Goal: Task Accomplishment & Management: Use online tool/utility

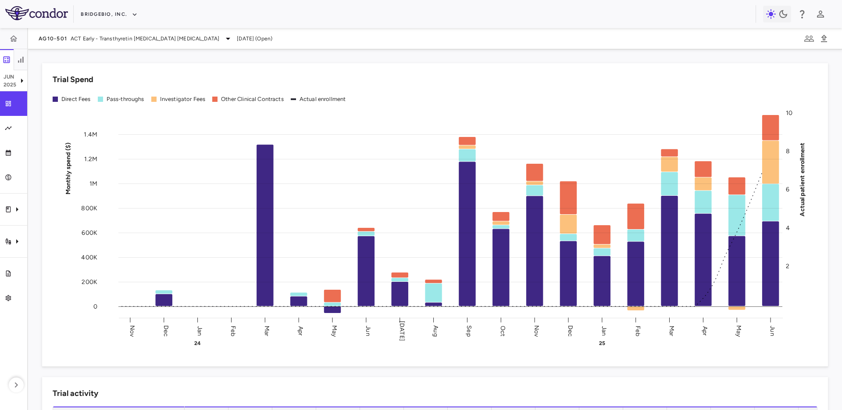
click at [257, 47] on div "AG10-501 ACT Early - Transthyretin [MEDICAL_DATA] [MEDICAL_DATA] [DATE] (Open)" at bounding box center [435, 38] width 814 height 21
drag, startPoint x: 228, startPoint y: 35, endPoint x: 274, endPoint y: 46, distance: 47.2
click at [270, 45] on div "AG10-501 ACT Early - Transthyretin Amyloid Cardiomyopathy Jun 2025 (Open)" at bounding box center [435, 38] width 814 height 21
click at [295, 48] on div "AG10-501 ACT Early - Transthyretin Amyloid Cardiomyopathy Jun 2025 (Open)" at bounding box center [435, 38] width 814 height 21
click at [379, 42] on div "AG10-501 ACT Early - Transthyretin Amyloid Cardiomyopathy Jun 2025 (Open)" at bounding box center [435, 38] width 814 height 21
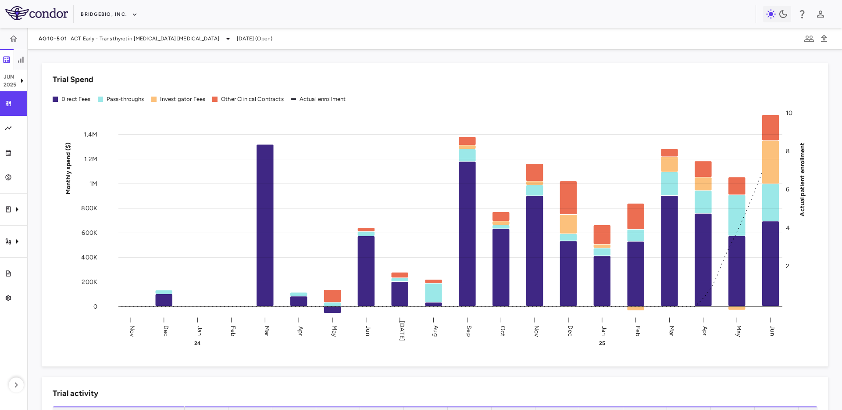
click at [172, 29] on div "AG10-501 ACT Early - Transthyretin Amyloid Cardiomyopathy Jun 2025 (Open)" at bounding box center [435, 38] width 814 height 21
click at [118, 35] on span "ACT Early - Transthyretin Amyloid Cardiomyopathy" at bounding box center [145, 39] width 149 height 8
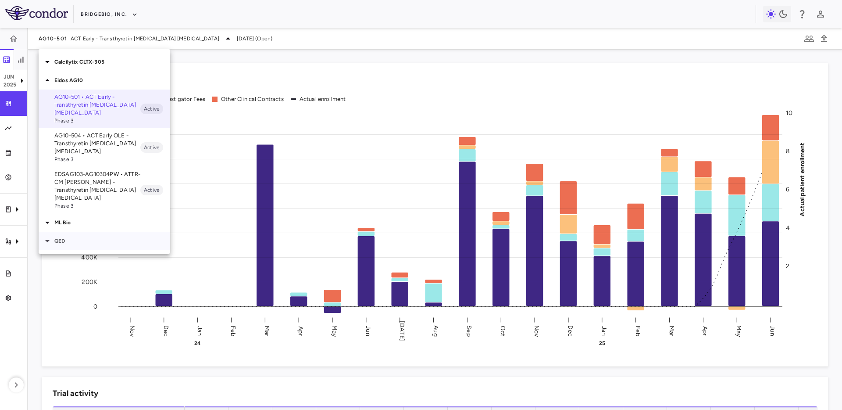
click at [75, 237] on p "QED" at bounding box center [112, 241] width 116 height 8
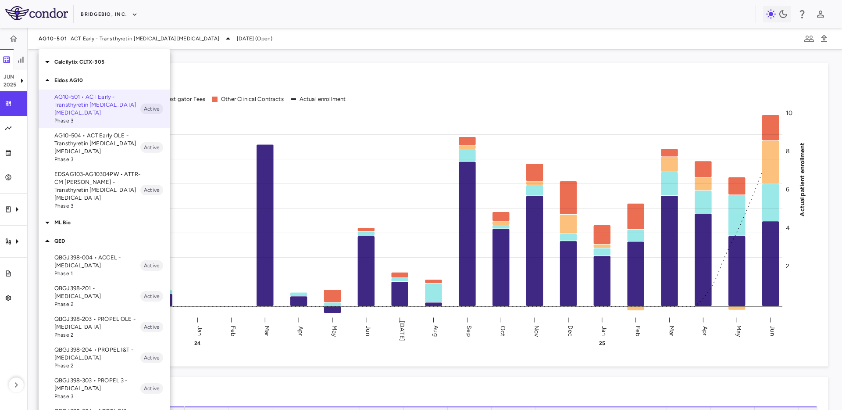
click at [118, 407] on p "QBGJ398-304 • ACCEL 2/3 - Hypochondroplasia" at bounding box center [97, 415] width 86 height 16
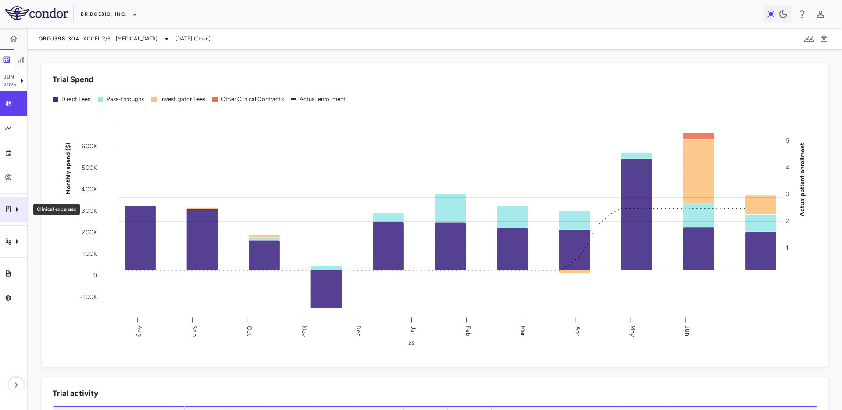
click at [12, 210] on icon "Clinical expenses" at bounding box center [17, 209] width 11 height 11
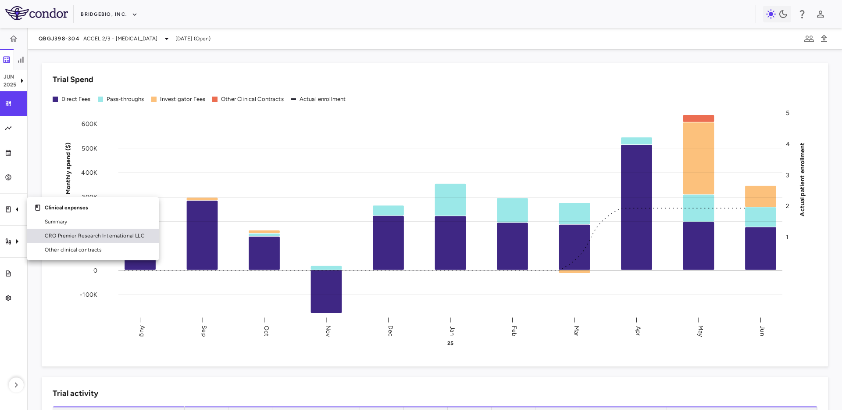
click at [86, 237] on span "CRO Premier Research International LLC" at bounding box center [98, 236] width 107 height 8
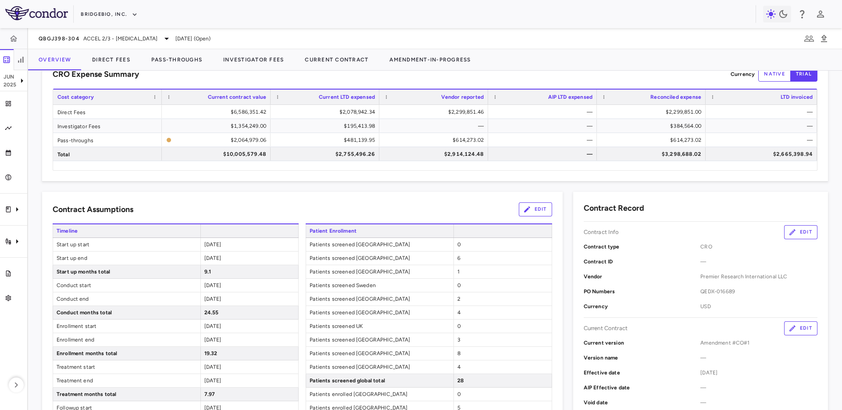
scroll to position [157, 0]
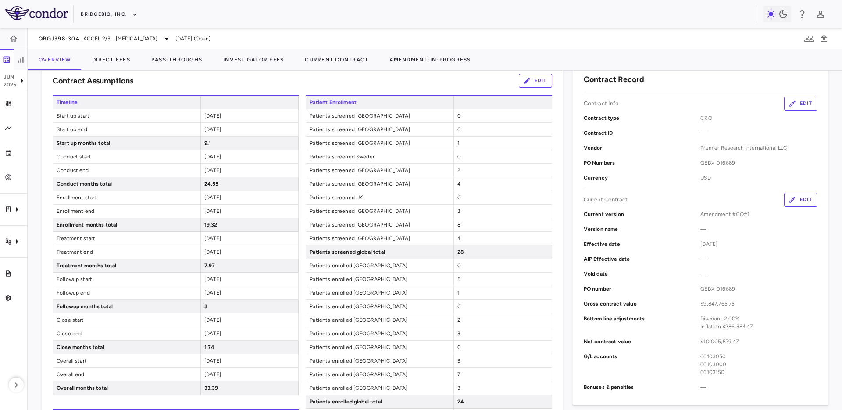
click at [468, 182] on div "4" at bounding box center [503, 183] width 98 height 13
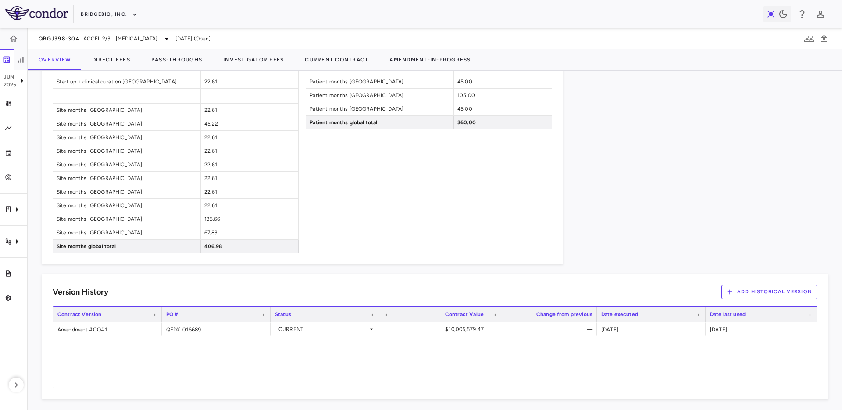
scroll to position [795, 0]
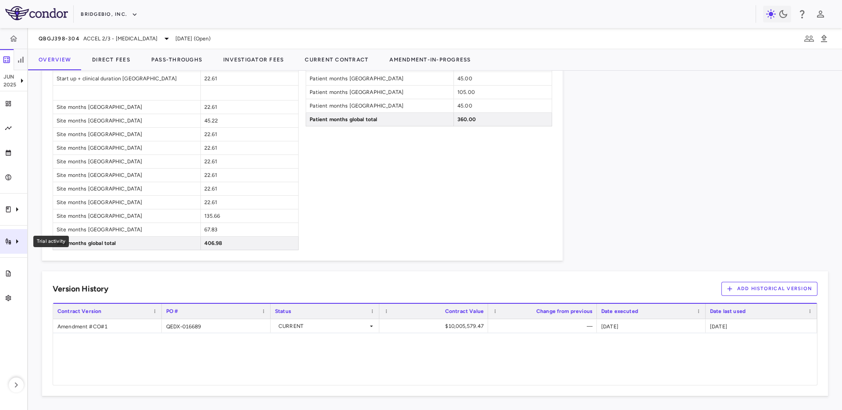
click at [6, 235] on div "Trial activity" at bounding box center [13, 241] width 27 height 25
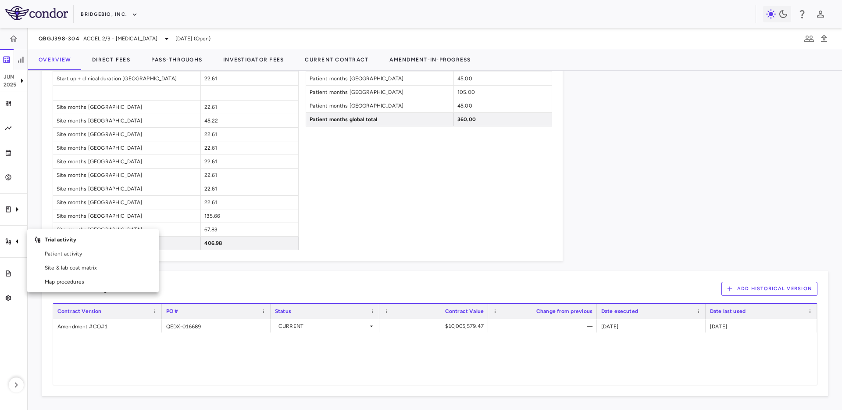
click at [65, 217] on div at bounding box center [421, 205] width 842 height 410
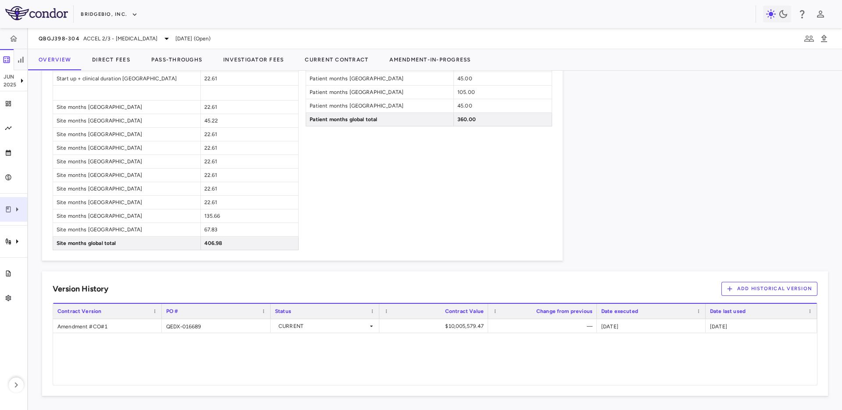
click at [12, 211] on icon "Clinical expenses" at bounding box center [17, 209] width 11 height 11
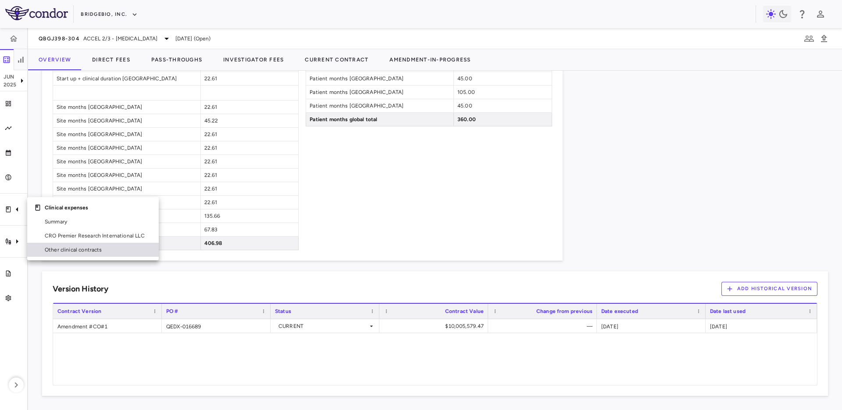
click at [73, 246] on span "Other clinical contracts" at bounding box center [98, 250] width 107 height 8
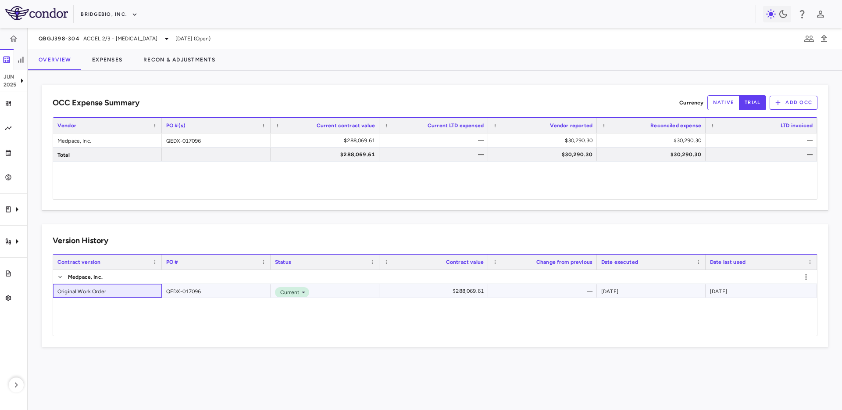
click at [108, 290] on div "Original Work Order" at bounding box center [107, 291] width 109 height 14
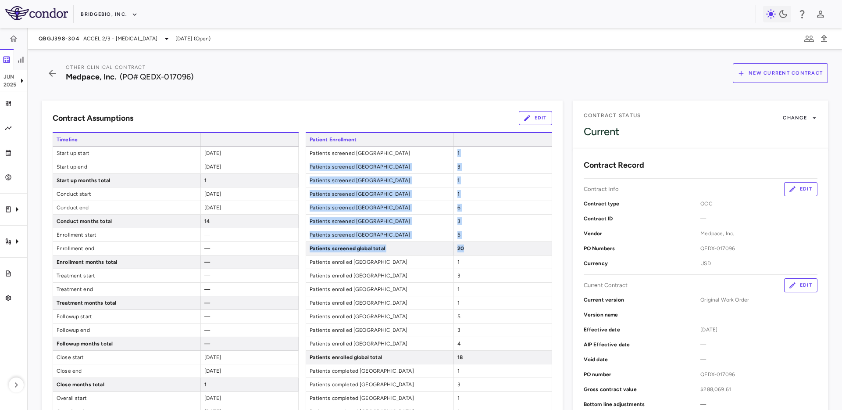
drag, startPoint x: 465, startPoint y: 247, endPoint x: 454, endPoint y: 154, distance: 94.4
click at [454, 154] on div "Patient Enrollment Patients screened Singapore 1 Patients screened Norway 3 Pat…" at bounding box center [429, 302] width 246 height 341
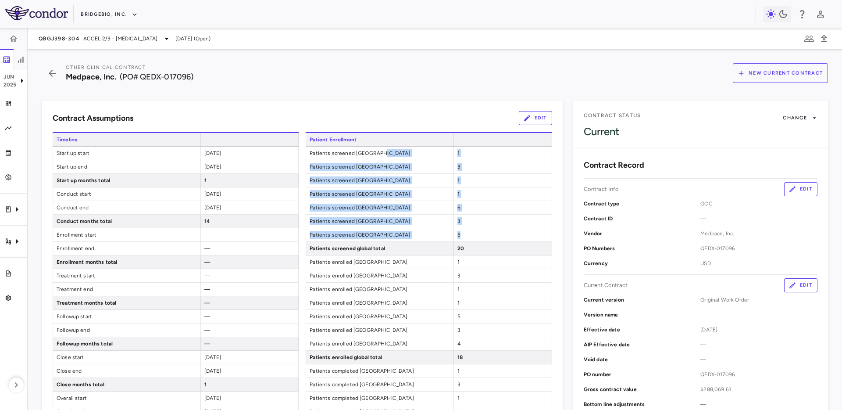
drag, startPoint x: 478, startPoint y: 237, endPoint x: 381, endPoint y: 129, distance: 145.7
click at [390, 145] on div "Patient Enrollment Patients screened Singapore 1 Patients screened Norway 3 Pat…" at bounding box center [429, 302] width 246 height 341
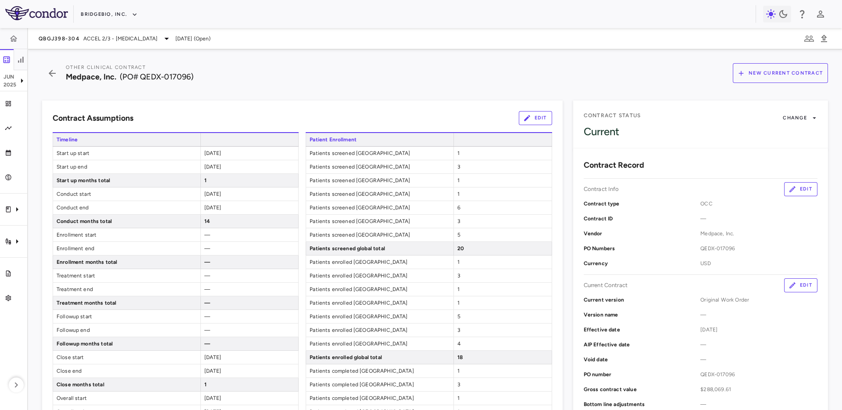
click at [358, 88] on div "Other Clinical Contract Medpace, Inc. (PO# QEDX-017096) New Current Contract Co…" at bounding box center [435, 229] width 814 height 361
drag, startPoint x: 147, startPoint y: 103, endPoint x: 154, endPoint y: 112, distance: 10.7
click at [20, 204] on icon "Clinical expenses" at bounding box center [17, 209] width 11 height 11
click at [310, 76] on div at bounding box center [421, 205] width 842 height 410
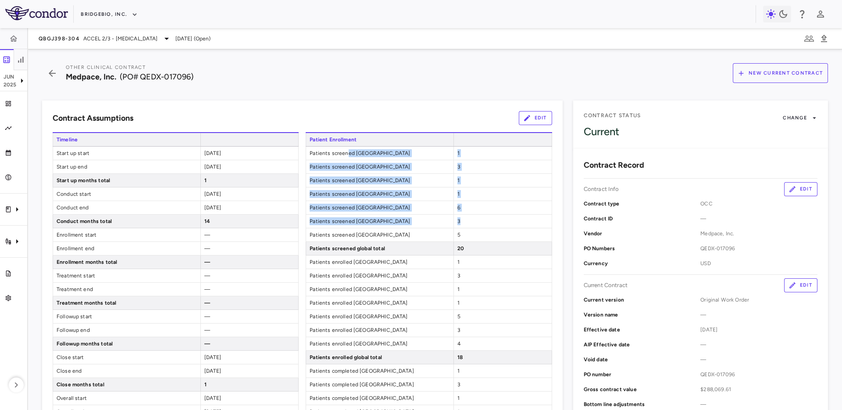
drag, startPoint x: 347, startPoint y: 156, endPoint x: 473, endPoint y: 229, distance: 145.6
click at [470, 227] on div "Patient Enrollment Patients screened Singapore 1 Patients screened Norway 3 Pat…" at bounding box center [429, 302] width 246 height 341
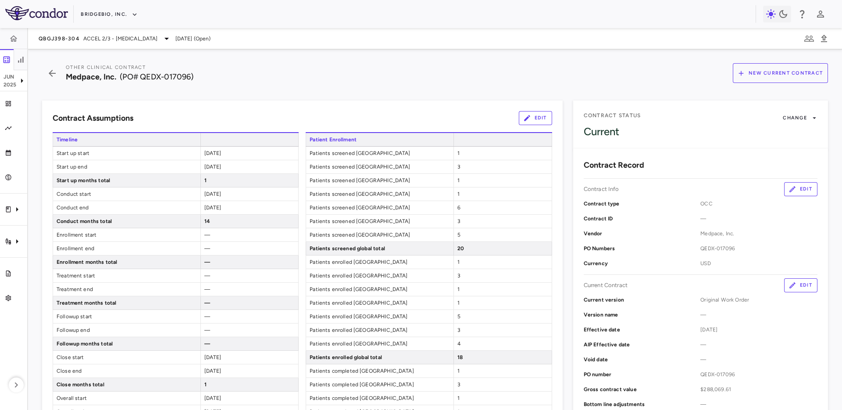
drag, startPoint x: 473, startPoint y: 229, endPoint x: 330, endPoint y: 210, distance: 144.6
click at [472, 229] on div "5" at bounding box center [503, 234] width 98 height 13
click at [17, 201] on div "Clinical expenses" at bounding box center [13, 209] width 27 height 25
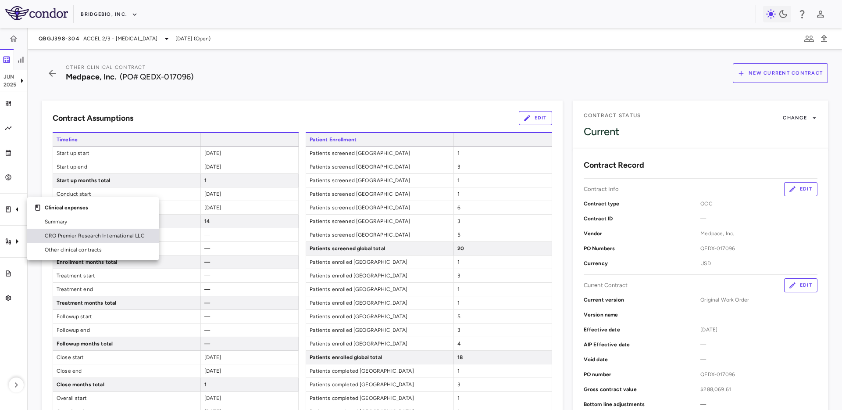
click at [77, 233] on span "CRO Premier Research International LLC" at bounding box center [98, 236] width 107 height 8
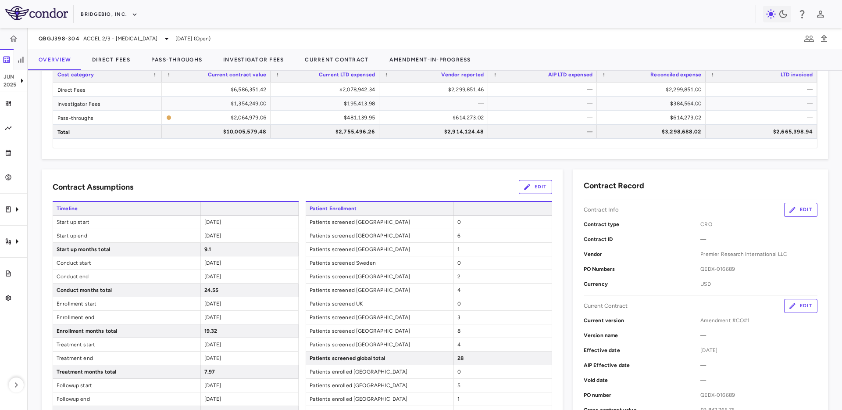
scroll to position [61, 0]
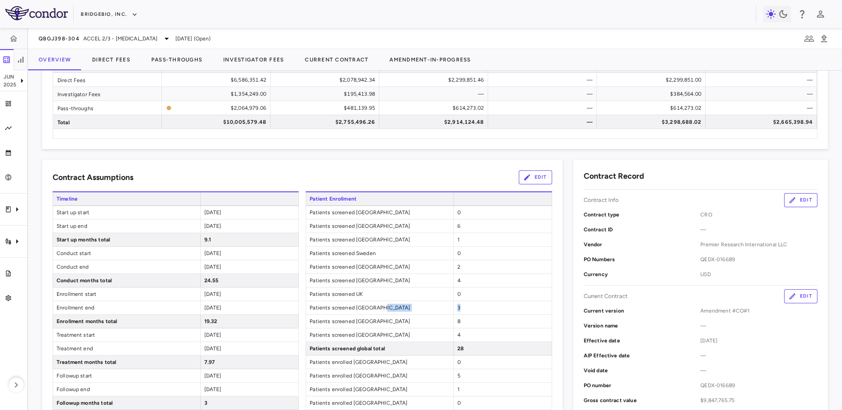
drag, startPoint x: 442, startPoint y: 311, endPoint x: 487, endPoint y: 311, distance: 45.6
click at [487, 311] on div "Patients screened Australia 3" at bounding box center [429, 308] width 246 height 14
click at [488, 311] on div "3" at bounding box center [503, 307] width 98 height 13
click at [17, 201] on div "Clinical expenses" at bounding box center [13, 209] width 27 height 25
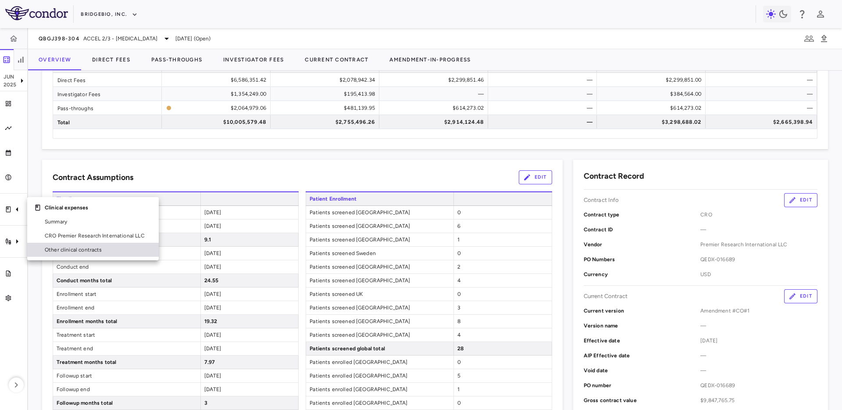
click at [70, 248] on span "Other clinical contracts" at bounding box center [98, 250] width 107 height 8
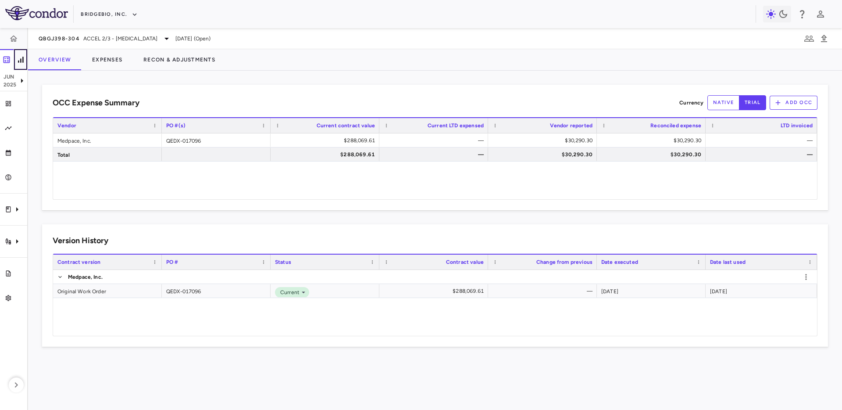
click at [22, 58] on icon "button" at bounding box center [20, 60] width 5 height 6
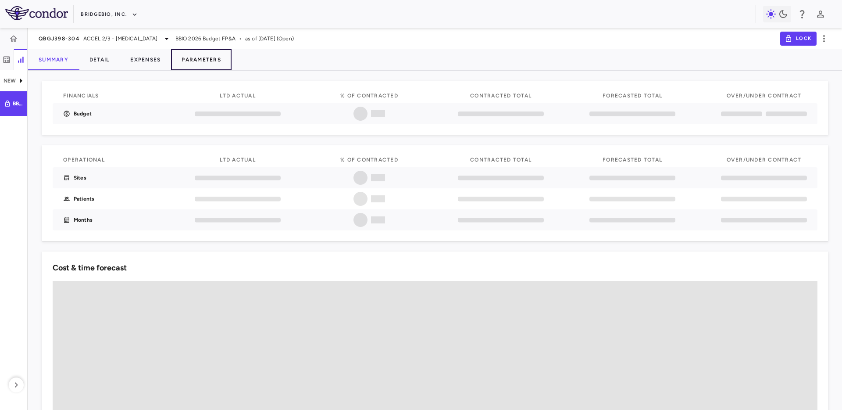
click at [195, 65] on button "Parameters" at bounding box center [201, 59] width 61 height 21
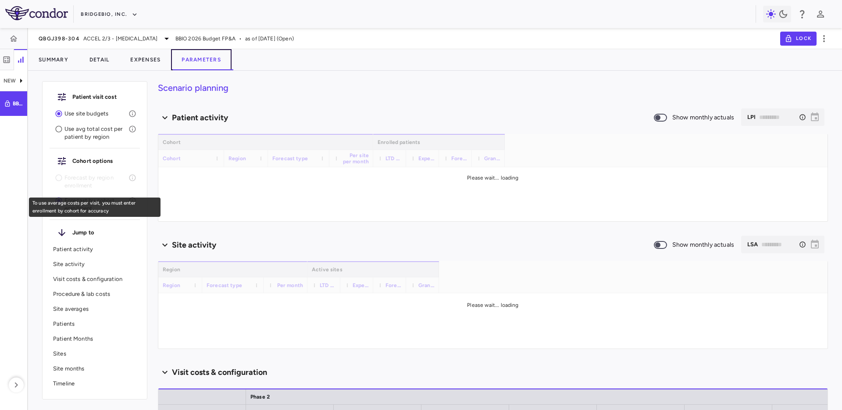
scroll to position [7, 0]
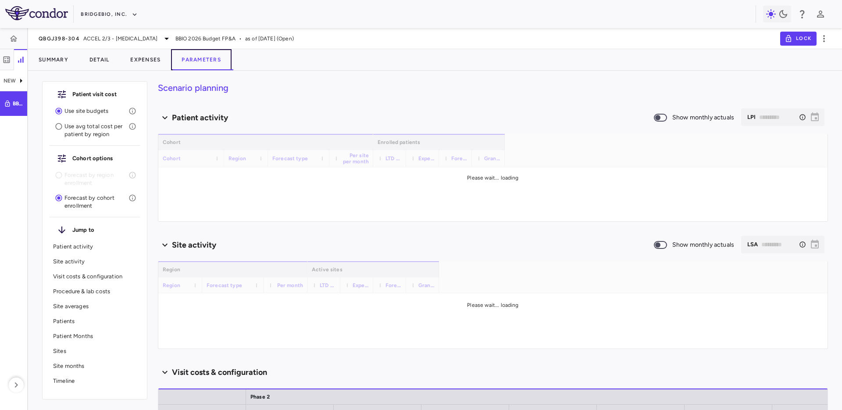
type input "********"
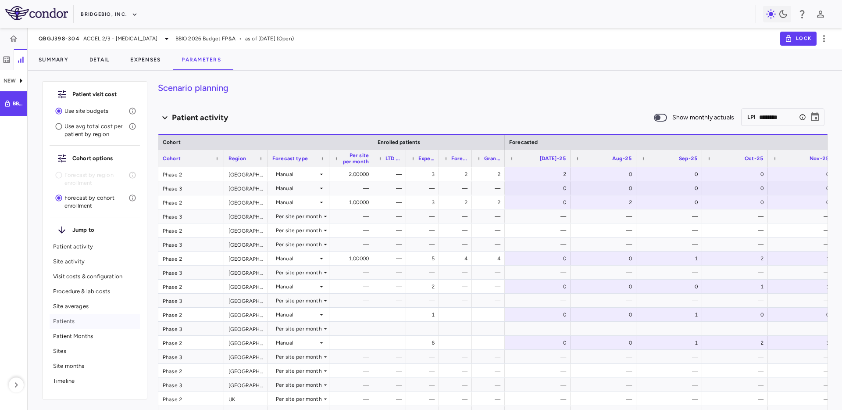
click at [70, 318] on p "Patients" at bounding box center [94, 321] width 83 height 8
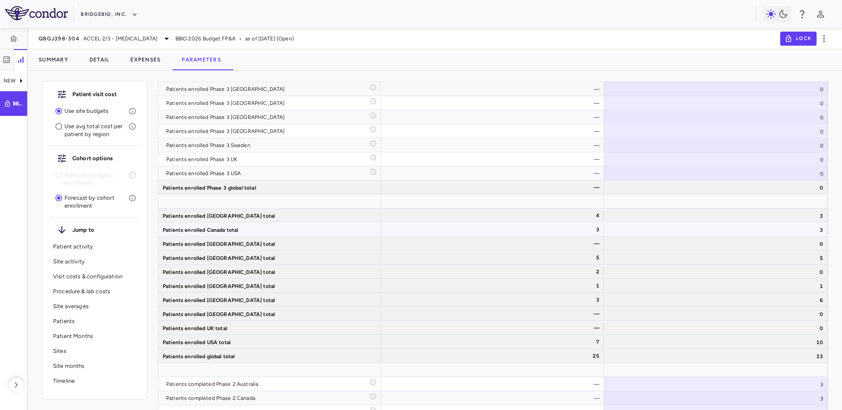
scroll to position [3252, 0]
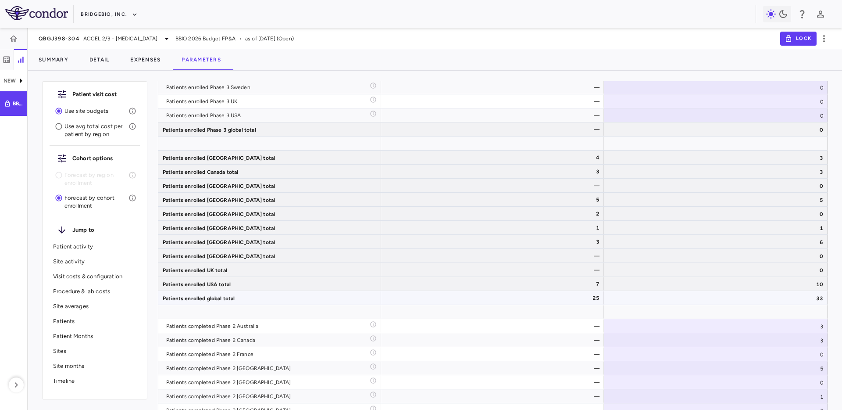
click at [694, 298] on div "33" at bounding box center [716, 298] width 224 height 14
click at [11, 64] on button "button" at bounding box center [7, 59] width 14 height 21
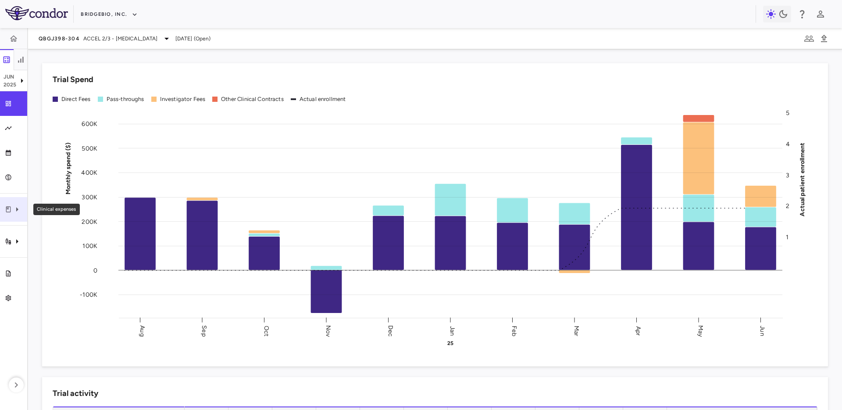
click at [21, 211] on icon "Clinical expenses" at bounding box center [17, 209] width 11 height 11
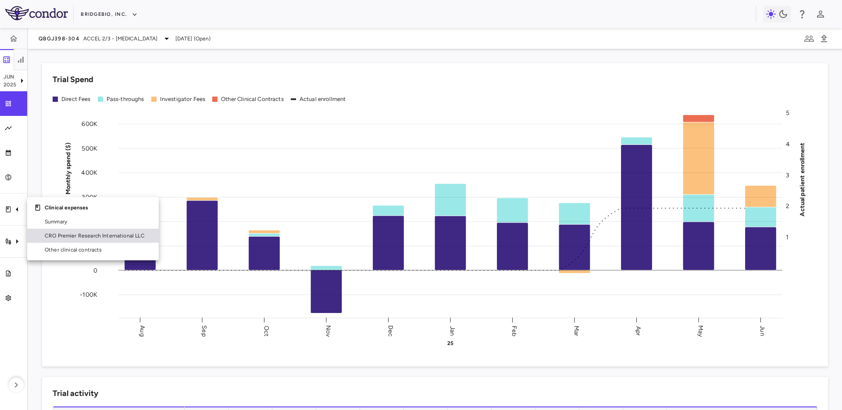
click at [108, 236] on span "CRO Premier Research International LLC" at bounding box center [98, 236] width 107 height 8
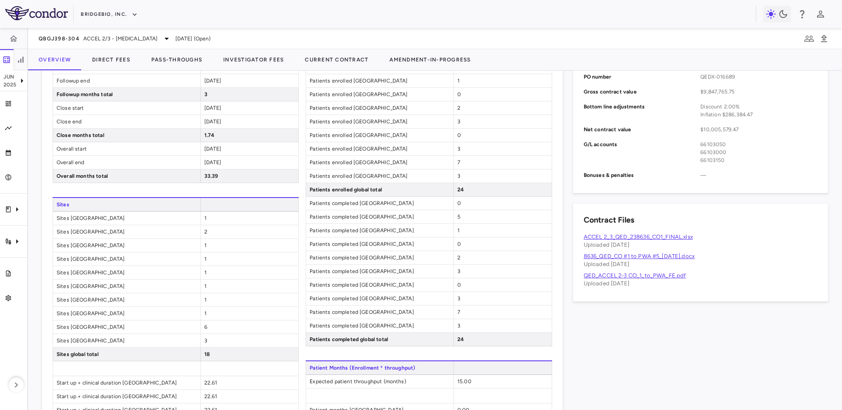
scroll to position [379, 0]
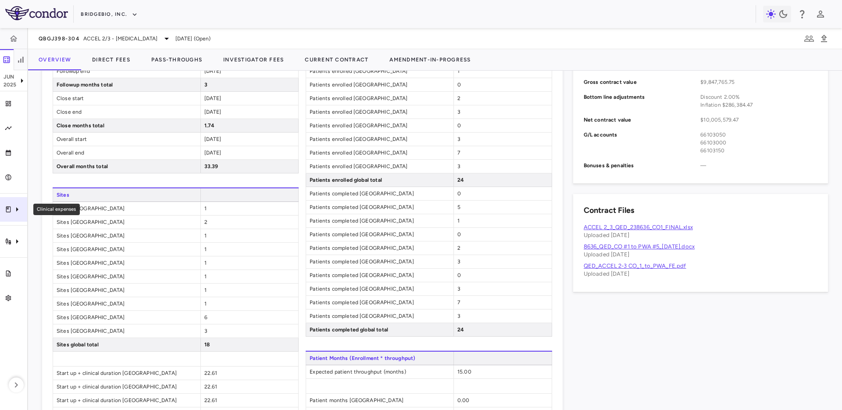
click at [14, 207] on icon "Clinical expenses" at bounding box center [17, 209] width 11 height 11
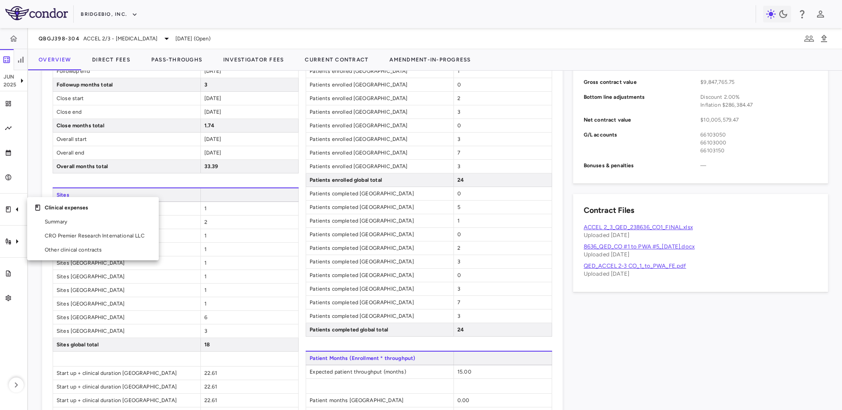
click at [457, 172] on div at bounding box center [421, 205] width 842 height 410
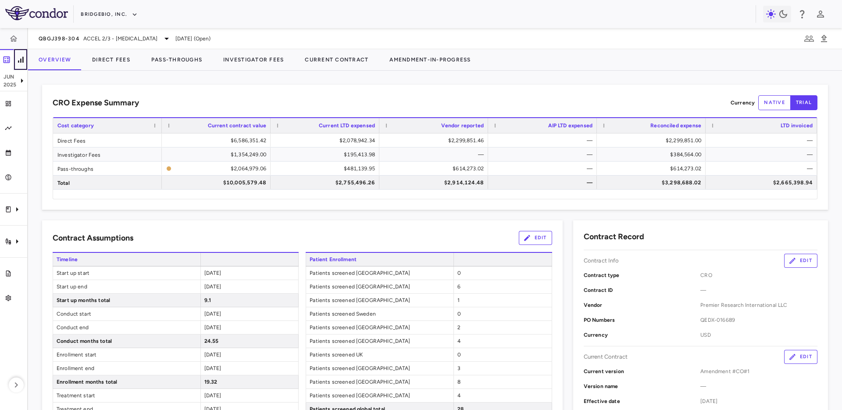
click at [26, 55] on button "button" at bounding box center [21, 59] width 14 height 21
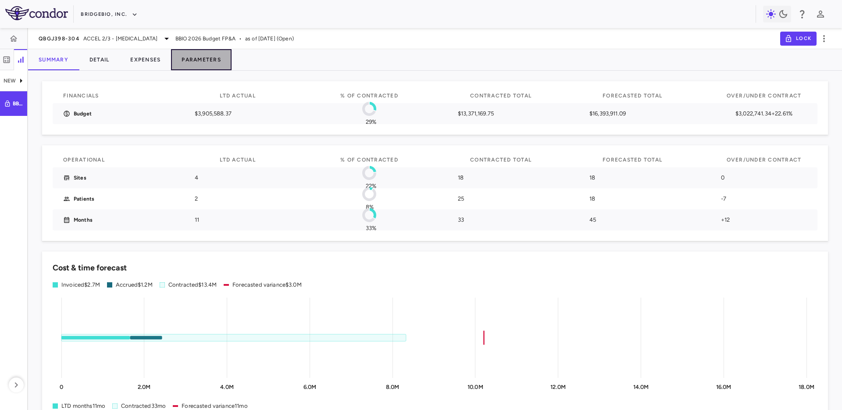
click at [200, 57] on button "Parameters" at bounding box center [201, 59] width 61 height 21
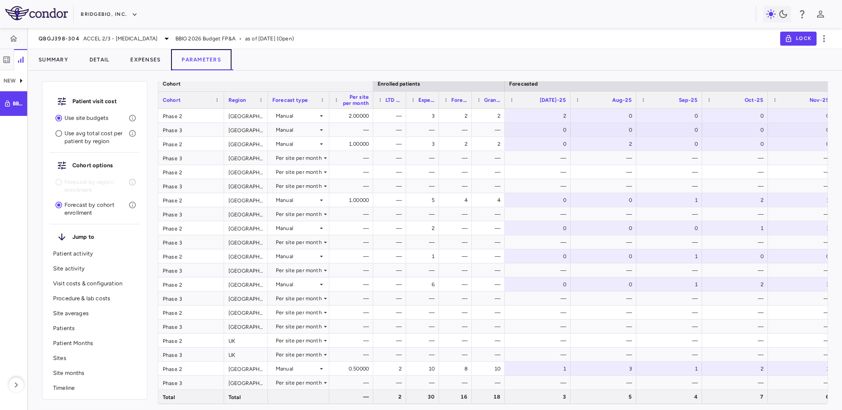
scroll to position [171, 0]
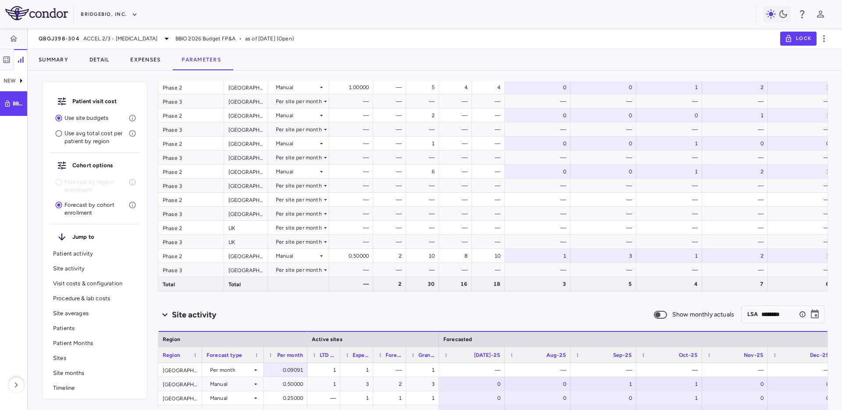
click at [433, 289] on div "30" at bounding box center [424, 284] width 21 height 14
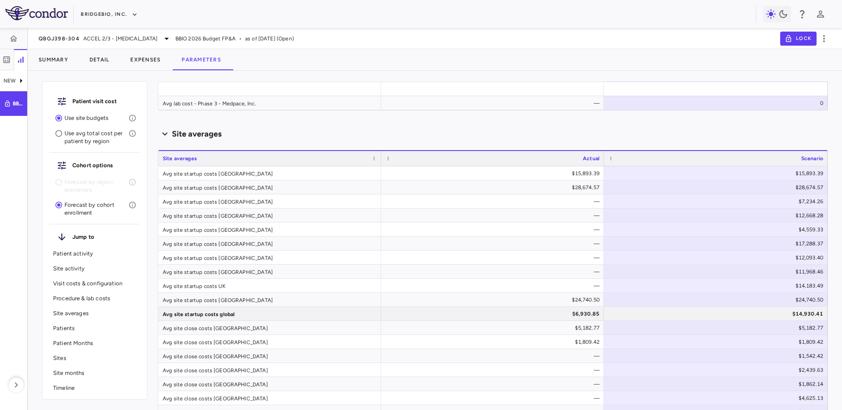
scroll to position [1840, 0]
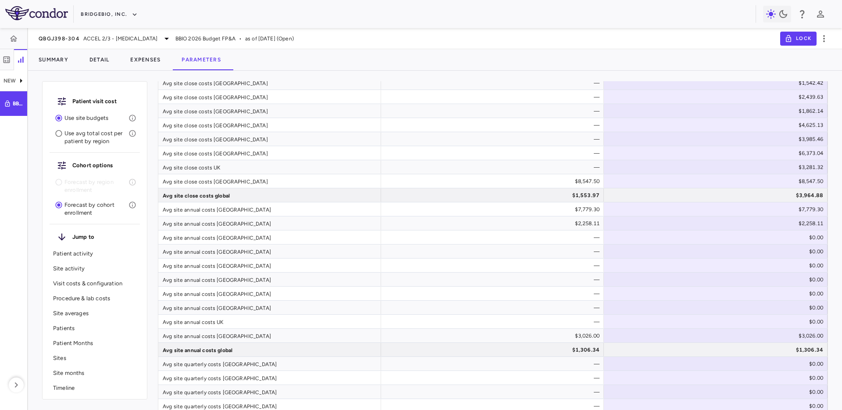
click at [70, 308] on div "Site averages" at bounding box center [95, 313] width 90 height 15
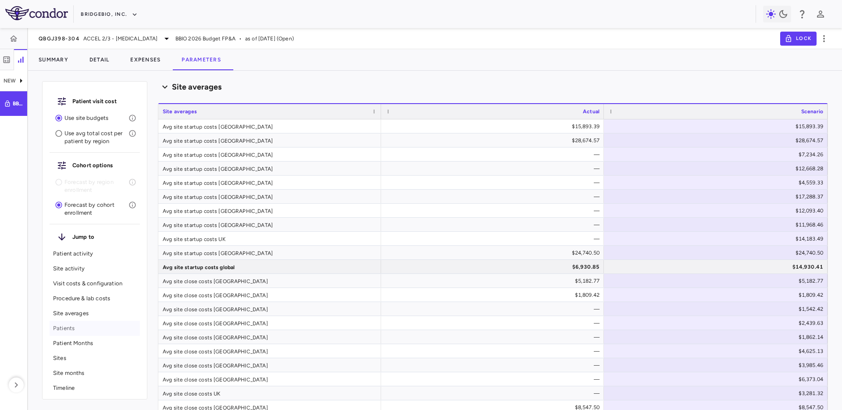
click at [65, 329] on p "Patients" at bounding box center [94, 328] width 83 height 8
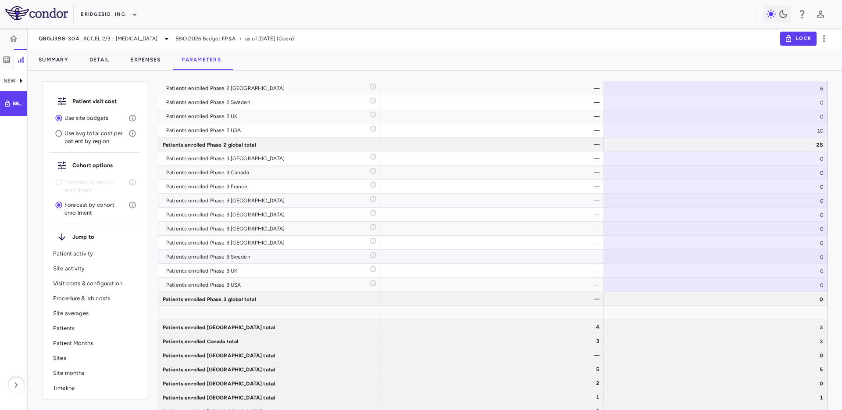
scroll to position [3089, 0]
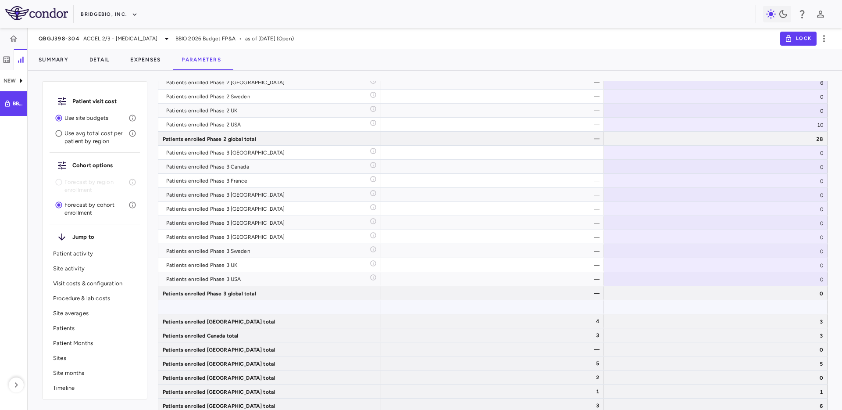
click at [366, 306] on div at bounding box center [269, 307] width 223 height 14
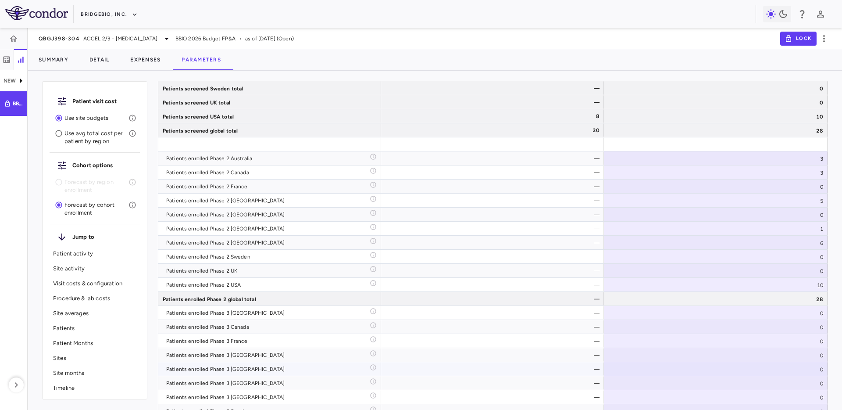
scroll to position [2928, 0]
click at [733, 298] on div "28" at bounding box center [716, 299] width 224 height 14
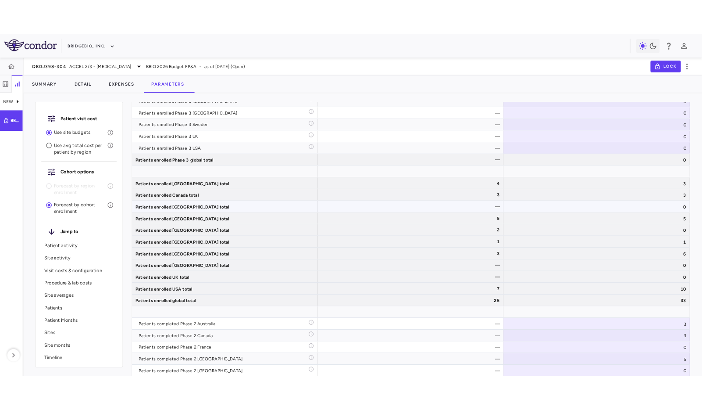
scroll to position [3229, 0]
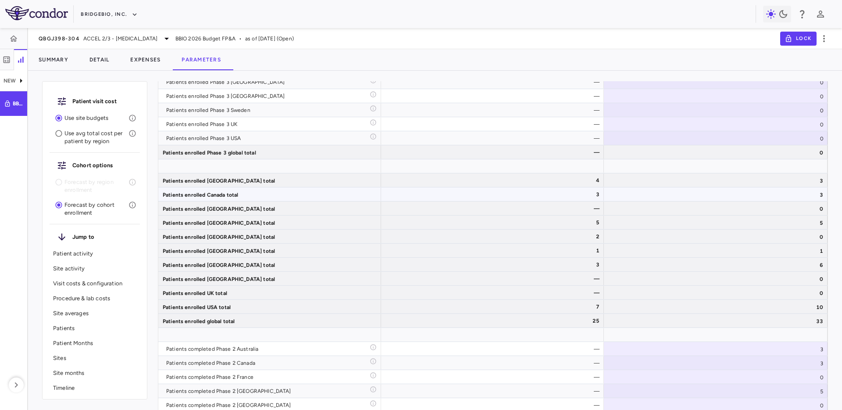
click at [759, 200] on div "3" at bounding box center [716, 194] width 224 height 14
click at [677, 221] on div "5" at bounding box center [716, 222] width 224 height 14
click at [670, 236] on div "0" at bounding box center [716, 236] width 224 height 14
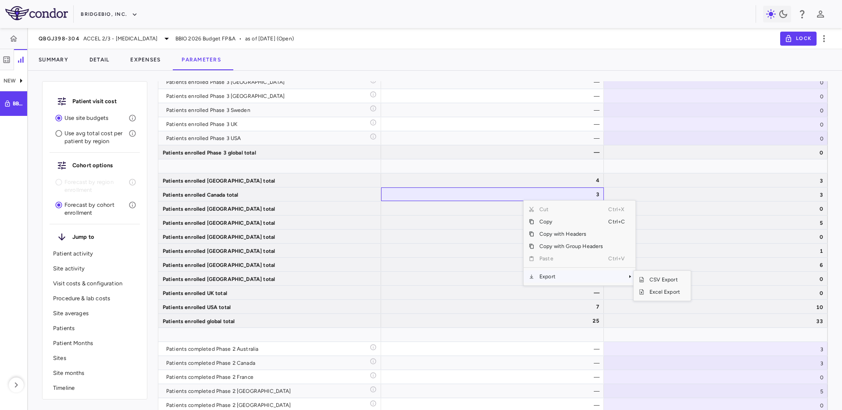
click at [604, 277] on span "Export" at bounding box center [571, 276] width 74 height 12
click at [647, 276] on span "CSV Export" at bounding box center [664, 279] width 41 height 12
click at [590, 260] on div "3" at bounding box center [494, 264] width 211 height 14
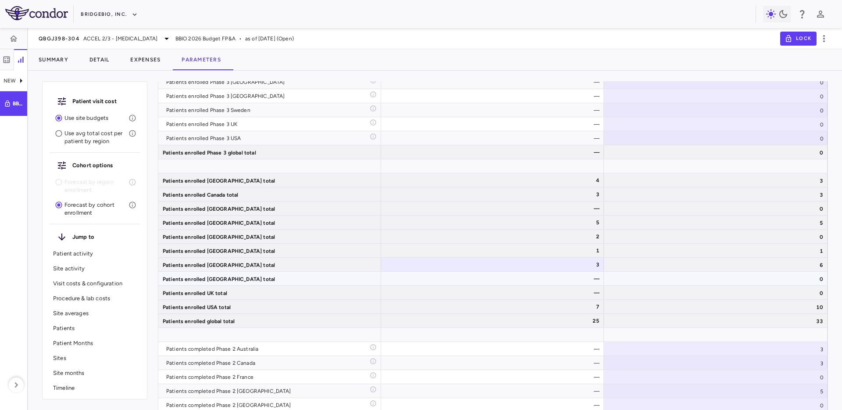
click at [677, 279] on div "0" at bounding box center [716, 279] width 224 height 14
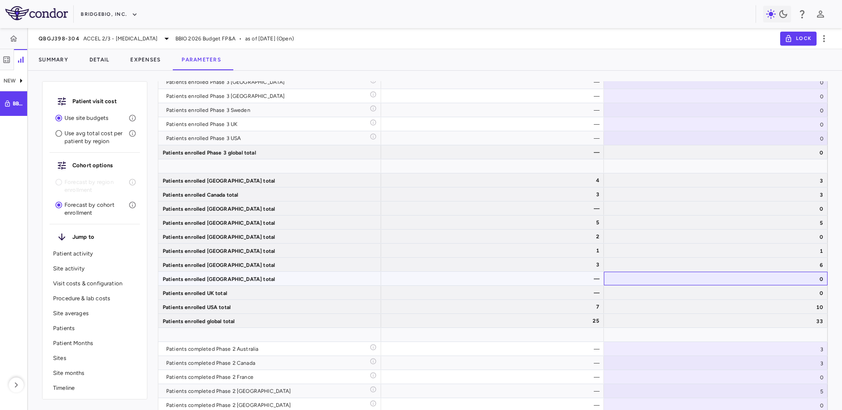
click at [719, 279] on div "0" at bounding box center [716, 279] width 224 height 14
click at [724, 306] on div "10" at bounding box center [716, 307] width 224 height 14
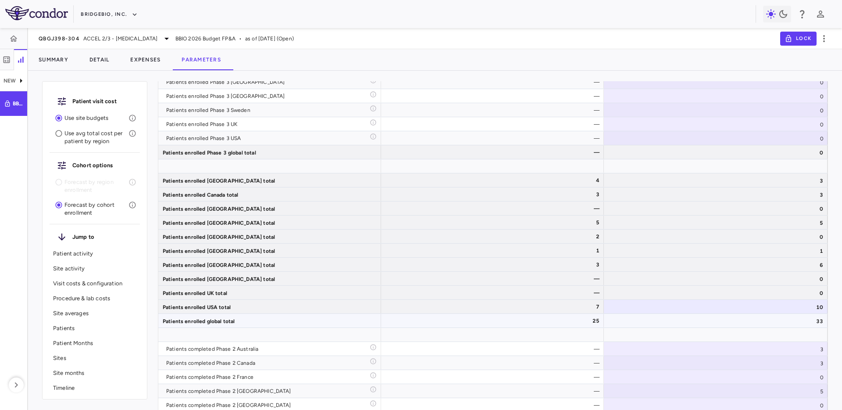
click at [716, 325] on div "33" at bounding box center [716, 321] width 224 height 14
click at [11, 57] on button "button" at bounding box center [7, 59] width 14 height 21
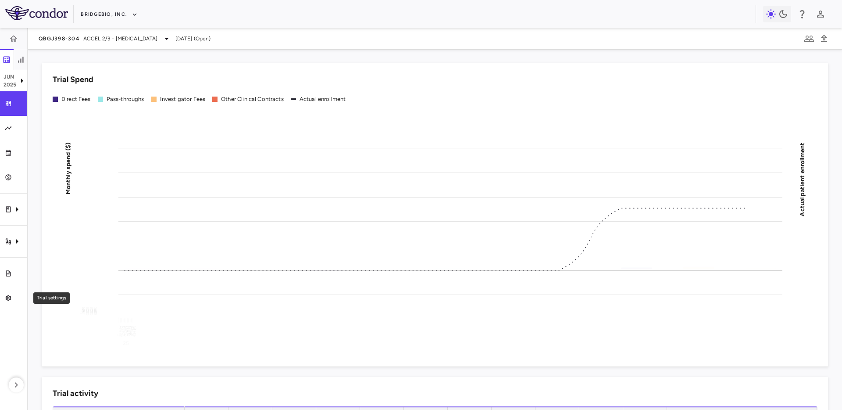
click at [5, 311] on aside "Jun 2025 Trial dashboard Analytics Financial close Journal entry Clinical expen…" at bounding box center [14, 219] width 28 height 382
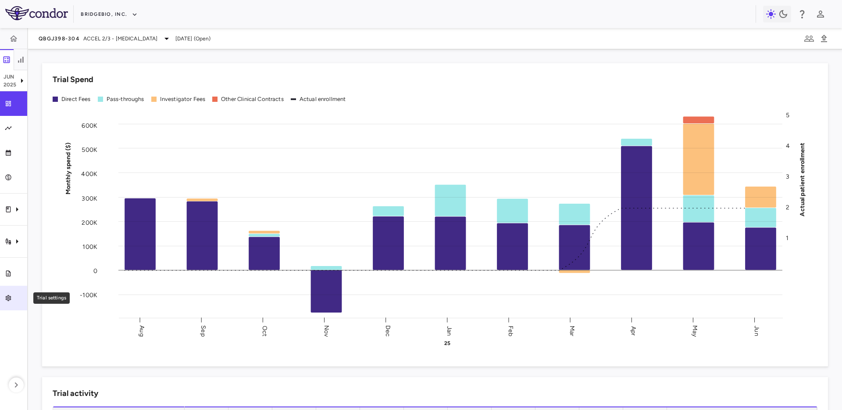
click at [9, 298] on icon "Trial settings" at bounding box center [9, 298] width 6 height 6
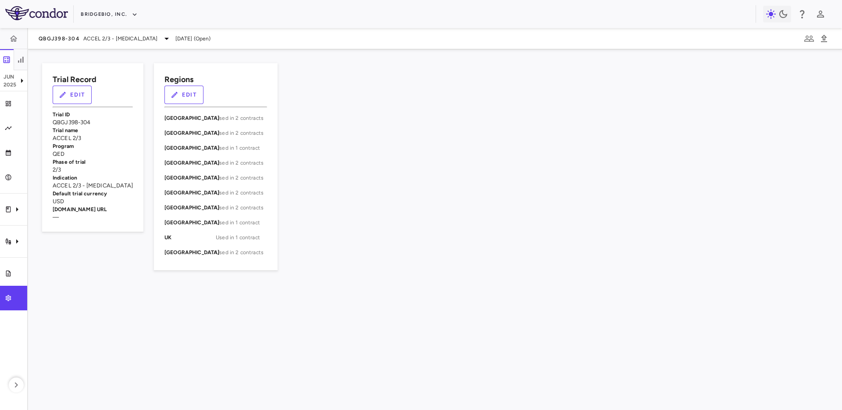
click at [204, 86] on button "Edit" at bounding box center [183, 95] width 39 height 18
click at [26, 54] on button "button" at bounding box center [21, 59] width 14 height 21
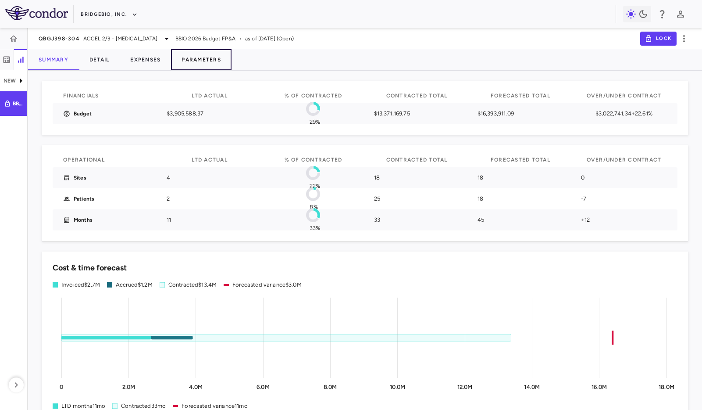
click at [205, 59] on button "Parameters" at bounding box center [201, 59] width 61 height 21
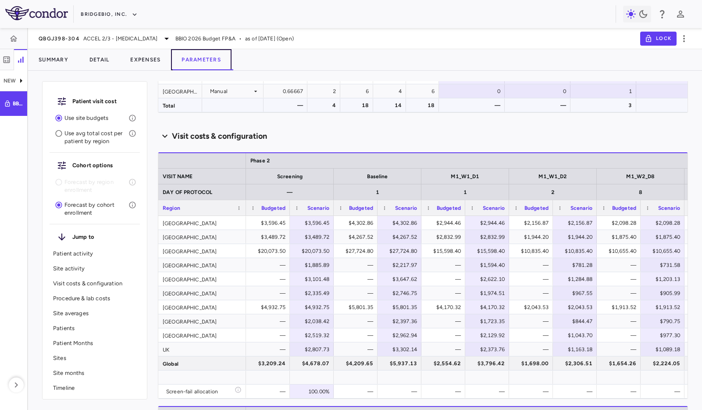
scroll to position [578, 0]
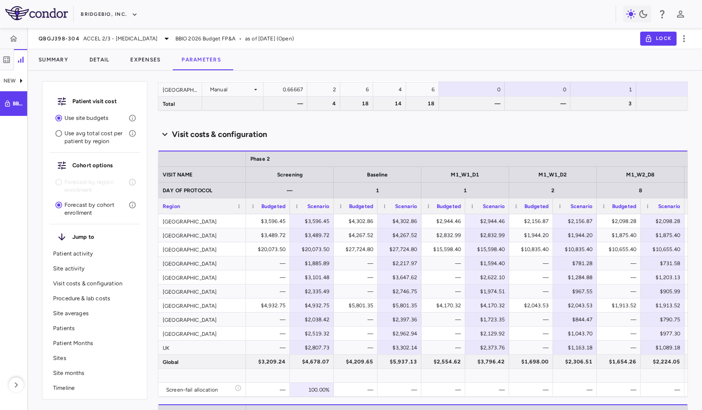
click at [72, 312] on p "Site averages" at bounding box center [94, 313] width 83 height 8
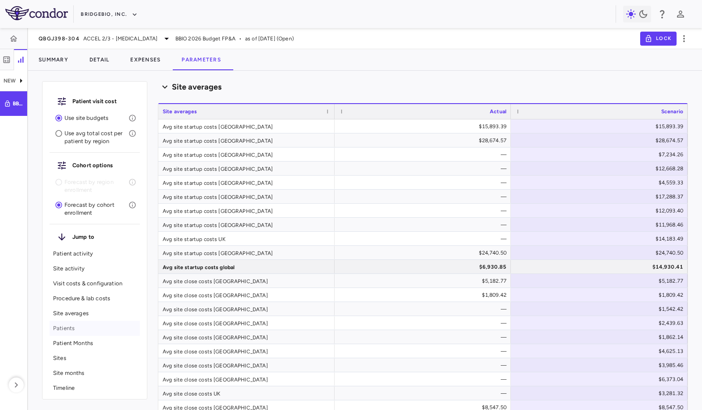
click at [78, 328] on p "Patients" at bounding box center [94, 328] width 83 height 8
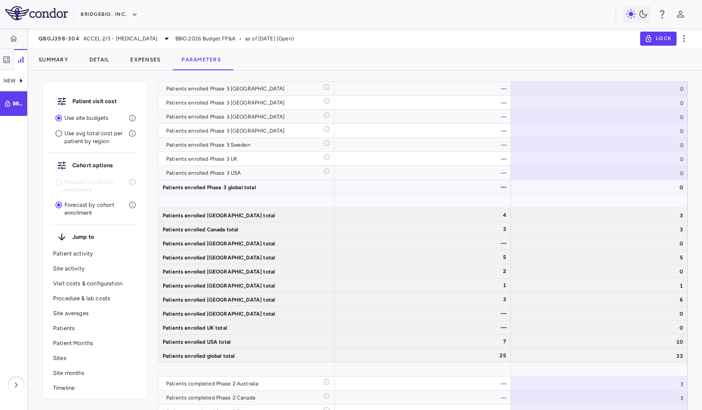
scroll to position [3225, 0]
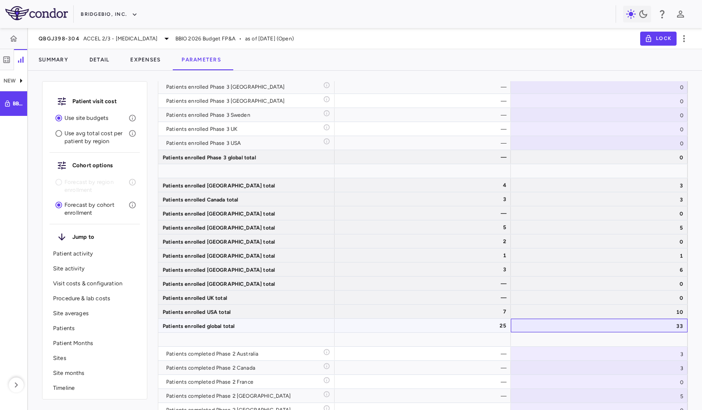
click at [565, 329] on div "33" at bounding box center [599, 325] width 177 height 14
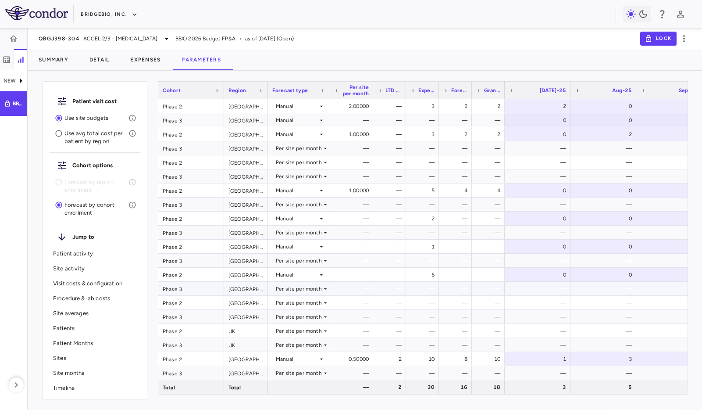
scroll to position [167, 0]
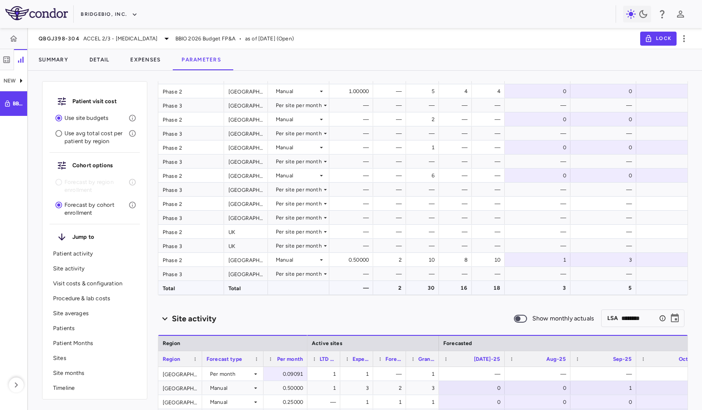
click at [419, 288] on div "30" at bounding box center [424, 288] width 21 height 14
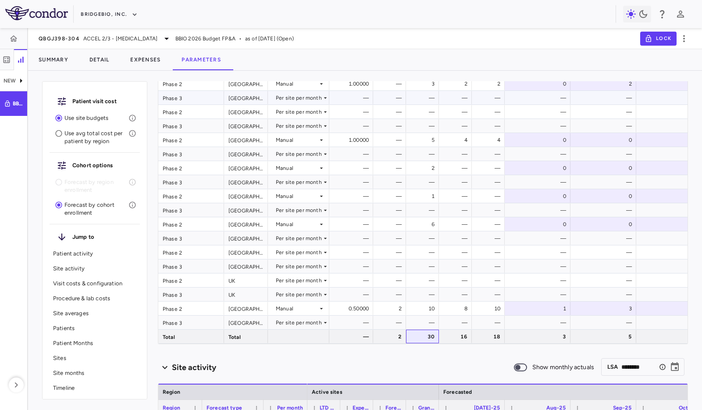
scroll to position [143, 0]
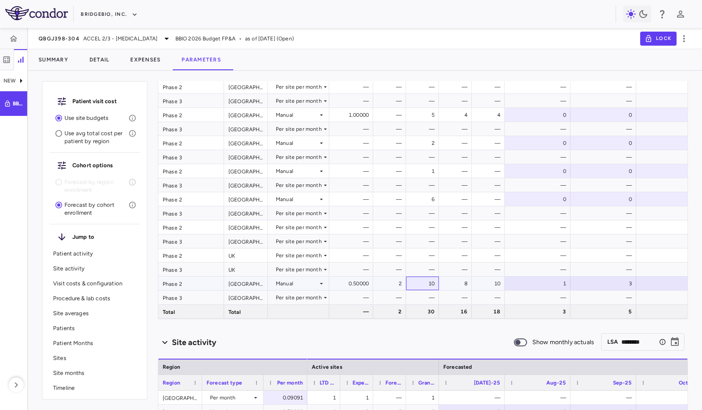
click at [422, 280] on div "10" at bounding box center [424, 283] width 21 height 14
click at [429, 194] on div "6" at bounding box center [424, 199] width 21 height 14
click at [428, 170] on div "1" at bounding box center [424, 171] width 21 height 14
click at [430, 143] on div "2" at bounding box center [424, 143] width 21 height 14
click at [425, 118] on div "5" at bounding box center [424, 115] width 21 height 14
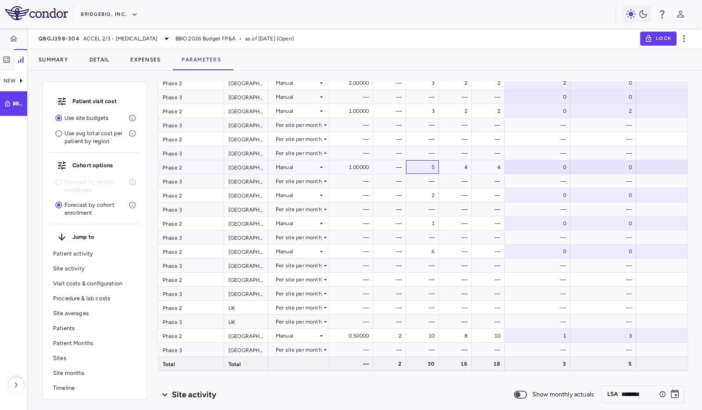
scroll to position [0, 0]
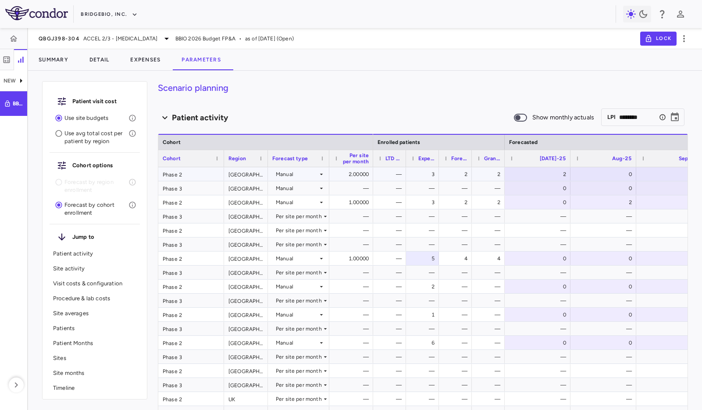
click at [431, 178] on div "3" at bounding box center [424, 174] width 21 height 14
click at [423, 193] on div "—" at bounding box center [424, 188] width 21 height 14
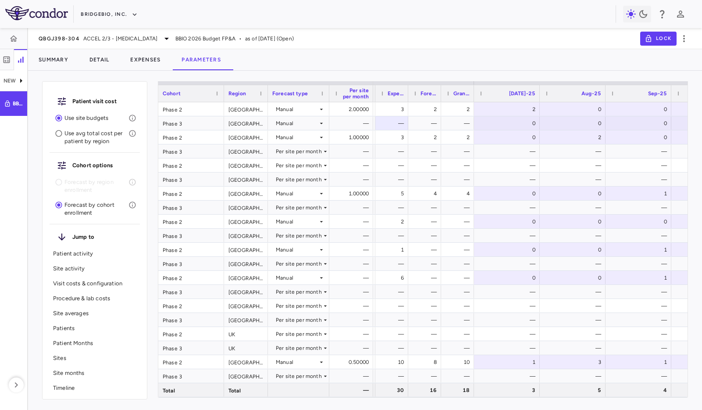
scroll to position [64, 0]
click at [390, 223] on div "2" at bounding box center [393, 223] width 21 height 14
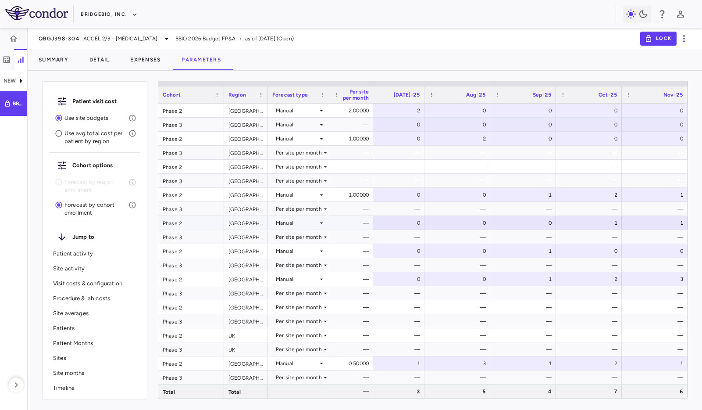
scroll to position [0, 0]
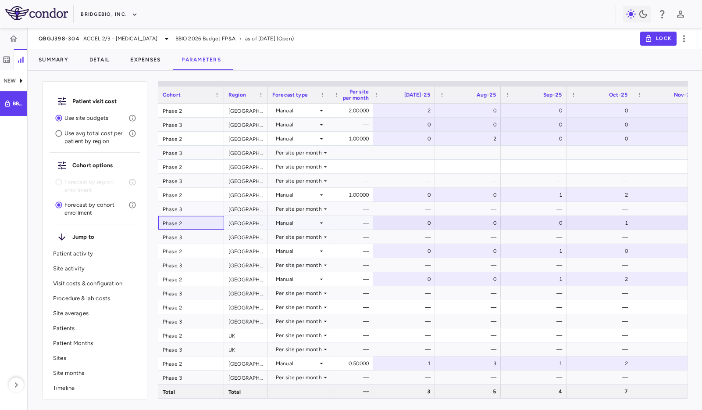
drag, startPoint x: 199, startPoint y: 227, endPoint x: 226, endPoint y: 228, distance: 27.2
click at [200, 227] on div "Phase 2" at bounding box center [191, 223] width 66 height 14
click at [362, 227] on div "—" at bounding box center [353, 225] width 32 height 14
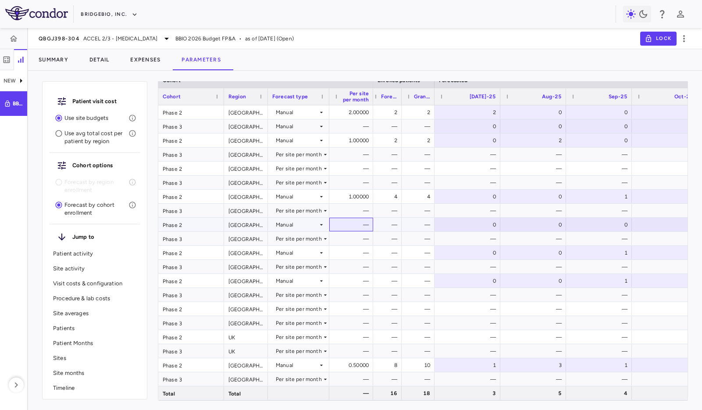
scroll to position [0, 1]
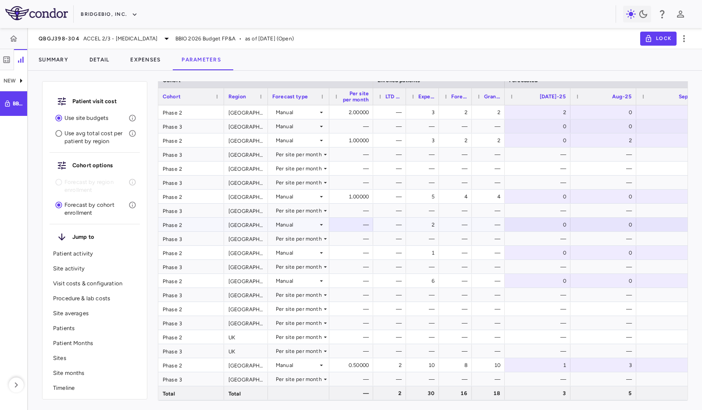
click at [432, 222] on div "2" at bounding box center [424, 225] width 21 height 14
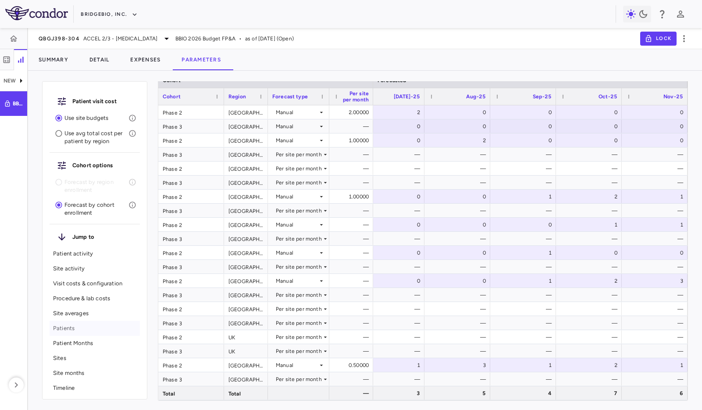
click at [75, 323] on div "Patients" at bounding box center [95, 328] width 90 height 15
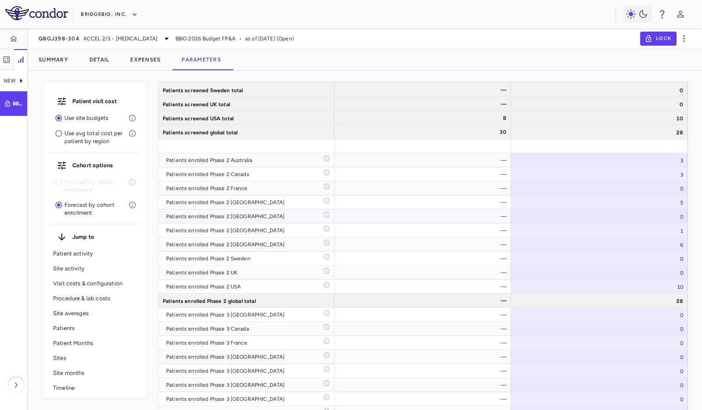
click at [431, 218] on div "—" at bounding box center [425, 216] width 164 height 14
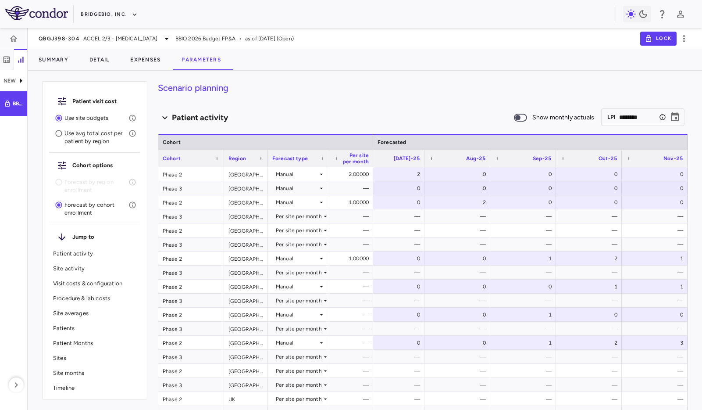
click at [688, 84] on div "Patient visit cost Use site budgets Use avg total cost per patient by region Co…" at bounding box center [365, 244] width 674 height 332
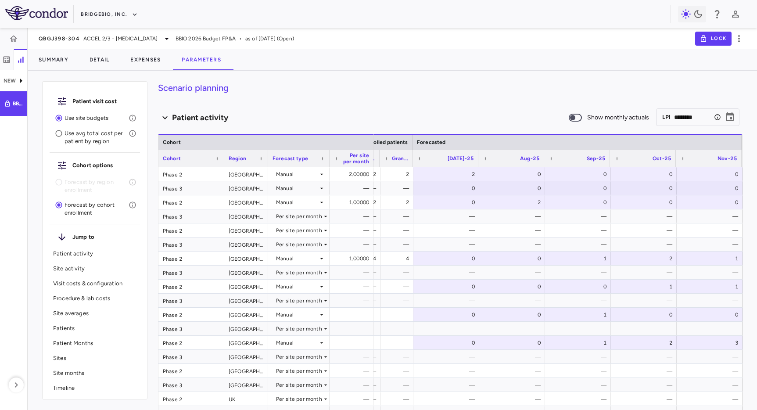
scroll to position [0, 91]
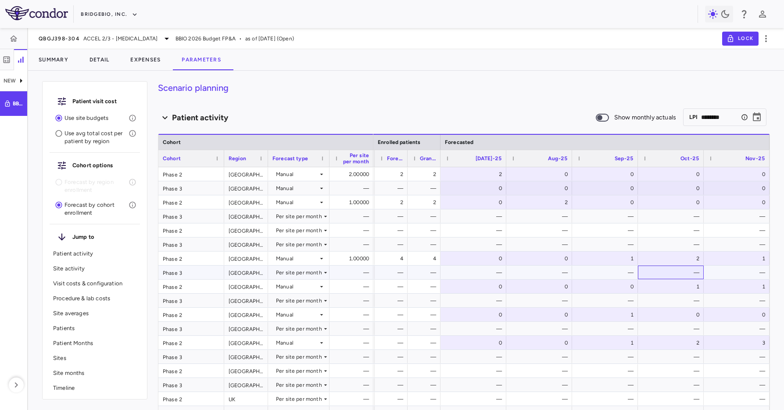
click at [690, 273] on div "—" at bounding box center [673, 272] width 54 height 14
click at [619, 72] on div "Patient visit cost Use site budgets Use avg total cost per patient by region Co…" at bounding box center [406, 240] width 756 height 339
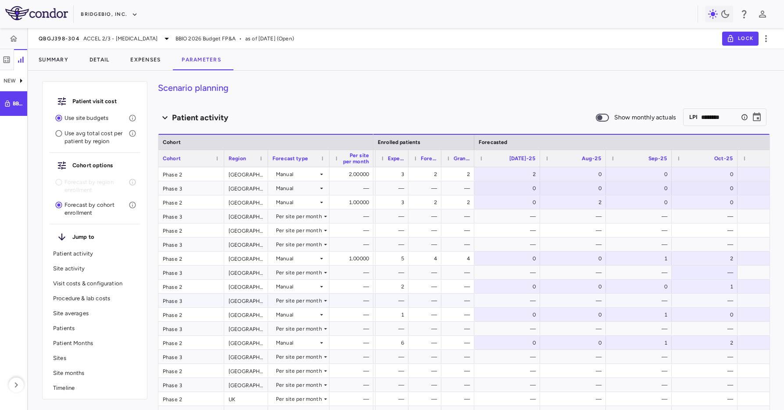
scroll to position [0, 21]
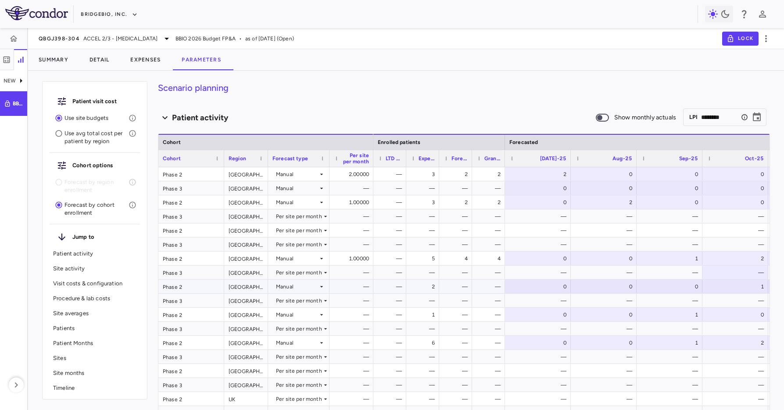
click at [427, 282] on div "2" at bounding box center [424, 286] width 21 height 14
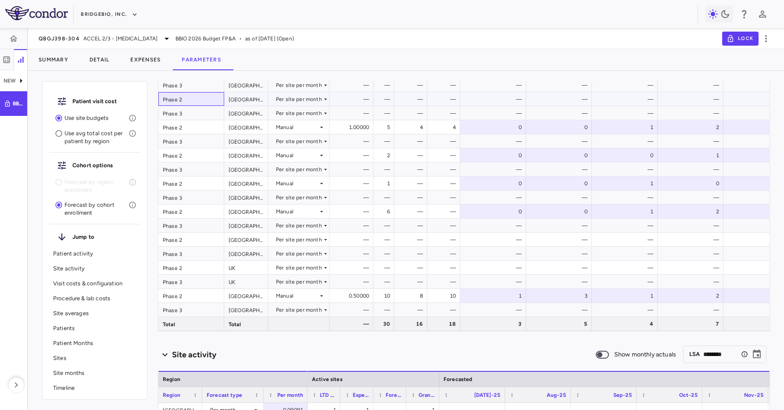
scroll to position [0, 64]
drag, startPoint x: 177, startPoint y: 97, endPoint x: 183, endPoint y: 102, distance: 8.4
click at [174, 101] on div "Phase 2" at bounding box center [191, 99] width 66 height 14
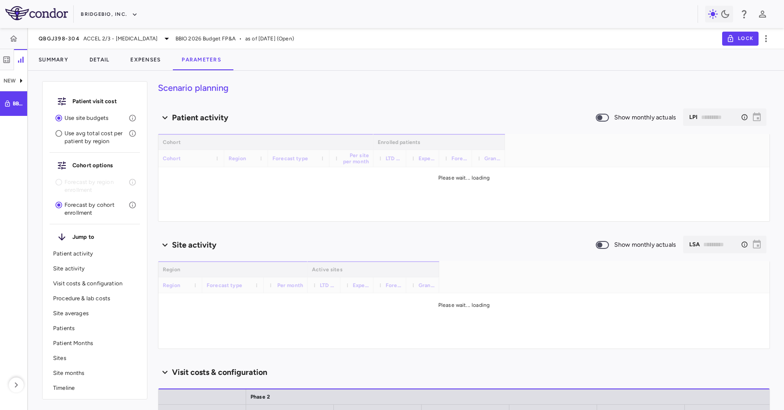
type input "********"
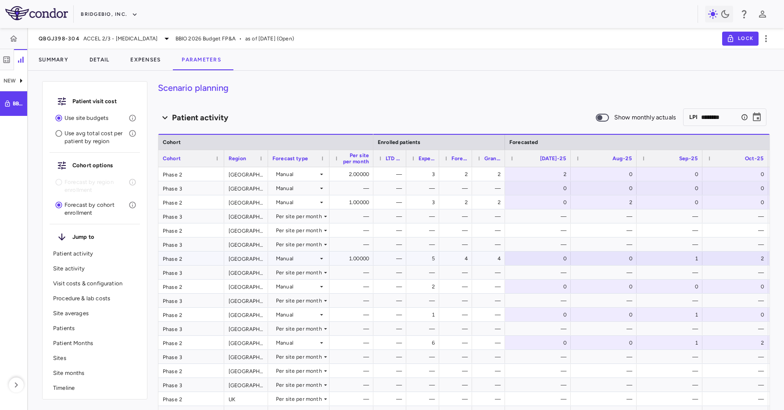
scroll to position [2, 0]
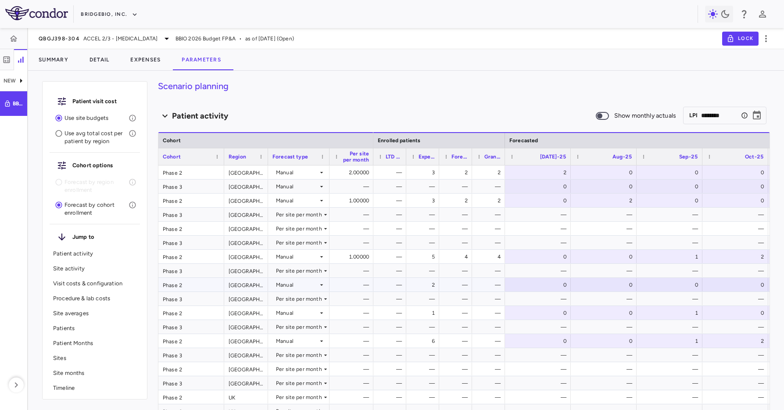
click at [429, 286] on div "2" at bounding box center [424, 285] width 21 height 14
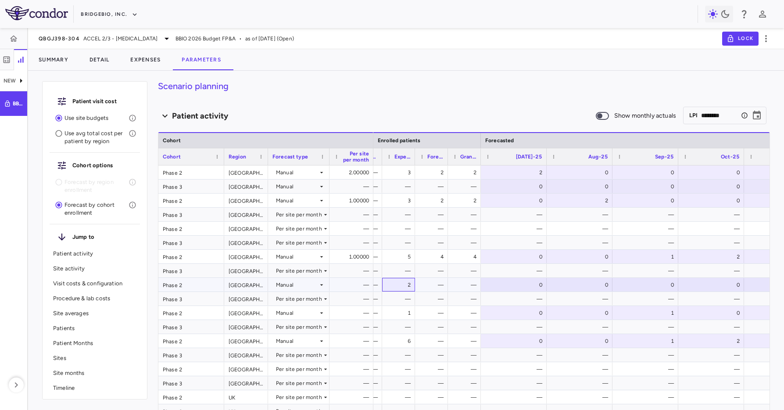
scroll to position [0, 0]
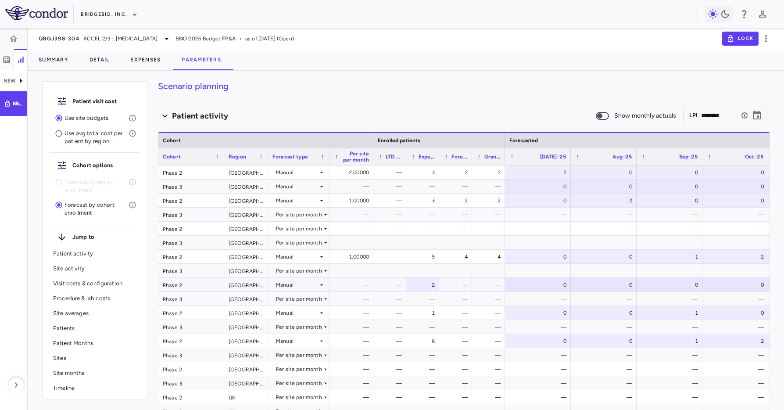
click at [304, 282] on div "Manual" at bounding box center [297, 285] width 42 height 14
click at [417, 283] on div at bounding box center [392, 205] width 784 height 410
click at [314, 286] on div "Manual" at bounding box center [297, 285] width 42 height 14
click at [322, 300] on div "Per site per month" at bounding box center [307, 301] width 51 height 8
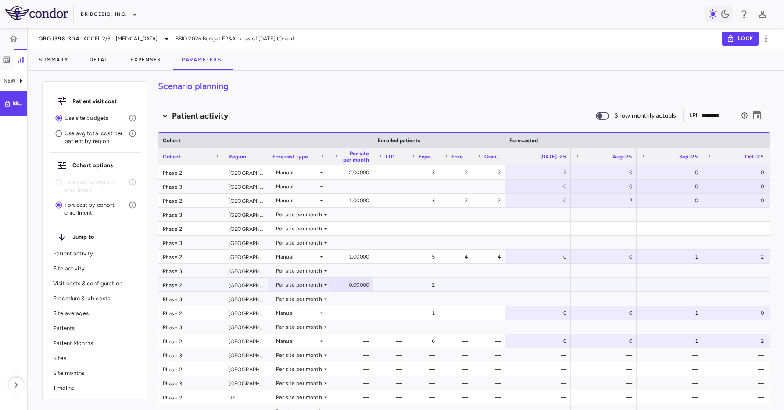
scroll to position [4, 0]
click at [320, 287] on div "Per site per month" at bounding box center [299, 283] width 46 height 14
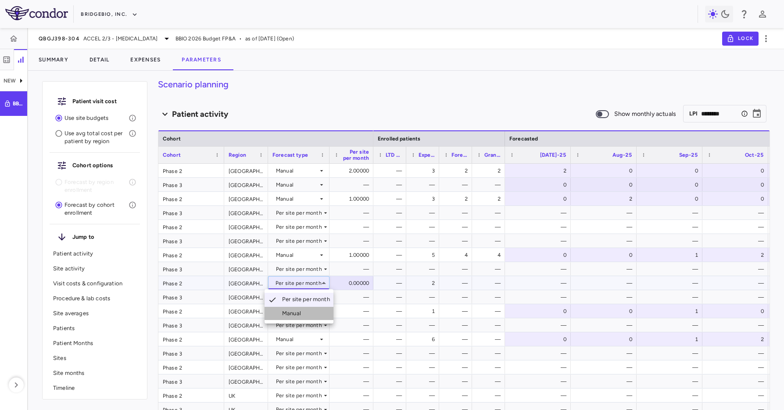
click at [304, 311] on div "Manual" at bounding box center [293, 313] width 22 height 8
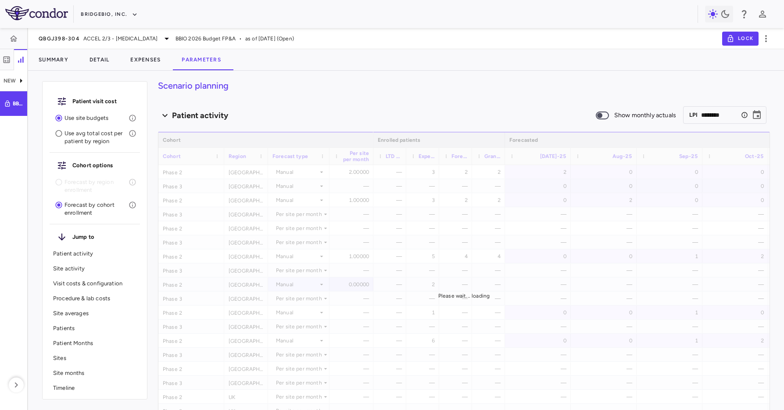
scroll to position [2, 0]
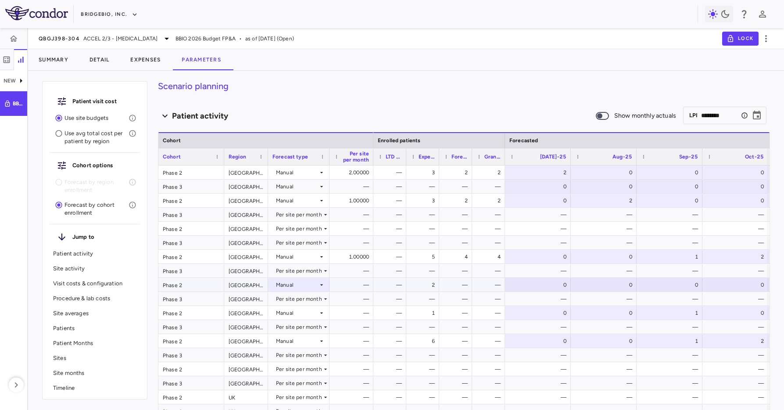
click at [429, 286] on div "2" at bounding box center [424, 285] width 21 height 14
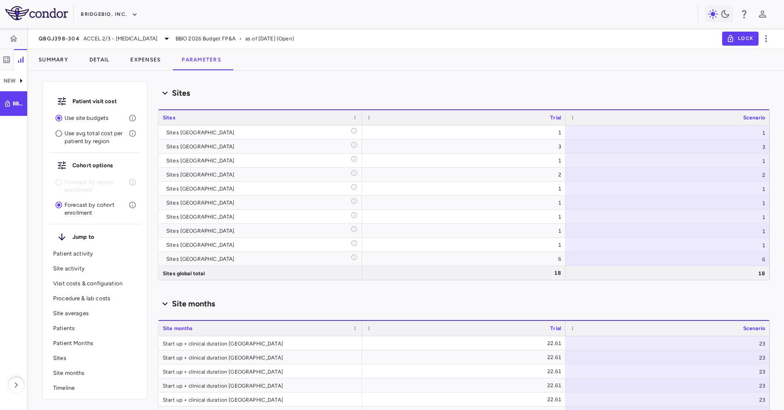
click at [74, 314] on p "Site averages" at bounding box center [94, 313] width 83 height 8
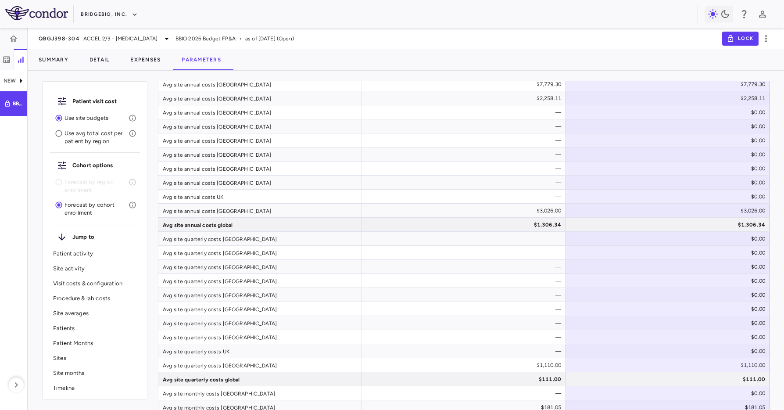
click at [61, 329] on p "Patients" at bounding box center [94, 328] width 83 height 8
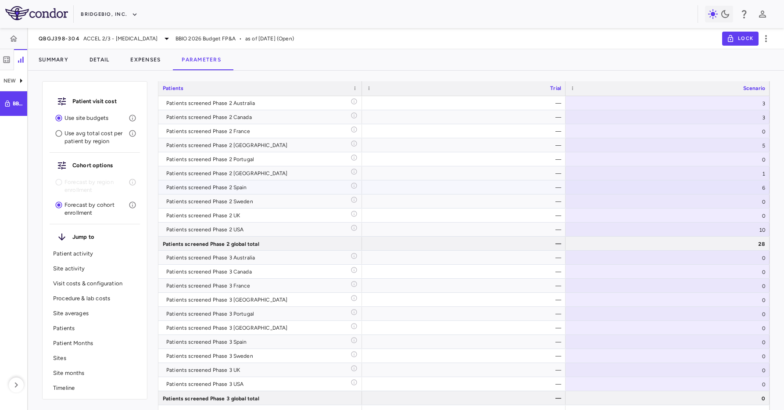
scroll to position [2492, 0]
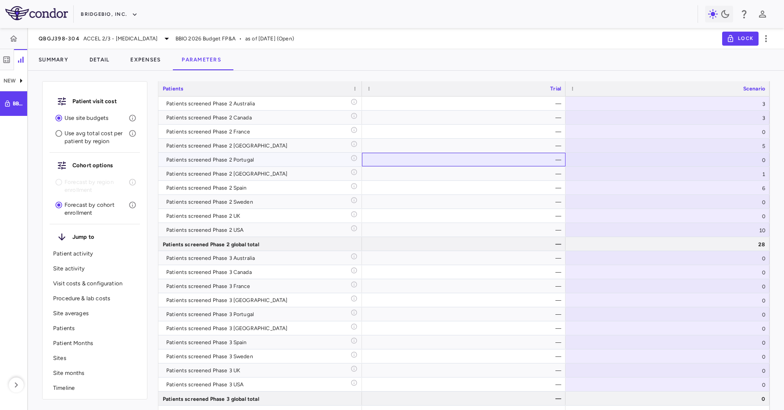
click at [454, 154] on div "—" at bounding box center [465, 160] width 191 height 14
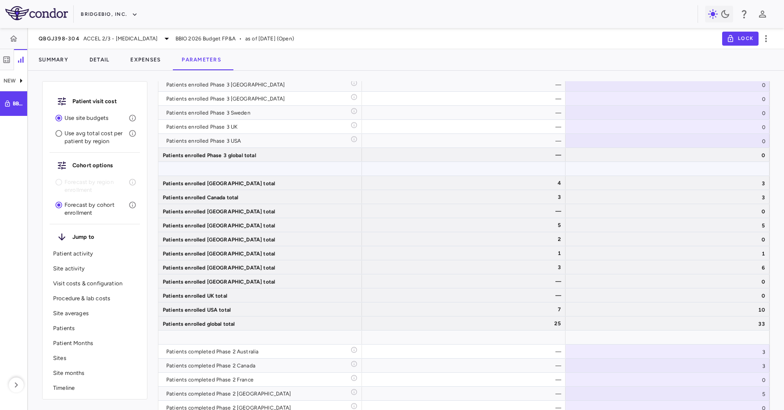
scroll to position [3061, 0]
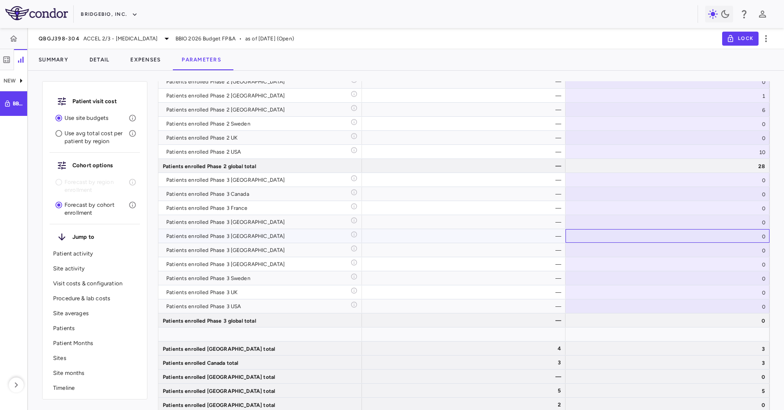
click at [642, 238] on div "0" at bounding box center [667, 236] width 204 height 14
click at [653, 235] on input "*" at bounding box center [674, 236] width 190 height 14
click at [496, 240] on div "—" at bounding box center [465, 236] width 191 height 14
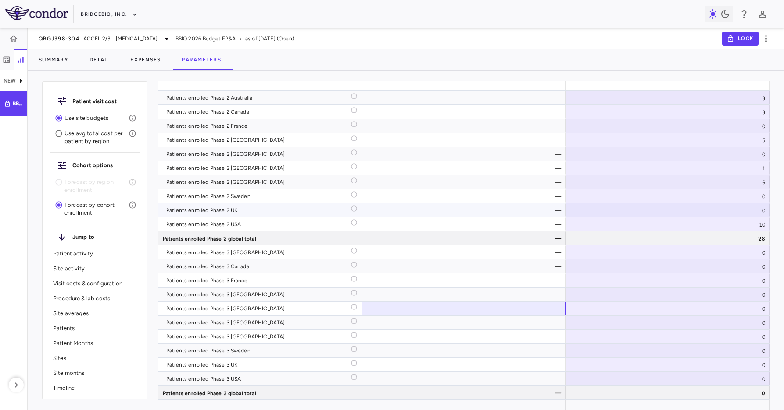
scroll to position [2987, 0]
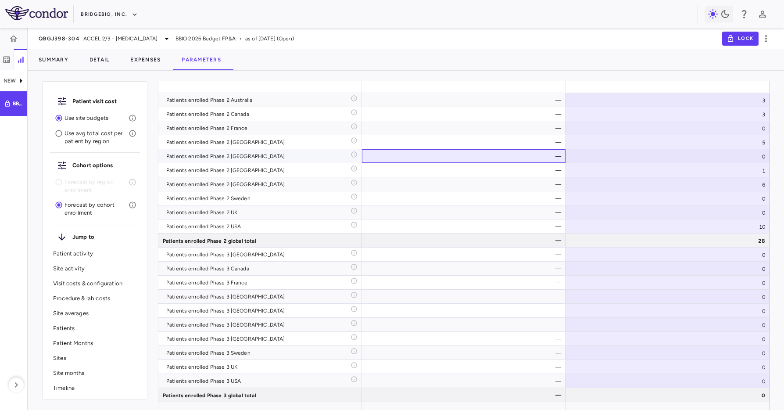
click at [489, 154] on div "—" at bounding box center [465, 156] width 191 height 14
click at [688, 157] on div "0" at bounding box center [667, 156] width 204 height 14
click at [688, 157] on input "*" at bounding box center [674, 157] width 190 height 14
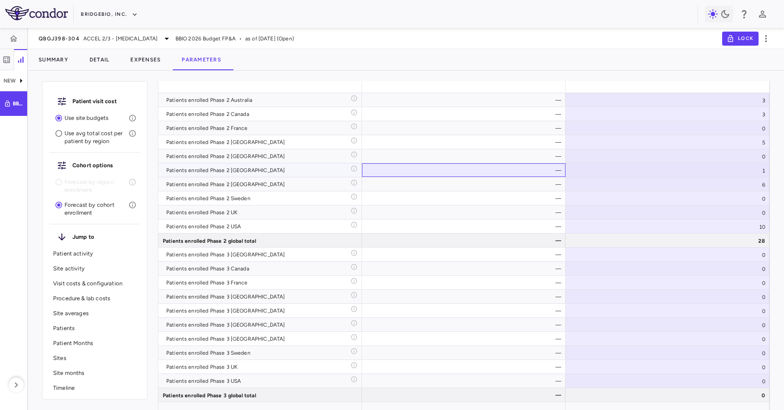
click at [422, 172] on div "—" at bounding box center [465, 170] width 191 height 14
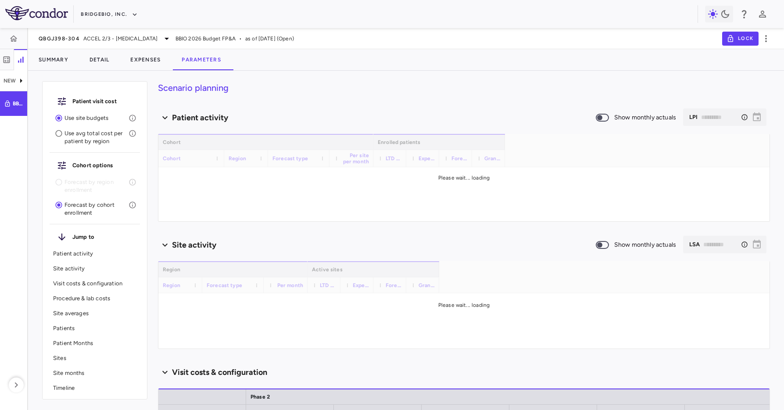
click at [358, 80] on div "Patient visit cost Use site budgets Use avg total cost per patient by region Co…" at bounding box center [406, 244] width 756 height 332
type input "********"
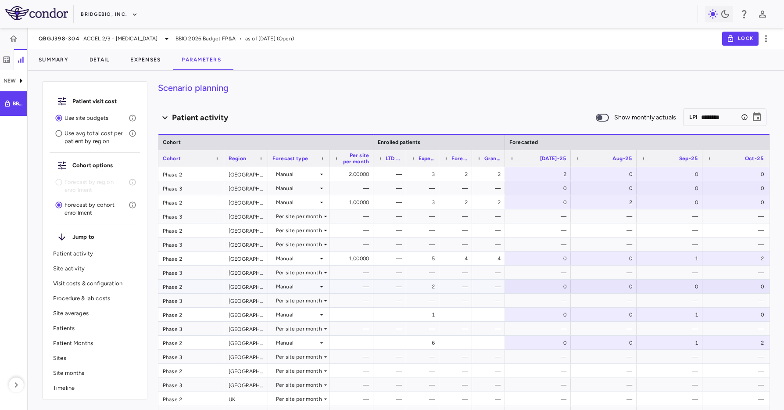
click at [422, 286] on div "2" at bounding box center [424, 286] width 21 height 14
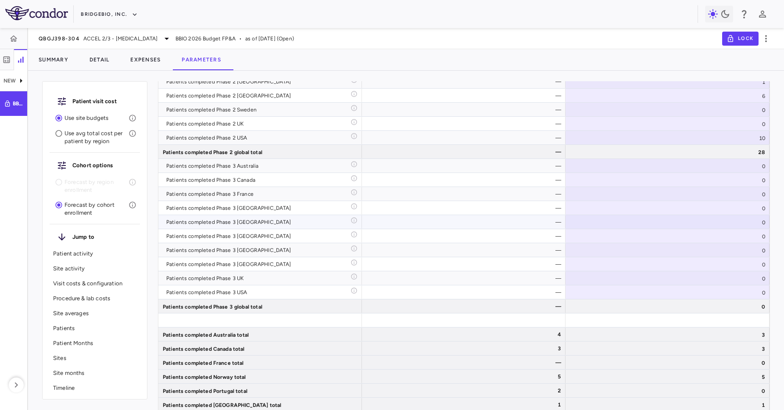
scroll to position [3488, 0]
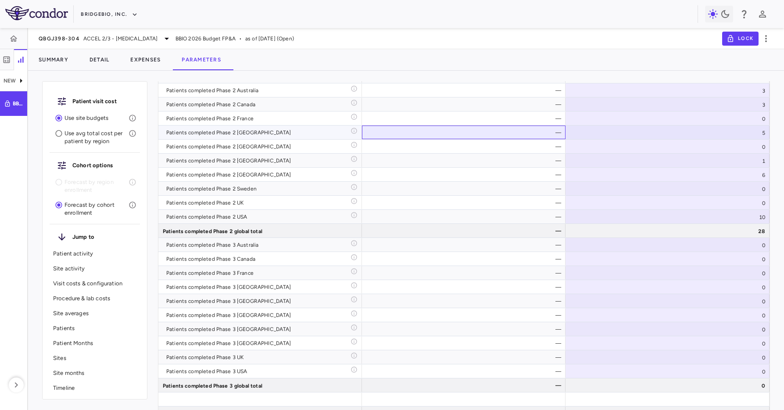
click at [489, 139] on div "—" at bounding box center [464, 132] width 204 height 14
click at [520, 145] on div "—" at bounding box center [465, 146] width 191 height 14
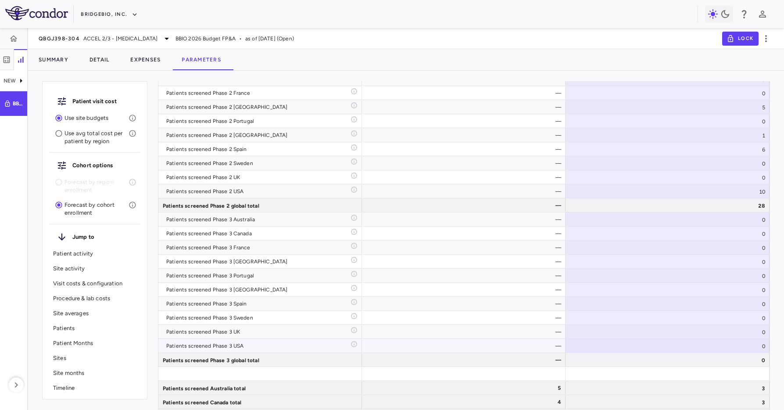
scroll to position [2436, 0]
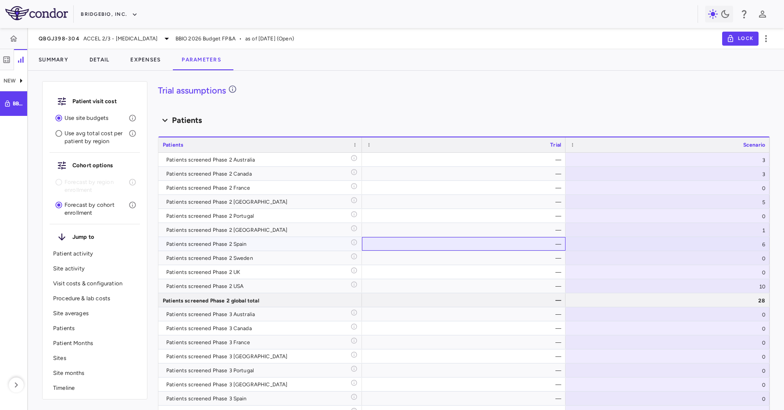
click at [440, 246] on div "—" at bounding box center [465, 244] width 191 height 14
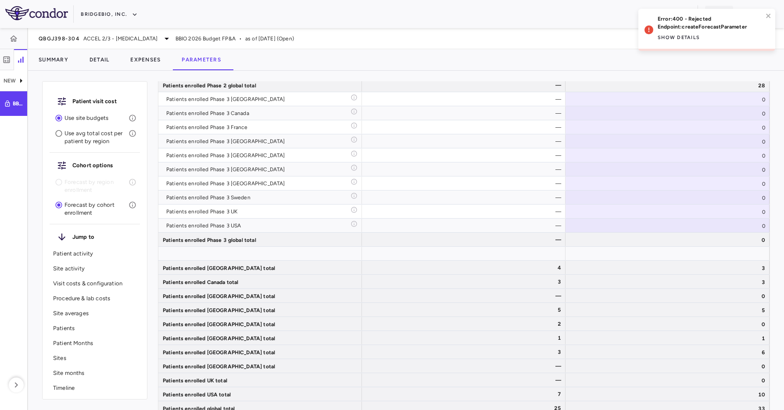
scroll to position [1730, 0]
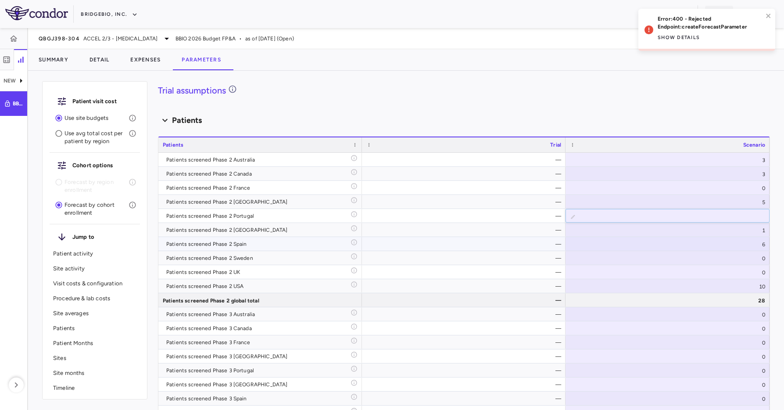
type input "*"
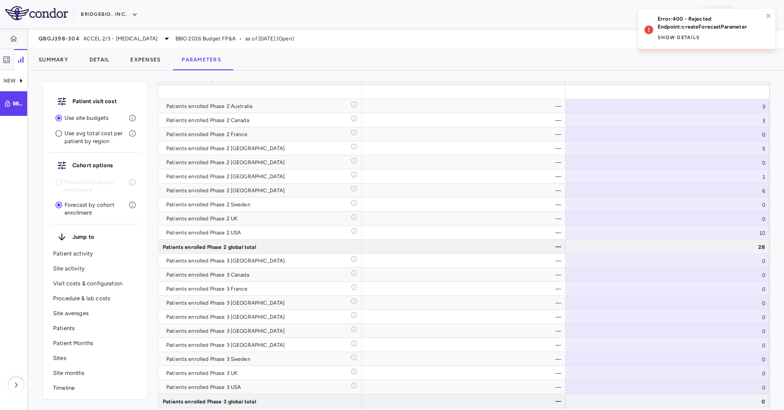
scroll to position [2287, 0]
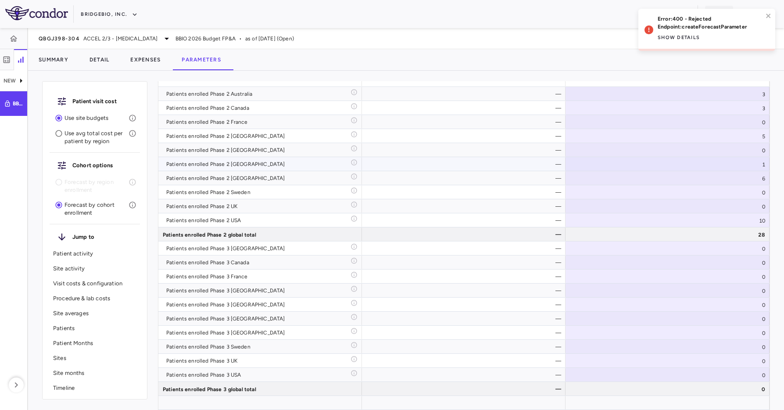
click at [520, 159] on div "—" at bounding box center [465, 164] width 191 height 14
type input "*"
click at [650, 148] on div "0" at bounding box center [667, 150] width 204 height 14
click at [650, 148] on input "*" at bounding box center [674, 150] width 190 height 14
click at [480, 180] on div "—" at bounding box center [465, 178] width 191 height 14
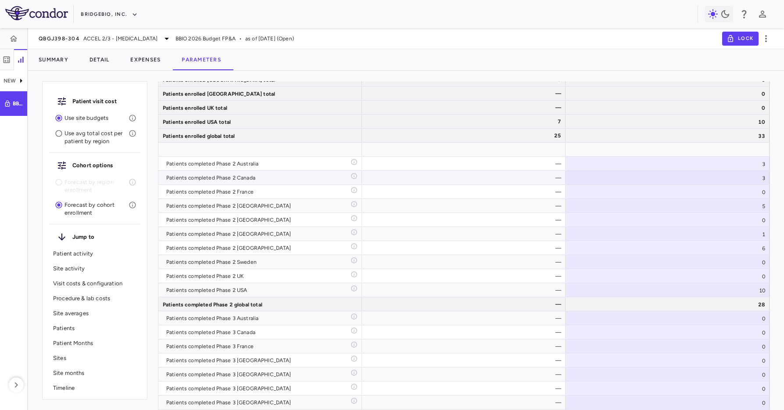
scroll to position [3416, 0]
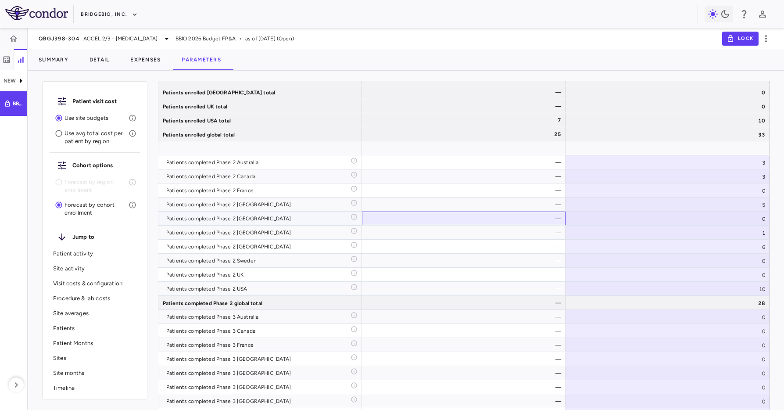
drag, startPoint x: 498, startPoint y: 215, endPoint x: 511, endPoint y: 215, distance: 12.7
click at [499, 215] on div "—" at bounding box center [465, 218] width 191 height 14
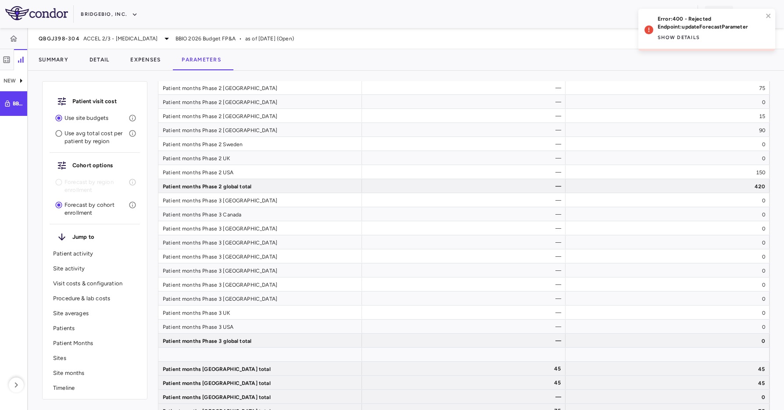
scroll to position [2710, 0]
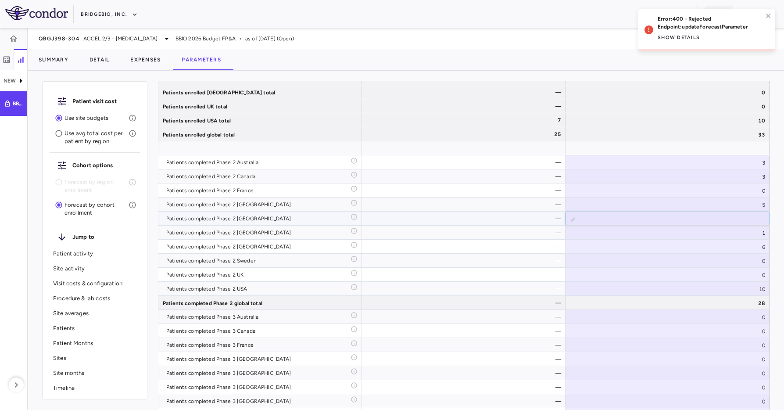
type input "*"
drag, startPoint x: 448, startPoint y: 229, endPoint x: 216, endPoint y: 62, distance: 285.5
click at [448, 228] on div "—" at bounding box center [465, 232] width 191 height 14
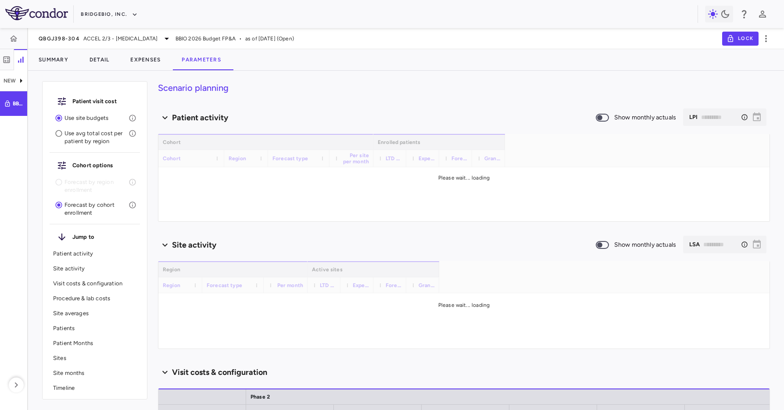
type input "********"
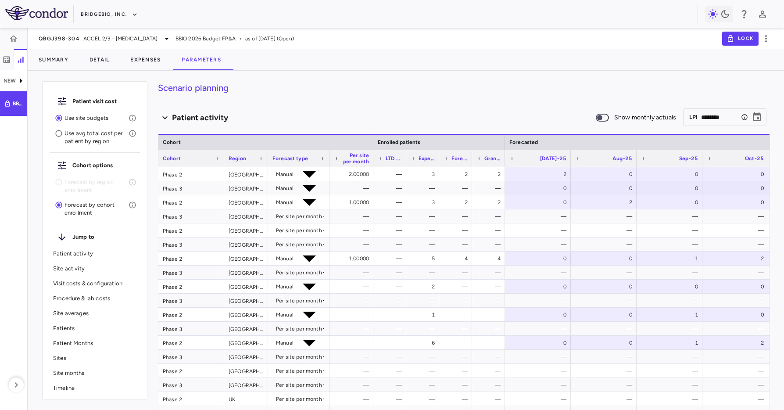
scroll to position [2, 0]
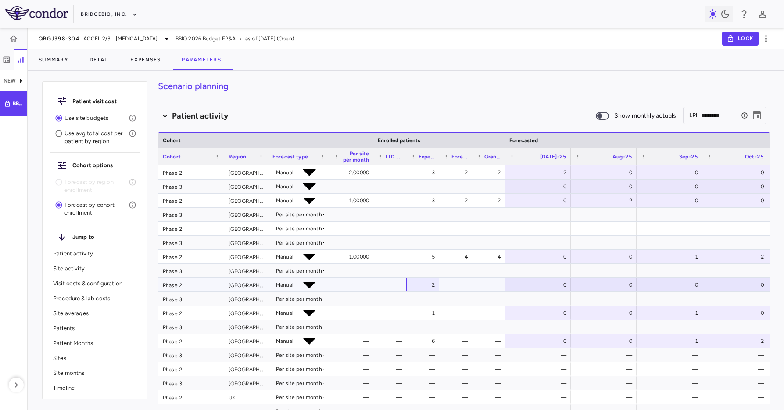
click at [421, 289] on div "2" at bounding box center [424, 285] width 21 height 14
click at [458, 283] on div "—" at bounding box center [457, 285] width 21 height 14
click at [399, 59] on div "Summary Detail Expenses Parameters" at bounding box center [406, 59] width 756 height 21
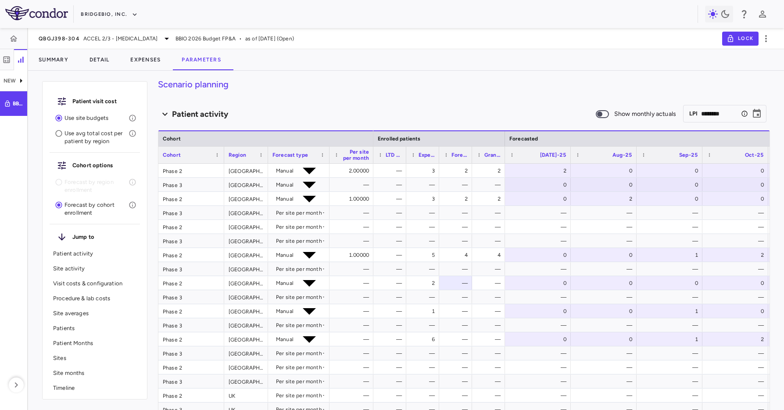
drag, startPoint x: 483, startPoint y: 96, endPoint x: 483, endPoint y: 88, distance: 7.9
click at [483, 96] on div "Scenario planning Patient activity Show monthly actuals ​ LPI ******** ​ Drag h…" at bounding box center [464, 245] width 612 height 329
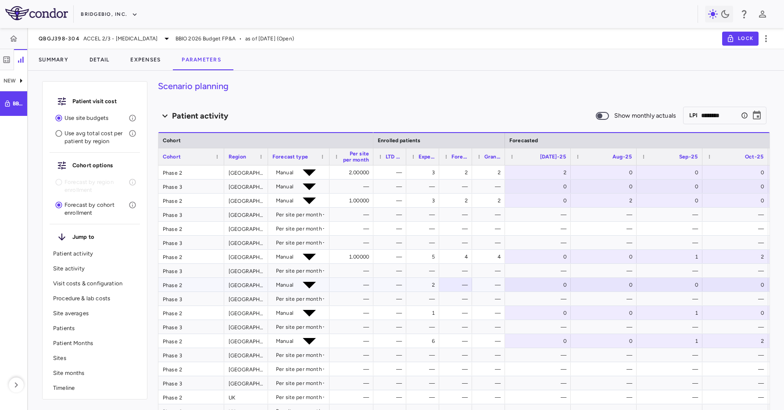
click at [429, 288] on div "2" at bounding box center [424, 285] width 21 height 14
click at [468, 288] on div "—" at bounding box center [455, 285] width 33 height 14
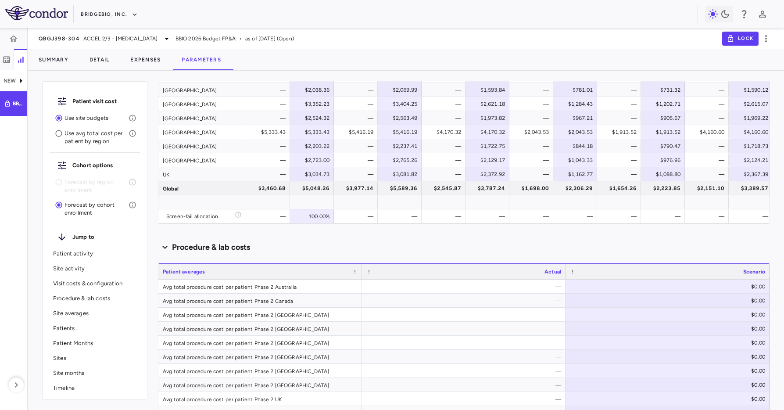
scroll to position [82, 0]
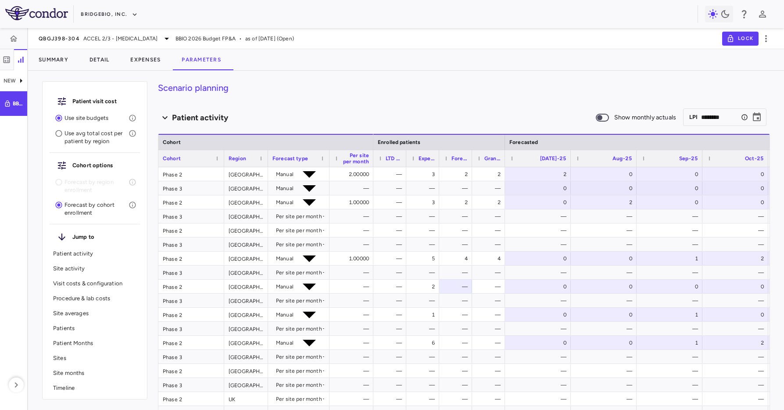
click at [451, 90] on h4 "Scenario planning" at bounding box center [464, 87] width 612 height 13
drag, startPoint x: 202, startPoint y: 290, endPoint x: 301, endPoint y: 276, distance: 100.1
click at [210, 288] on div "Phase 2" at bounding box center [191, 286] width 66 height 14
drag, startPoint x: 397, startPoint y: 291, endPoint x: 458, endPoint y: 290, distance: 61.9
click at [400, 291] on div "—" at bounding box center [391, 286] width 21 height 14
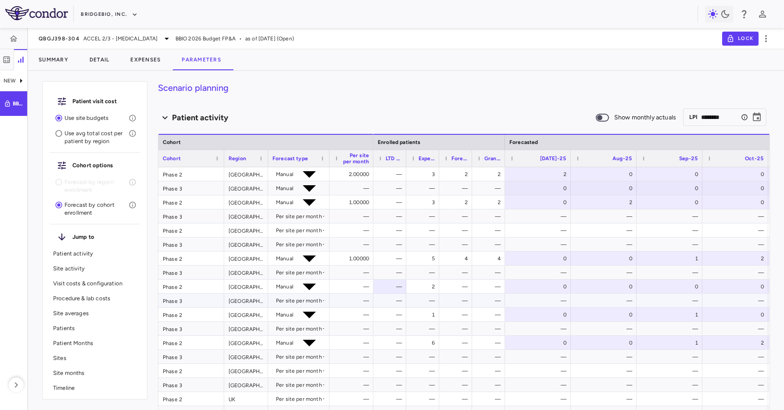
click at [443, 293] on div "—" at bounding box center [455, 300] width 33 height 14
click at [422, 291] on div "2" at bounding box center [424, 286] width 21 height 14
click at [456, 92] on h4 "Scenario planning" at bounding box center [464, 87] width 612 height 13
click at [433, 348] on div "6" at bounding box center [424, 343] width 21 height 14
click at [461, 343] on div "—" at bounding box center [457, 343] width 21 height 14
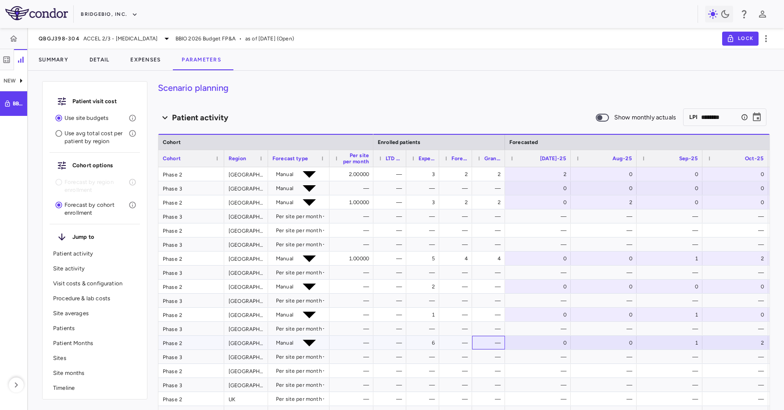
click at [489, 343] on div "—" at bounding box center [490, 343] width 21 height 14
click at [457, 343] on div "—" at bounding box center [457, 343] width 21 height 14
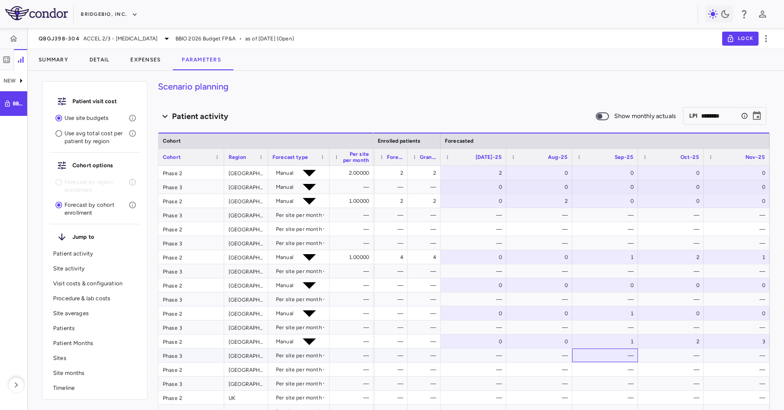
click at [574, 362] on div "— 3 2 2 2 0 0 0 0 — — — — 0 0 0 0 0 — 3 2 2 0 2 0 0 0 — — — — — — — — — — — — —…" at bounding box center [539, 313] width 461 height 295
click at [411, 54] on div "Summary Detail Expenses Parameters" at bounding box center [406, 59] width 756 height 21
drag, startPoint x: 364, startPoint y: 99, endPoint x: 467, endPoint y: 86, distance: 103.4
click at [364, 99] on div "Scenario planning Patient activity Show monthly actuals ​ LPI ******** ​ Drag h…" at bounding box center [464, 245] width 612 height 329
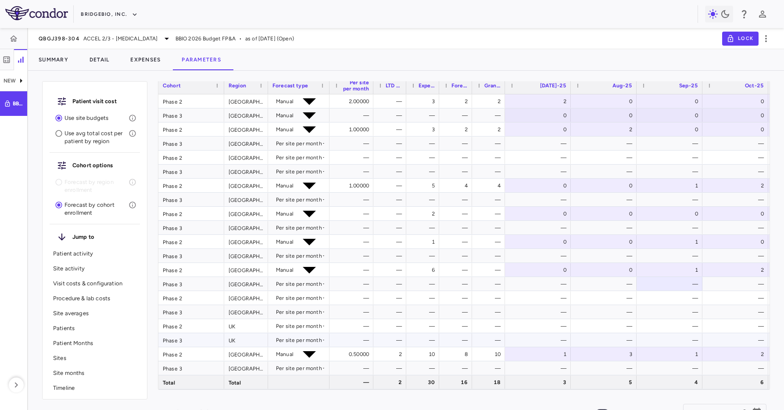
click at [413, 348] on div "10" at bounding box center [423, 353] width 24 height 13
click at [463, 277] on div "—" at bounding box center [457, 284] width 21 height 14
click at [482, 267] on div "—" at bounding box center [490, 270] width 21 height 14
click at [458, 268] on div "—" at bounding box center [457, 270] width 21 height 14
click at [448, 269] on div "—" at bounding box center [457, 270] width 21 height 14
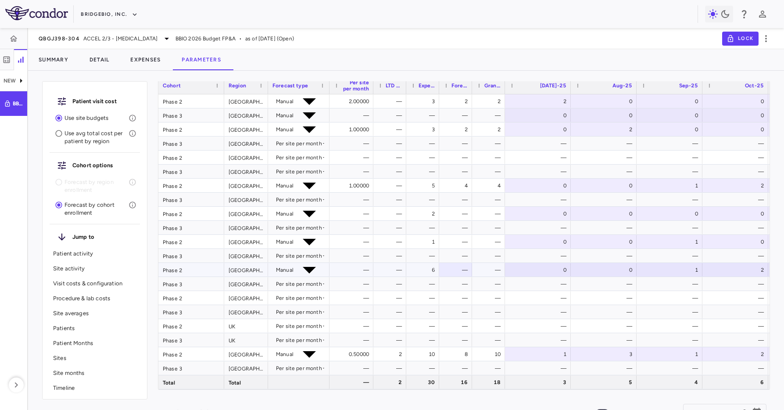
click at [475, 265] on div "—" at bounding box center [488, 270] width 33 height 14
drag, startPoint x: 457, startPoint y: 207, endPoint x: 466, endPoint y: 209, distance: 9.0
click at [457, 207] on div "—" at bounding box center [457, 214] width 21 height 14
click at [489, 215] on div "—" at bounding box center [490, 214] width 21 height 14
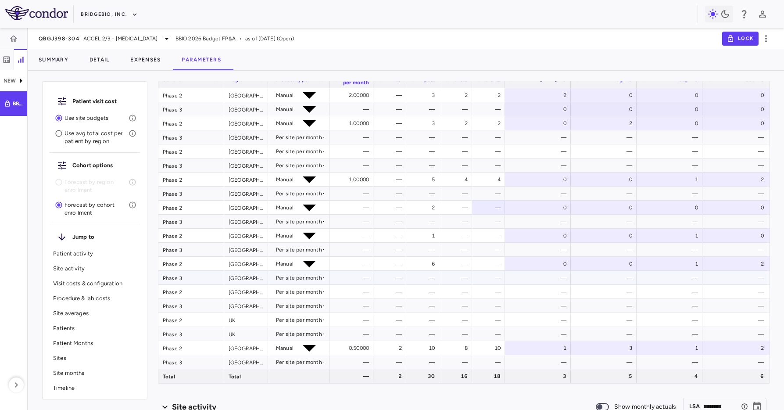
click at [449, 265] on div "—" at bounding box center [457, 264] width 21 height 14
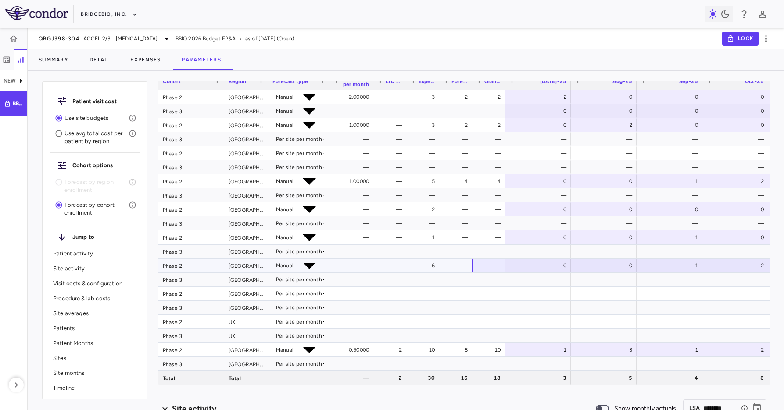
click at [476, 265] on div "—" at bounding box center [488, 265] width 24 height 13
drag, startPoint x: 453, startPoint y: 265, endPoint x: 497, endPoint y: 263, distance: 43.9
click at [455, 265] on div "—" at bounding box center [457, 265] width 21 height 14
click at [497, 263] on div "—" at bounding box center [490, 265] width 21 height 14
click at [458, 263] on div "—" at bounding box center [457, 265] width 21 height 14
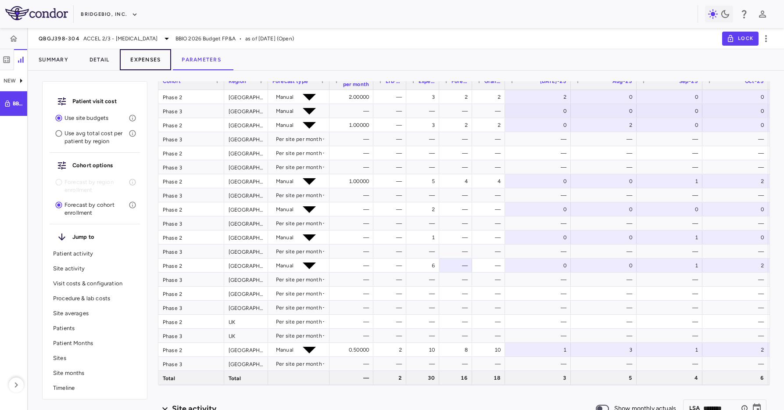
click at [147, 64] on button "Expenses" at bounding box center [145, 59] width 51 height 21
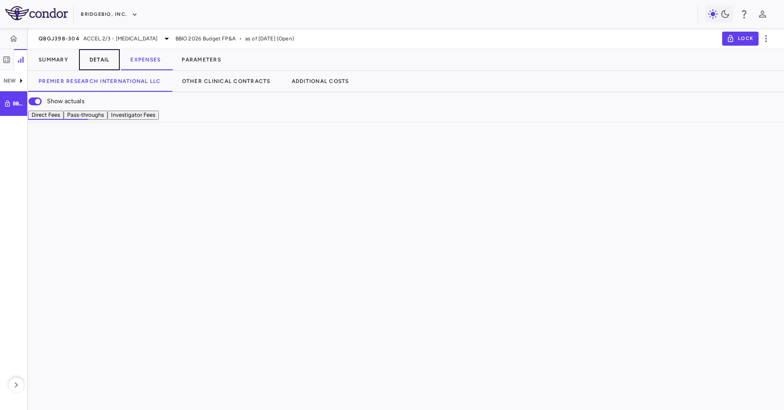
click at [96, 55] on button "Detail" at bounding box center [99, 59] width 41 height 21
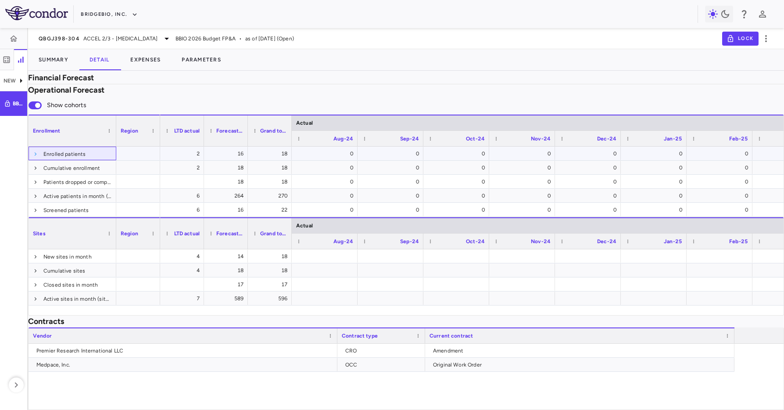
click at [38, 157] on span at bounding box center [35, 153] width 5 height 5
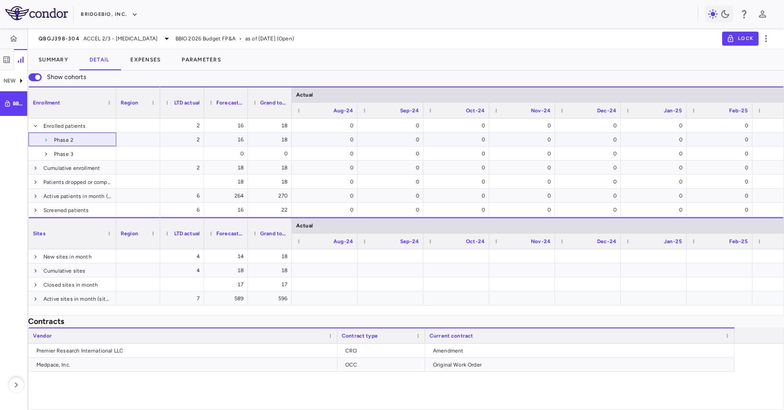
click at [49, 143] on span at bounding box center [45, 139] width 5 height 5
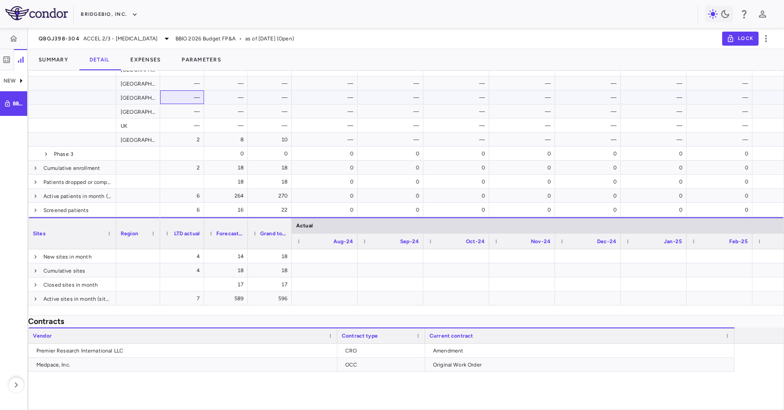
drag, startPoint x: 208, startPoint y: 310, endPoint x: 297, endPoint y: 311, distance: 89.5
click at [200, 104] on div "—" at bounding box center [184, 97] width 32 height 14
click at [393, 118] on div "—" at bounding box center [392, 111] width 54 height 14
click at [419, 104] on div "—" at bounding box center [392, 97] width 54 height 14
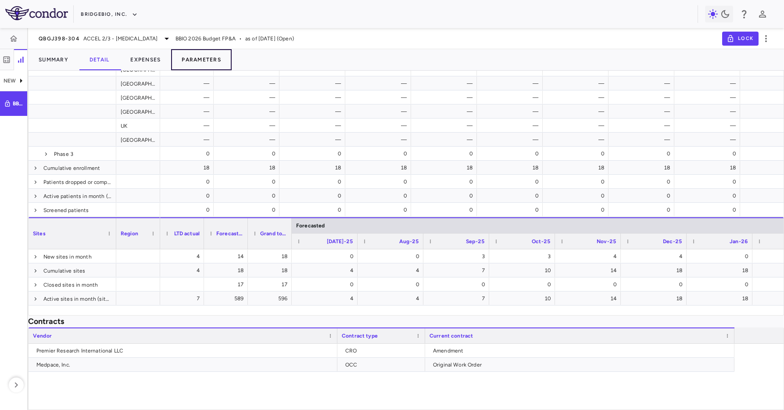
click at [191, 56] on button "Parameters" at bounding box center [201, 59] width 61 height 21
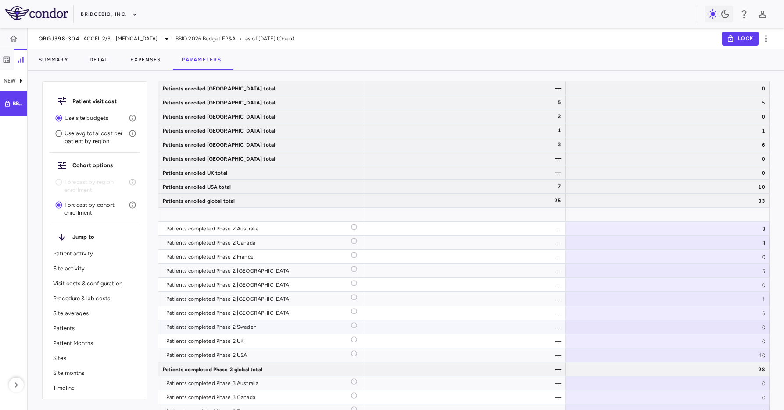
click at [234, 321] on div "Patients completed Phase 2 Sweden" at bounding box center [258, 327] width 184 height 14
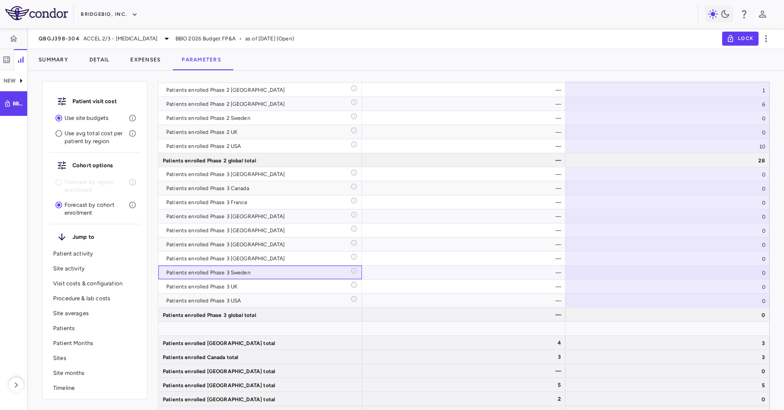
click at [230, 265] on div "Patients enrolled Phase 3 Sweden" at bounding box center [260, 272] width 204 height 14
click at [246, 258] on div "Patients enrolled Phase 3 [GEOGRAPHIC_DATA]" at bounding box center [258, 258] width 184 height 14
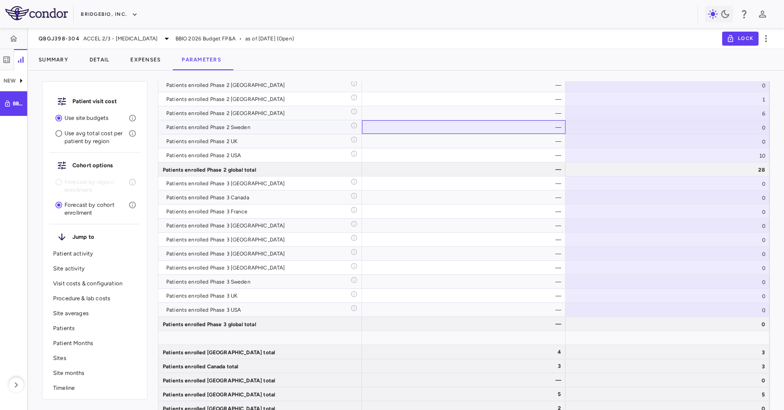
click at [470, 132] on div "—" at bounding box center [465, 127] width 191 height 14
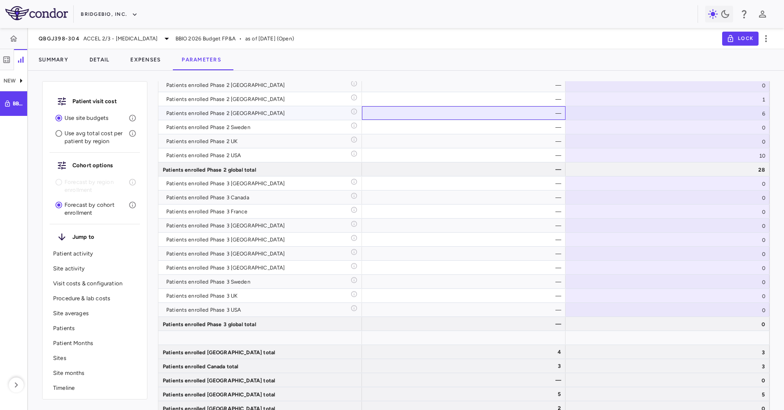
click at [479, 114] on div "—" at bounding box center [465, 113] width 191 height 14
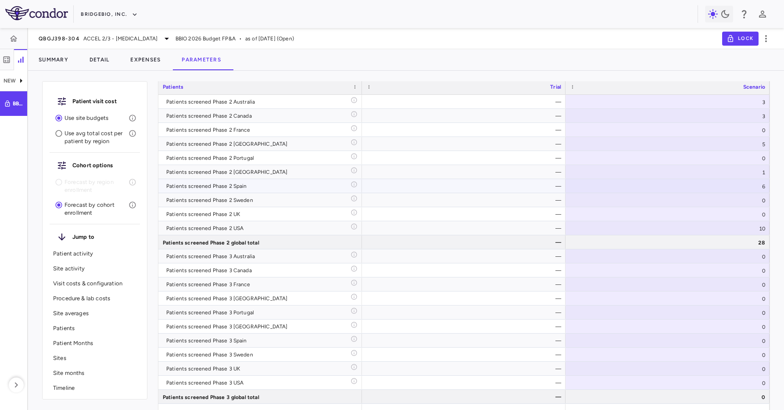
click at [431, 189] on div "—" at bounding box center [465, 186] width 191 height 14
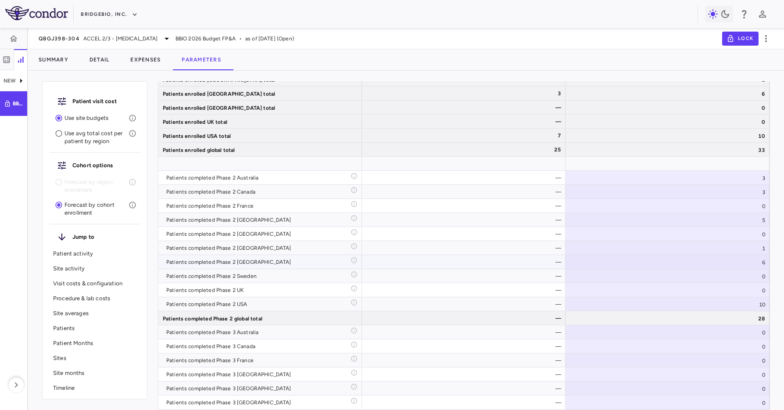
click at [420, 260] on div "—" at bounding box center [465, 262] width 191 height 14
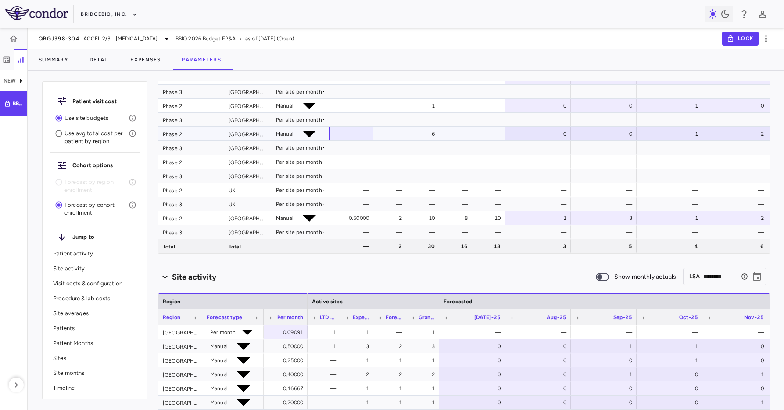
drag, startPoint x: 358, startPoint y: 136, endPoint x: 431, endPoint y: 136, distance: 72.4
click at [363, 136] on div "—" at bounding box center [353, 134] width 32 height 14
drag, startPoint x: 431, startPoint y: 136, endPoint x: 347, endPoint y: 136, distance: 84.2
click at [430, 136] on div "6" at bounding box center [424, 134] width 21 height 14
drag, startPoint x: 454, startPoint y: 134, endPoint x: 483, endPoint y: 135, distance: 28.1
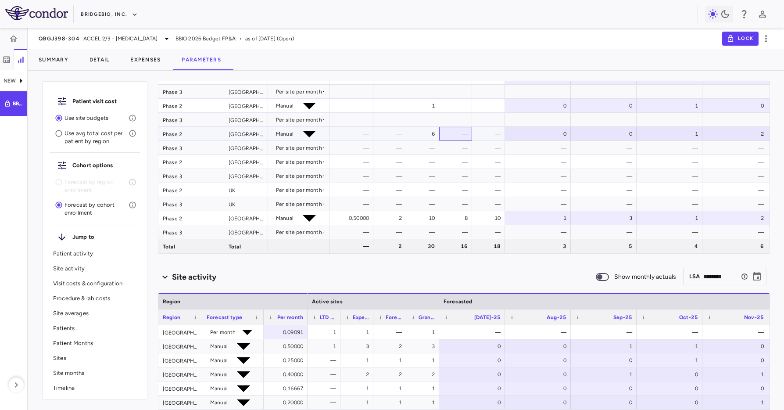
click at [457, 134] on div "—" at bounding box center [457, 134] width 21 height 14
click at [504, 135] on div "—" at bounding box center [488, 134] width 33 height 14
click at [603, 131] on div "1" at bounding box center [607, 134] width 54 height 14
click at [614, 152] on div "—" at bounding box center [607, 148] width 54 height 14
click at [604, 135] on div "1" at bounding box center [607, 134] width 54 height 14
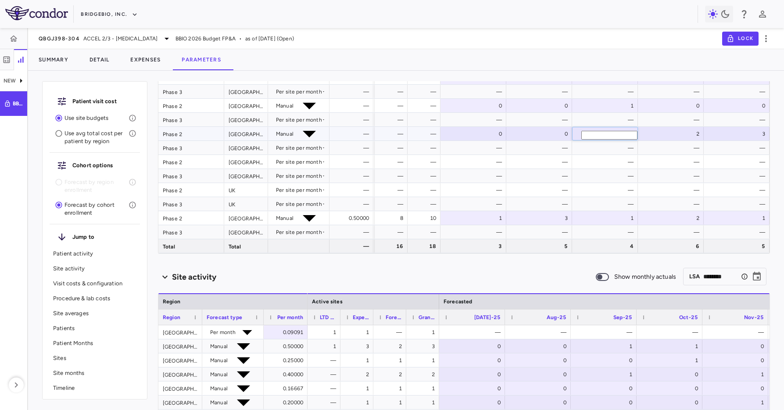
click at [604, 135] on input "*" at bounding box center [609, 135] width 56 height 9
click at [611, 154] on div "—" at bounding box center [607, 148] width 54 height 14
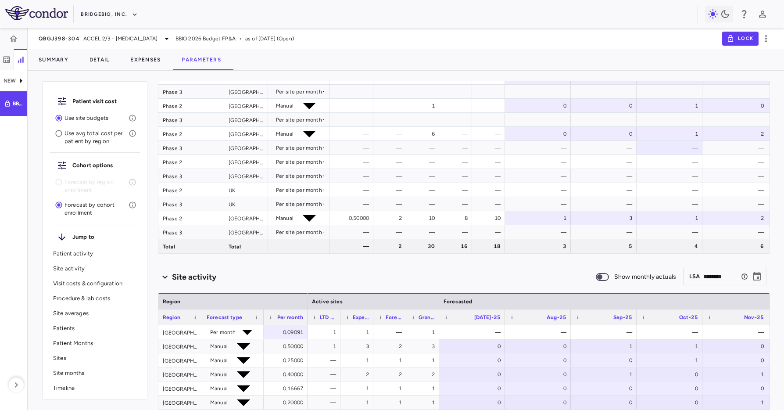
drag, startPoint x: 118, startPoint y: 23, endPoint x: 115, endPoint y: 32, distance: 9.7
click at [117, 29] on div "Skip to sidebar Skip to main content BridgeBio, Inc. NEW BBIO 2026 Budget FP&A …" at bounding box center [392, 205] width 784 height 410
click at [229, 11] on div "BridgeBio, Inc." at bounding box center [389, 14] width 617 height 14
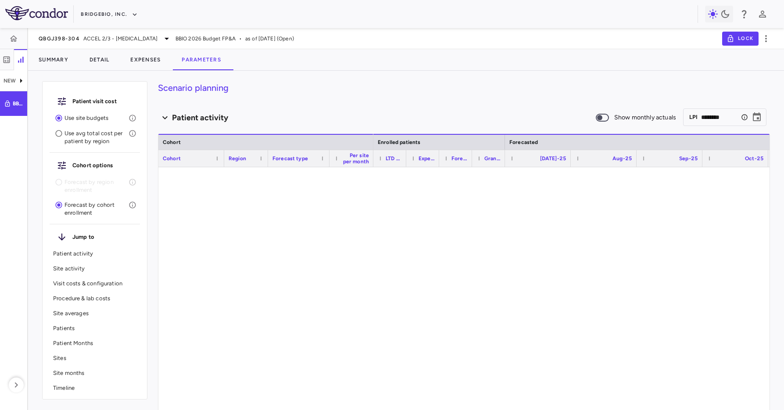
type input "********"
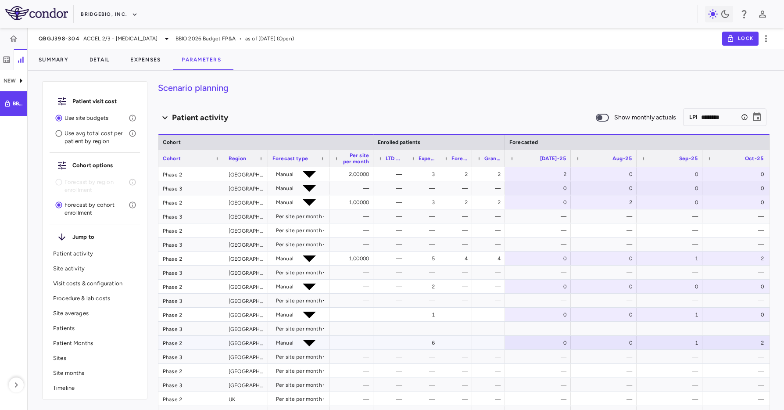
click at [464, 346] on div "—" at bounding box center [457, 343] width 21 height 14
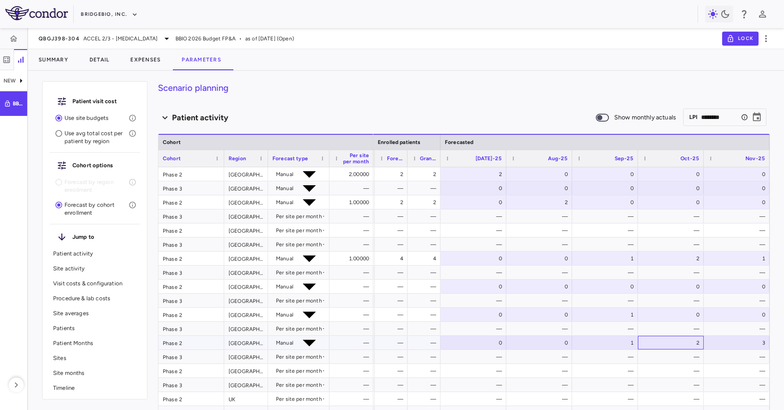
click at [650, 345] on div "2" at bounding box center [673, 343] width 54 height 14
drag, startPoint x: 704, startPoint y: 374, endPoint x: 736, endPoint y: 361, distance: 34.2
click at [705, 374] on div "—" at bounding box center [737, 371] width 66 height 14
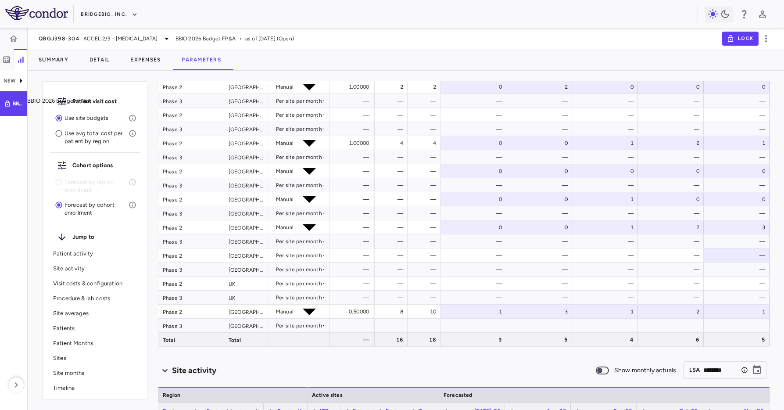
click at [20, 100] on div "BBIO 2026 Budget FP&A" at bounding box center [18, 104] width 11 height 8
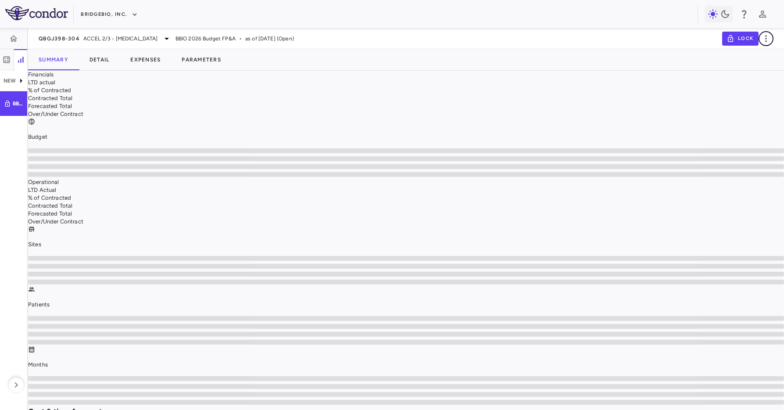
click at [764, 41] on icon "button" at bounding box center [766, 38] width 11 height 11
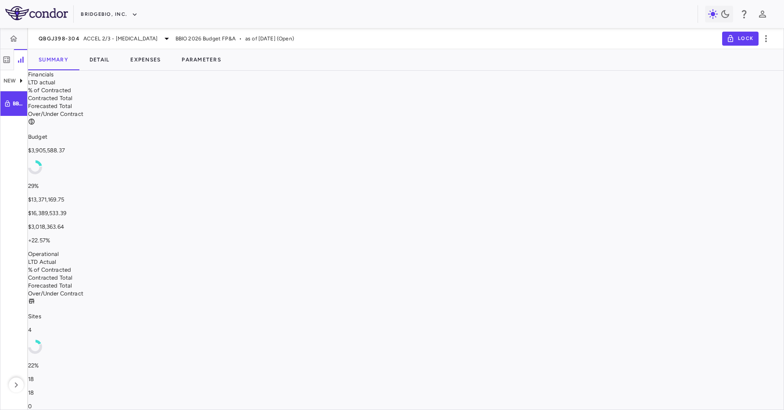
type input "**********"
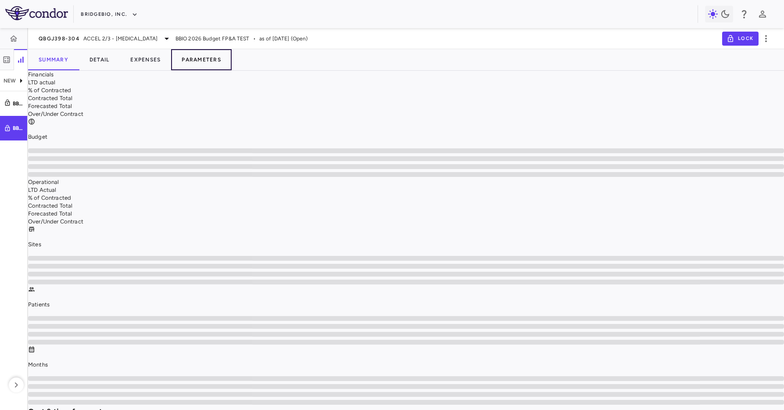
click at [204, 66] on button "Parameters" at bounding box center [201, 59] width 61 height 21
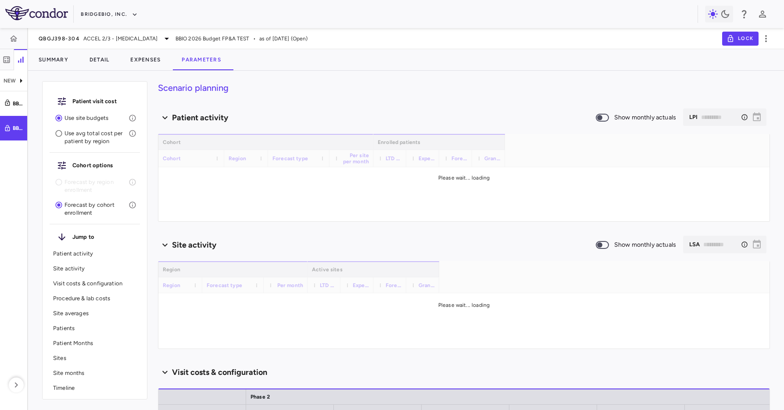
click at [90, 136] on p "Use avg total cost per patient by region" at bounding box center [96, 137] width 64 height 16
click at [398, 91] on h4 "Scenario planning" at bounding box center [464, 87] width 612 height 13
type input "********"
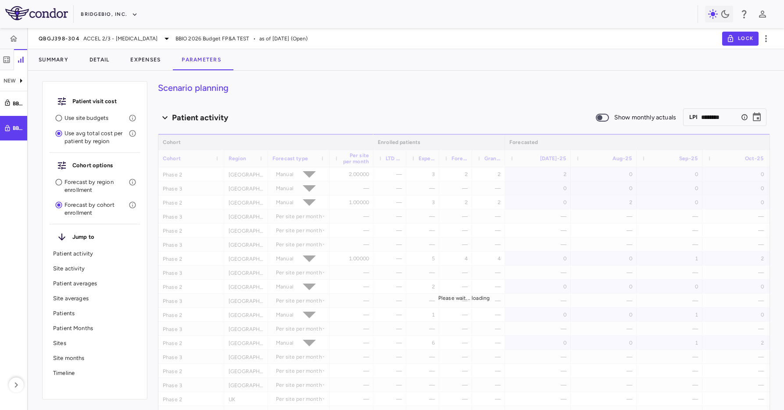
click at [72, 116] on p "Use site budgets" at bounding box center [96, 118] width 64 height 8
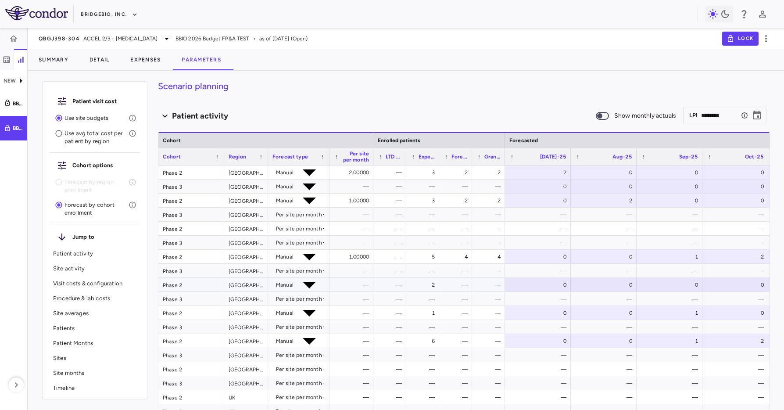
click at [433, 282] on div "2" at bounding box center [424, 285] width 21 height 14
click at [461, 283] on div "—" at bounding box center [457, 285] width 21 height 14
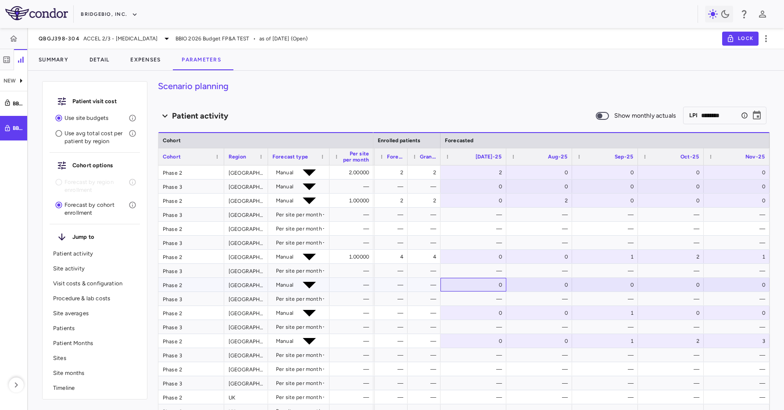
click at [474, 285] on div "0" at bounding box center [475, 285] width 54 height 14
click at [375, 282] on div "—" at bounding box center [391, 285] width 33 height 14
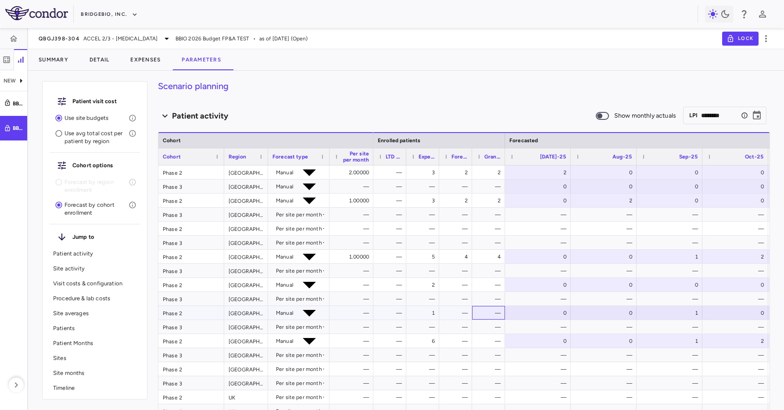
click at [479, 318] on div "—" at bounding box center [488, 312] width 24 height 13
click at [486, 336] on div "—" at bounding box center [490, 341] width 21 height 14
click at [544, 339] on div "0" at bounding box center [540, 341] width 54 height 14
click at [544, 339] on input "*" at bounding box center [542, 342] width 56 height 9
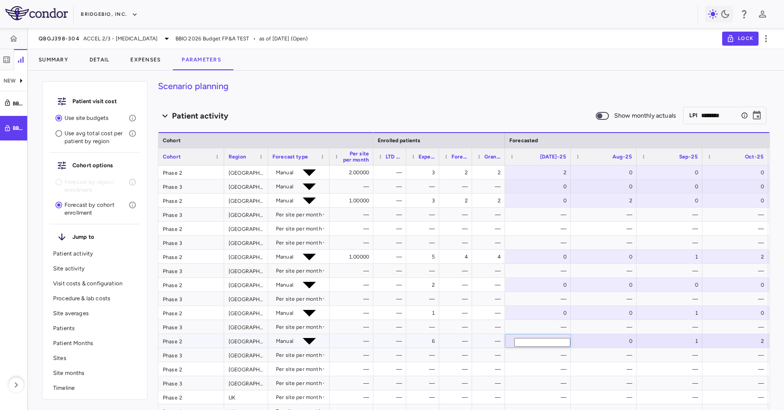
type input "*"
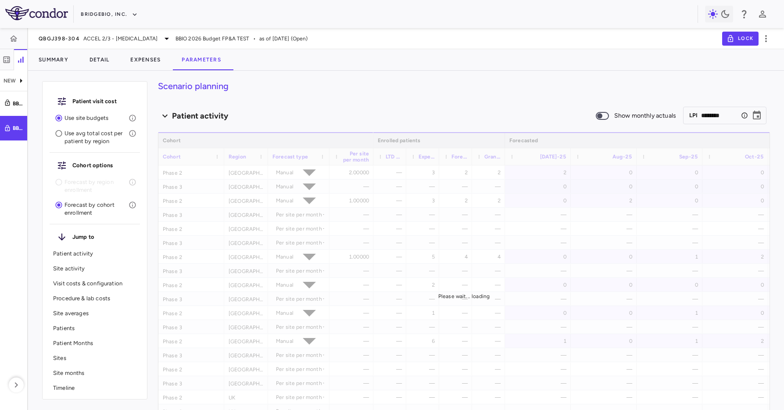
click at [478, 339] on div "Please wait... loading" at bounding box center [463, 296] width 611 height 328
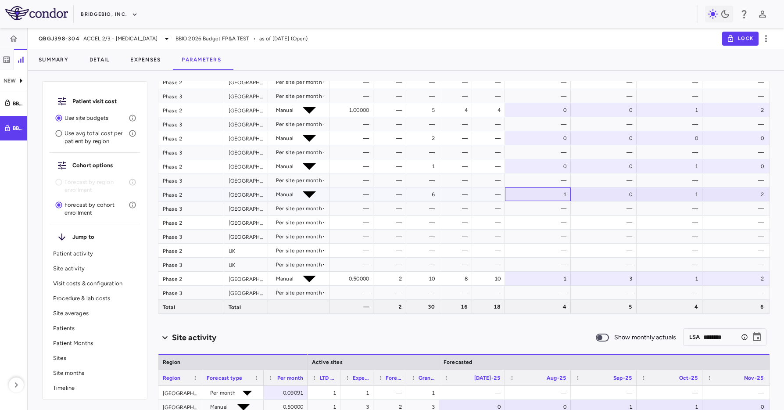
click at [554, 192] on div "1" at bounding box center [540, 194] width 54 height 14
click at [554, 192] on input "*" at bounding box center [542, 195] width 56 height 9
type input "*"
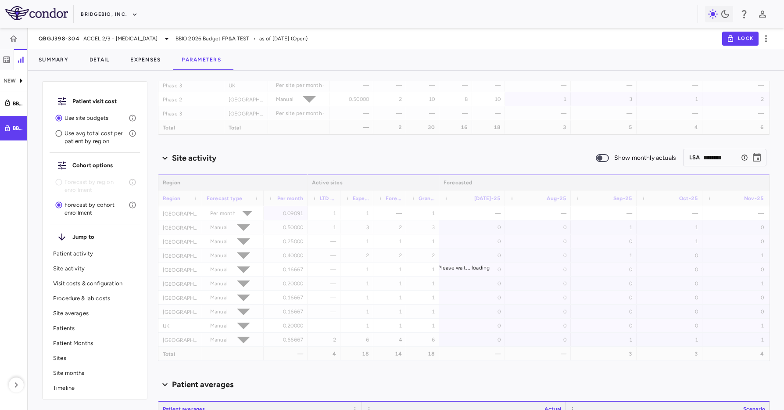
click at [396, 318] on div "Please wait... loading" at bounding box center [463, 267] width 611 height 186
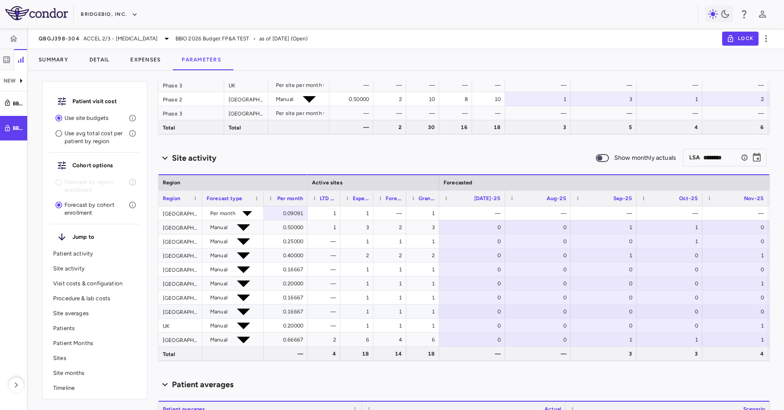
click at [378, 309] on div "1" at bounding box center [390, 311] width 24 height 13
click at [350, 229] on div "3" at bounding box center [358, 227] width 21 height 14
click at [363, 287] on div "1" at bounding box center [358, 283] width 21 height 14
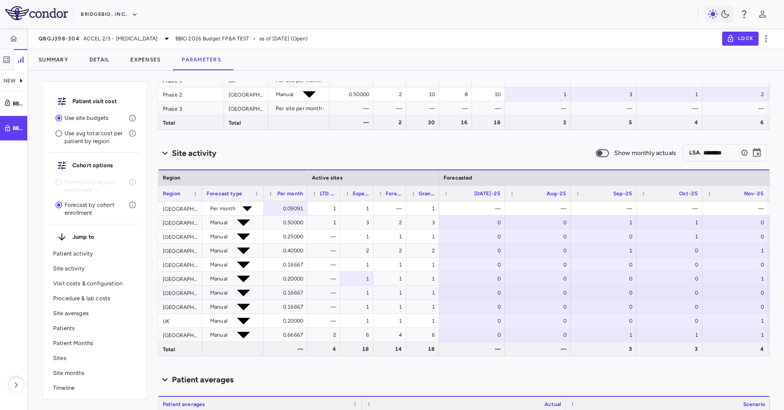
drag, startPoint x: 333, startPoint y: 293, endPoint x: 341, endPoint y: 293, distance: 8.3
click at [338, 293] on div "—" at bounding box center [323, 293] width 33 height 14
click at [436, 292] on div "1" at bounding box center [422, 293] width 33 height 14
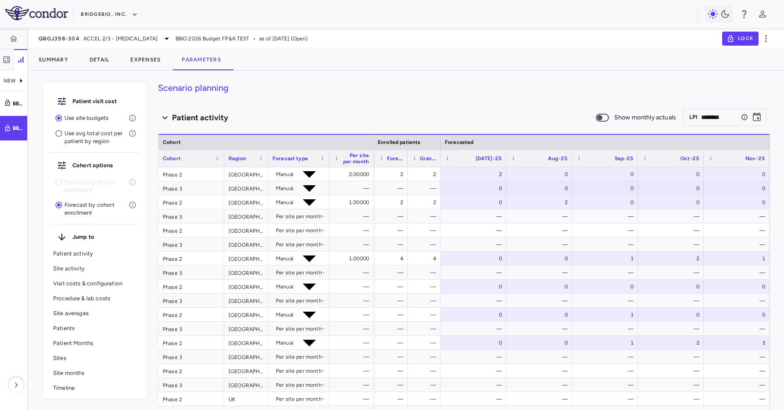
click at [377, 109] on div "Patient activity Show monthly actuals ​ LPI ******** ​" at bounding box center [464, 117] width 612 height 18
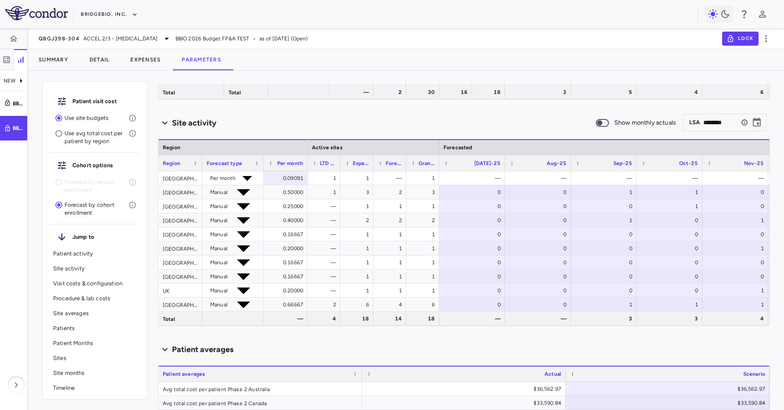
click at [404, 122] on div "Site activity" at bounding box center [376, 123] width 437 height 12
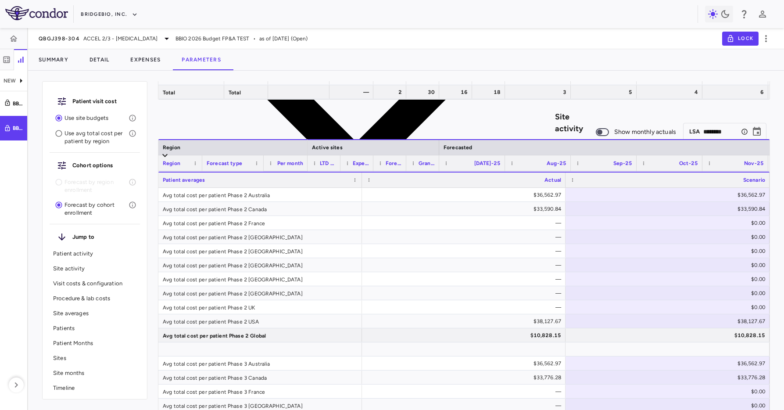
click at [390, 120] on div "Site activity" at bounding box center [376, 122] width 437 height 397
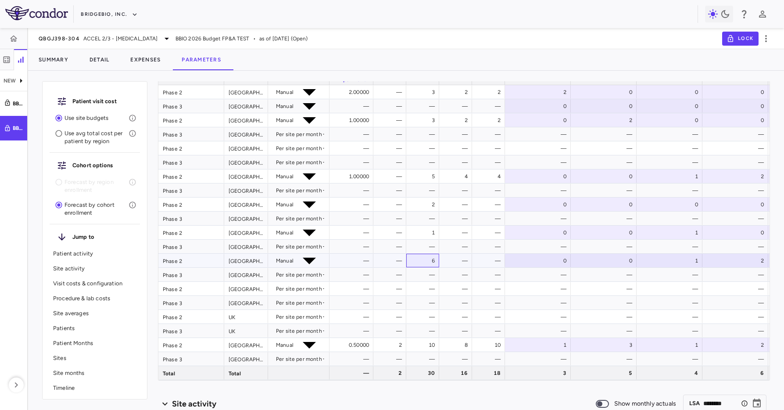
click at [430, 263] on div "6" at bounding box center [423, 260] width 24 height 13
click at [462, 261] on div "—" at bounding box center [457, 261] width 21 height 14
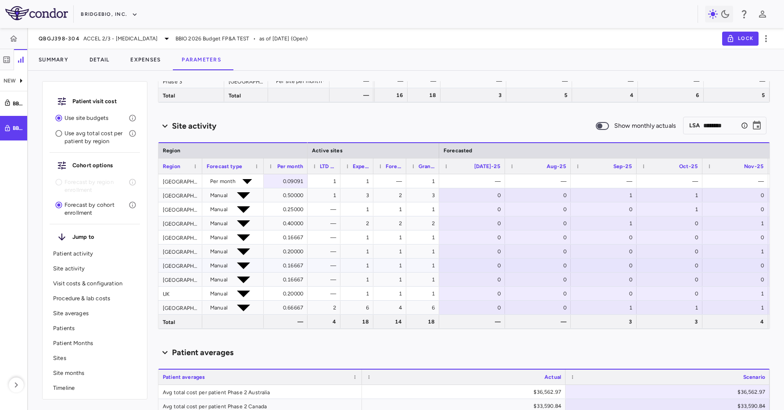
click at [419, 267] on div "1" at bounding box center [424, 265] width 21 height 14
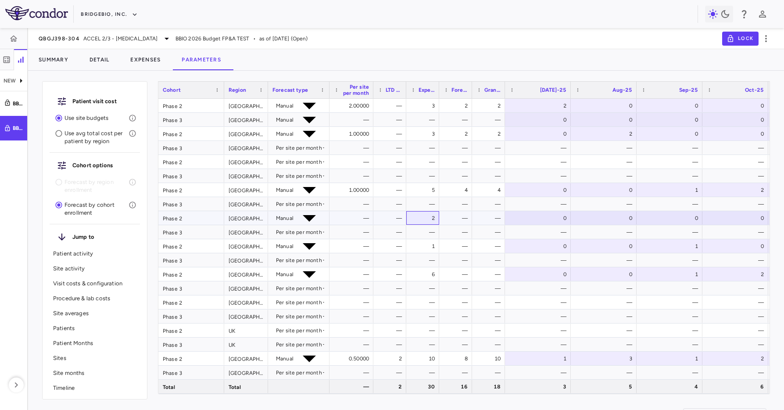
click at [421, 222] on div "2" at bounding box center [424, 218] width 21 height 14
click at [337, 211] on div "—" at bounding box center [351, 218] width 44 height 14
click at [436, 211] on div "2" at bounding box center [422, 218] width 33 height 14
click at [522, 216] on div "0" at bounding box center [540, 218] width 54 height 14
click at [346, 225] on div "Phase 2 Portugal Manual —" at bounding box center [265, 218] width 215 height 14
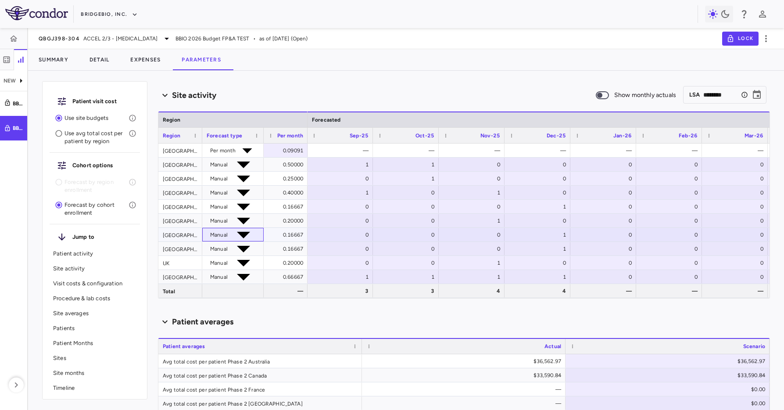
drag, startPoint x: 254, startPoint y: 232, endPoint x: 329, endPoint y: 234, distance: 74.6
click at [266, 232] on div "Spain Manual 0.16667" at bounding box center [232, 235] width 149 height 14
click at [356, 235] on div "0" at bounding box center [342, 235] width 54 height 14
click at [356, 235] on input "*" at bounding box center [344, 236] width 56 height 9
type input "*"
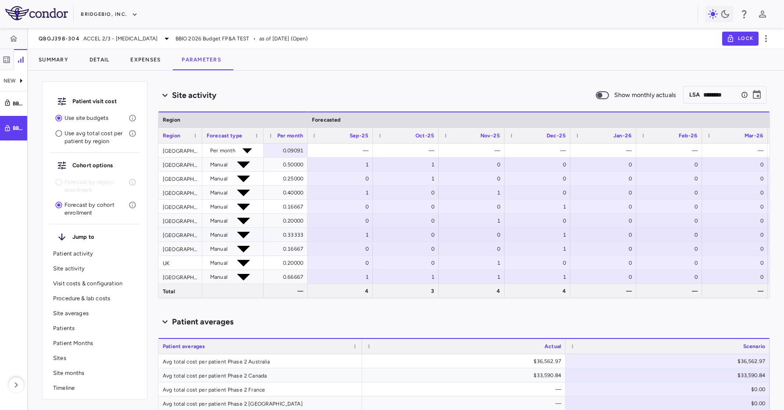
click at [542, 235] on div "1" at bounding box center [539, 235] width 54 height 14
click at [542, 235] on input "*" at bounding box center [542, 236] width 56 height 9
type input "*"
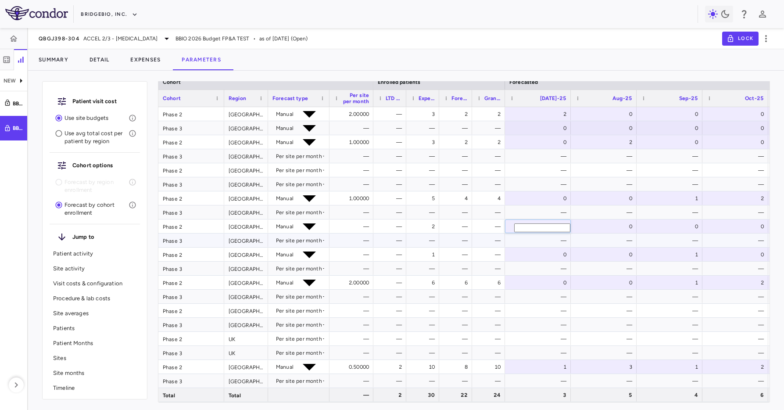
click at [602, 240] on div "—" at bounding box center [606, 240] width 54 height 14
click at [489, 284] on div "6" at bounding box center [490, 282] width 21 height 14
click at [490, 388] on div "24" at bounding box center [490, 395] width 21 height 14
click at [423, 254] on div "1" at bounding box center [424, 254] width 21 height 14
click at [444, 255] on div "—" at bounding box center [455, 254] width 24 height 13
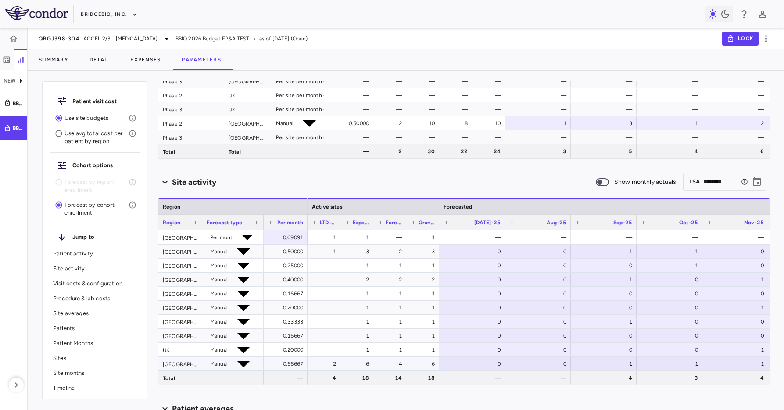
scroll to position [310, 0]
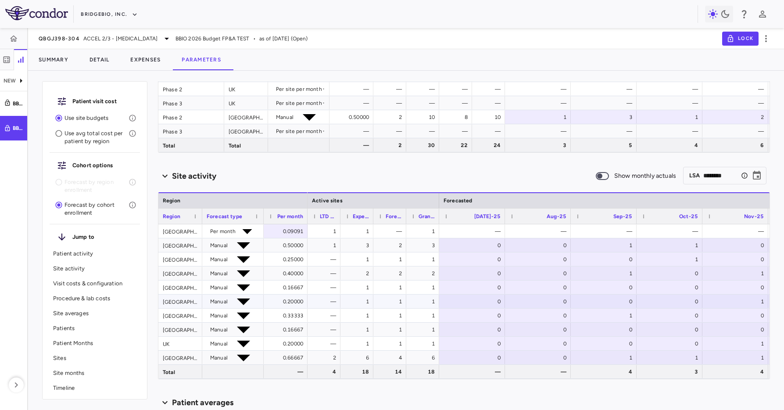
click at [415, 299] on div "1" at bounding box center [424, 301] width 21 height 14
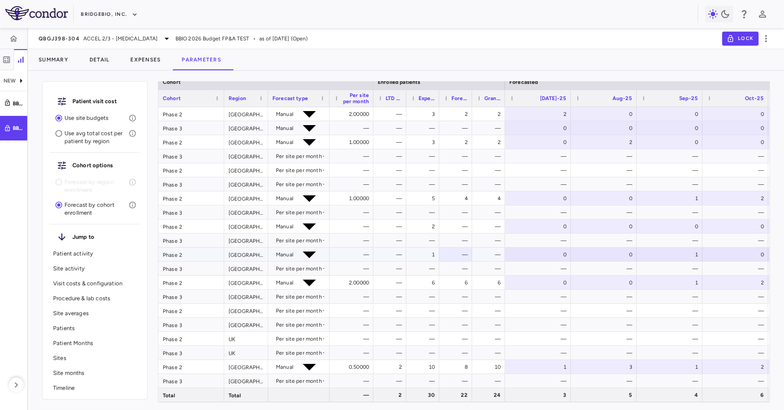
click at [425, 260] on div "1" at bounding box center [424, 254] width 21 height 14
click at [450, 249] on div "—" at bounding box center [457, 254] width 21 height 14
click at [438, 228] on div "2" at bounding box center [422, 226] width 33 height 14
click at [316, 226] on icon at bounding box center [309, 227] width 13 height 7
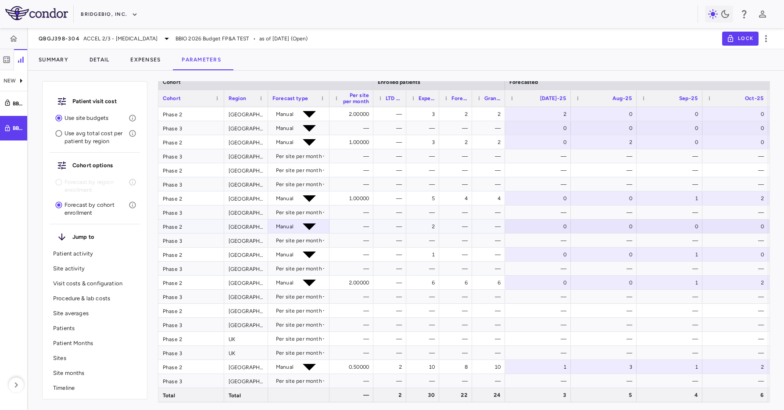
click at [522, 224] on div "0" at bounding box center [540, 226] width 54 height 14
click at [522, 224] on input "*" at bounding box center [542, 227] width 56 height 9
click at [325, 234] on div "Per site per month" at bounding box center [298, 240] width 61 height 14
click at [408, 234] on div "—" at bounding box center [422, 240] width 33 height 14
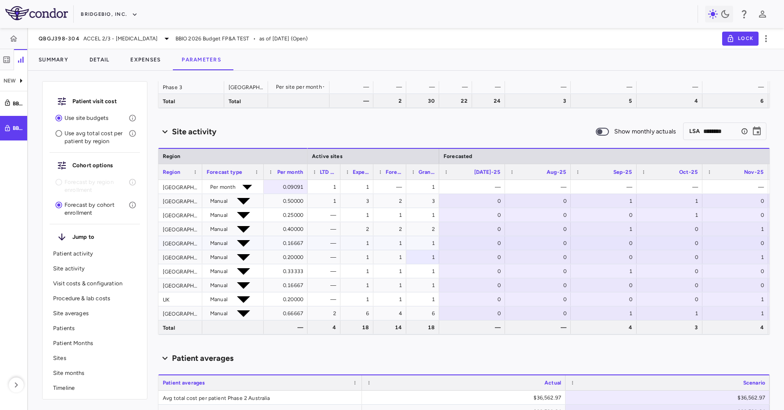
click at [465, 242] on div "0" at bounding box center [474, 243] width 54 height 14
click at [465, 242] on input "*" at bounding box center [476, 244] width 56 height 9
type input "*"
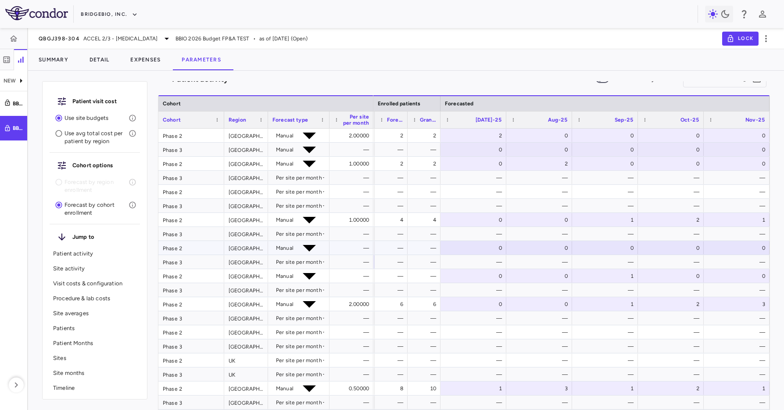
click at [290, 249] on div "Manual" at bounding box center [285, 248] width 18 height 14
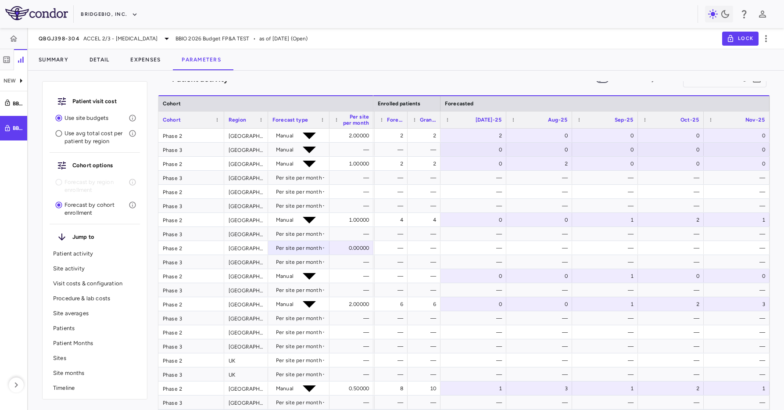
click at [388, 42] on div "QBGJ398-304 ACCEL 2/3 - Hypochondroplasia BBIO 2026 Budget FP&A TEST • as of Ju…" at bounding box center [406, 38] width 756 height 21
click at [395, 40] on div "QBGJ398-304 ACCEL 2/3 - Hypochondroplasia BBIO 2026 Budget FP&A TEST • as of Ju…" at bounding box center [406, 38] width 756 height 21
click at [373, 48] on div "QBGJ398-304 ACCEL 2/3 - Hypochondroplasia BBIO 2026 Budget FP&A TEST • as of Ju…" at bounding box center [406, 38] width 756 height 21
click at [394, 240] on div "—" at bounding box center [391, 234] width 33 height 14
click at [394, 252] on div "—" at bounding box center [393, 248] width 21 height 14
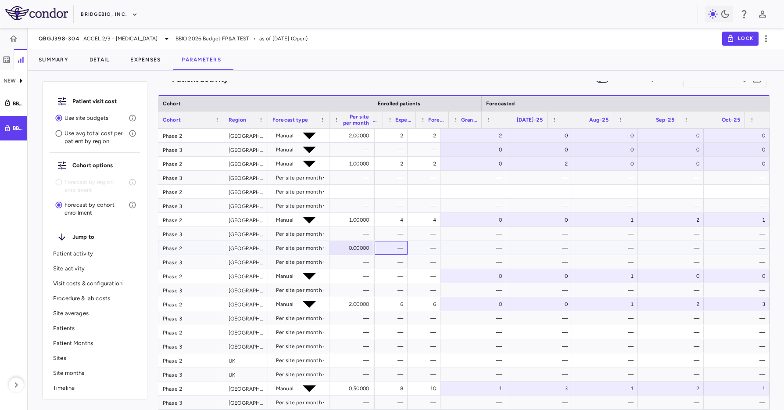
scroll to position [0, 64]
click at [341, 247] on div "0.00000" at bounding box center [353, 248] width 32 height 14
type input "**"
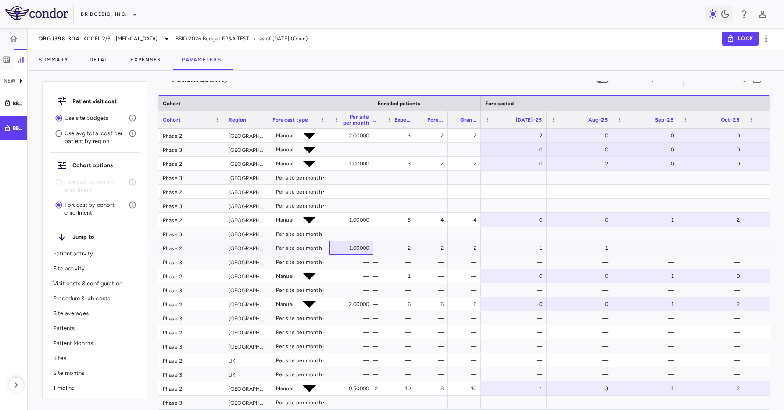
scroll to position [0, 0]
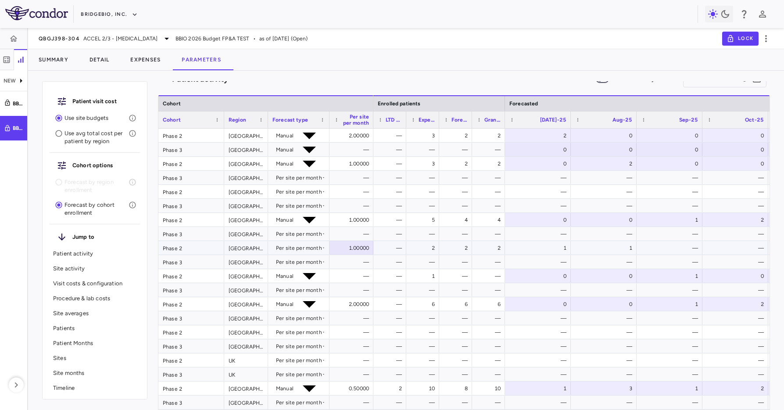
click at [295, 249] on div "Per site per month" at bounding box center [299, 248] width 46 height 14
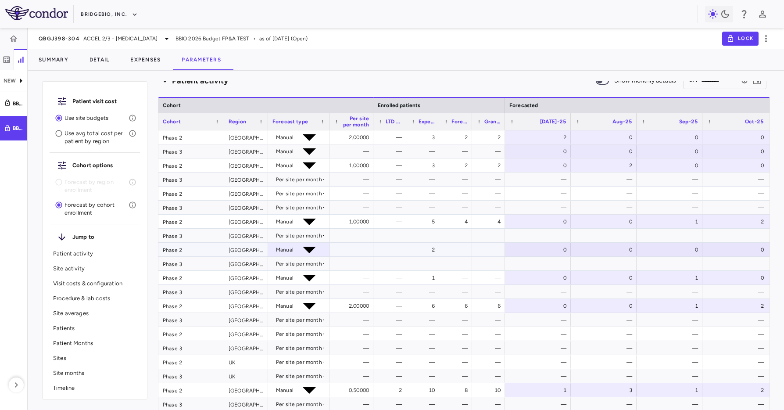
scroll to position [0, 64]
click at [475, 246] on div "—" at bounding box center [488, 248] width 33 height 14
click at [444, 245] on div "—" at bounding box center [455, 247] width 24 height 13
click at [408, 245] on div "2" at bounding box center [422, 248] width 33 height 14
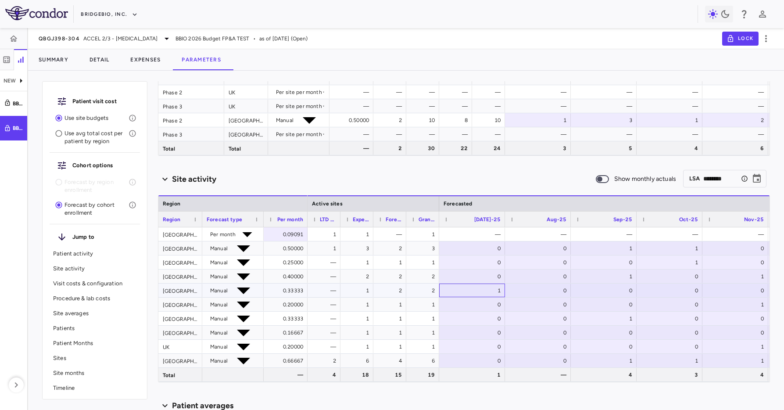
click at [456, 285] on div "1" at bounding box center [474, 290] width 54 height 14
click at [462, 291] on input "*" at bounding box center [476, 291] width 56 height 9
click at [465, 291] on input "*" at bounding box center [476, 291] width 56 height 9
type input "*"
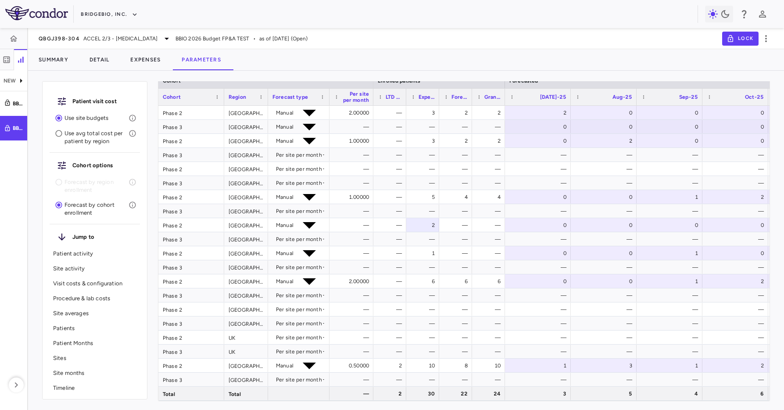
click at [503, 50] on div "Summary Detail Expenses Parameters" at bounding box center [406, 59] width 756 height 21
click at [465, 223] on div "—" at bounding box center [457, 225] width 21 height 14
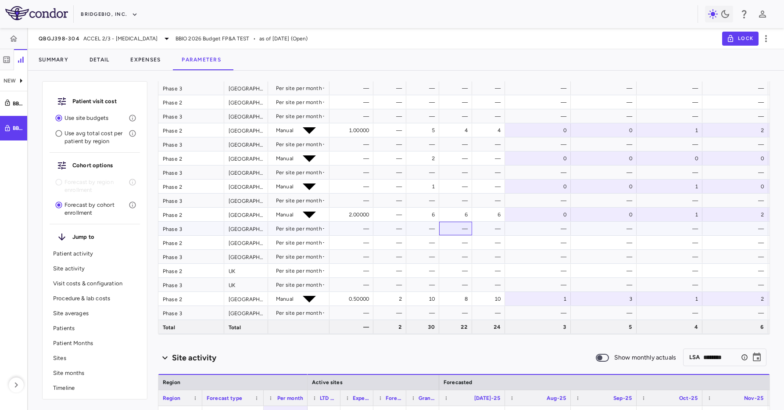
click at [457, 229] on div "—" at bounding box center [457, 229] width 21 height 14
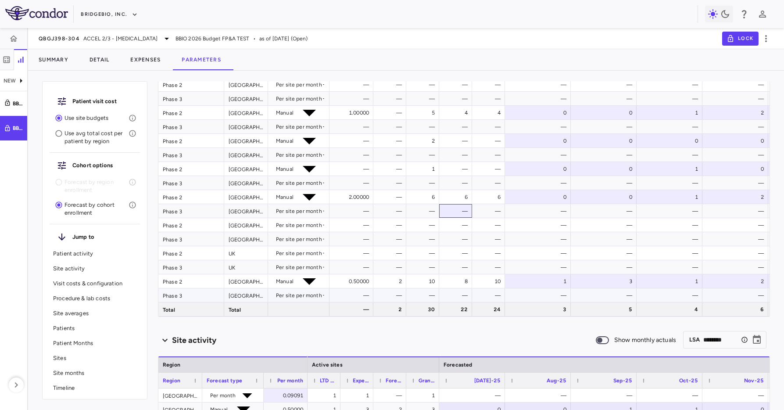
scroll to position [150, 0]
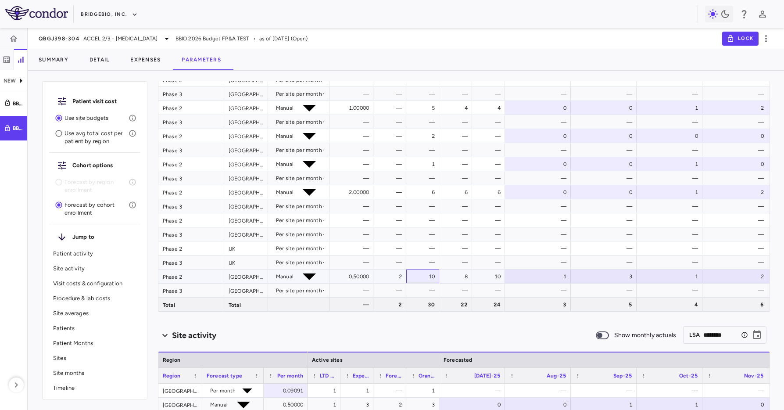
click at [426, 278] on div "10" at bounding box center [424, 276] width 21 height 14
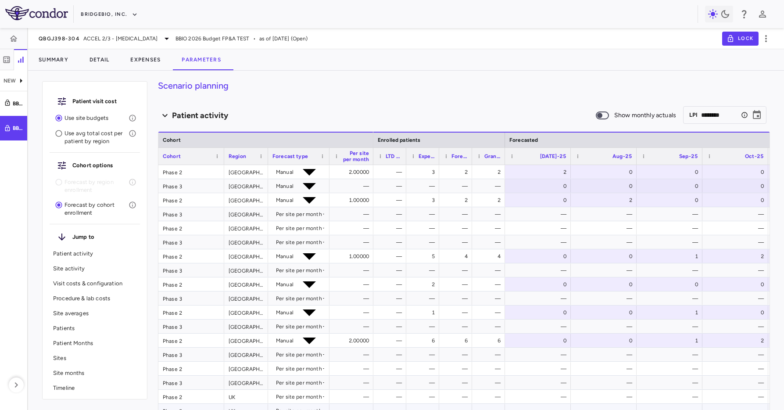
scroll to position [0, 0]
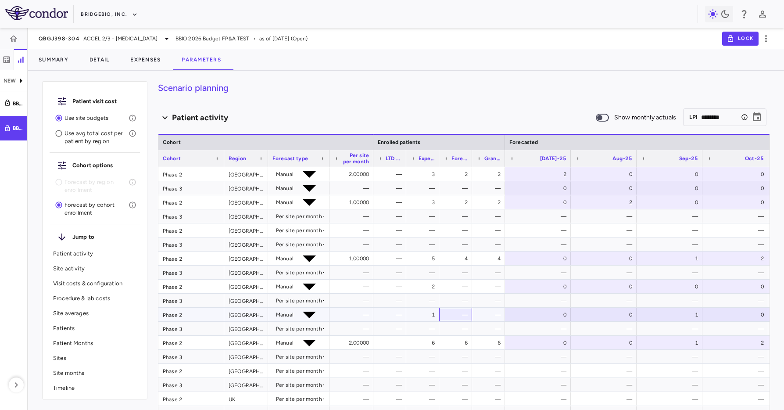
click at [458, 307] on div "—" at bounding box center [457, 314] width 21 height 14
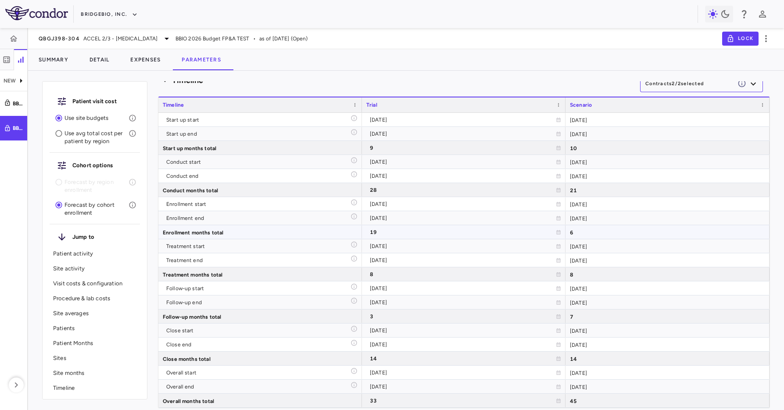
scroll to position [4991, 0]
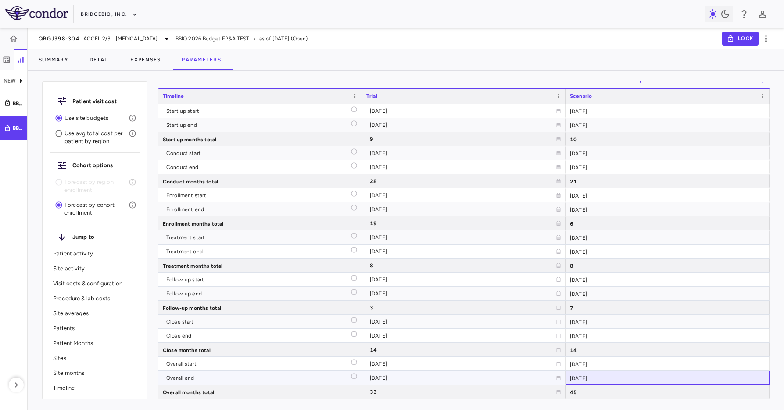
click at [608, 371] on div "[DATE]" at bounding box center [667, 378] width 204 height 14
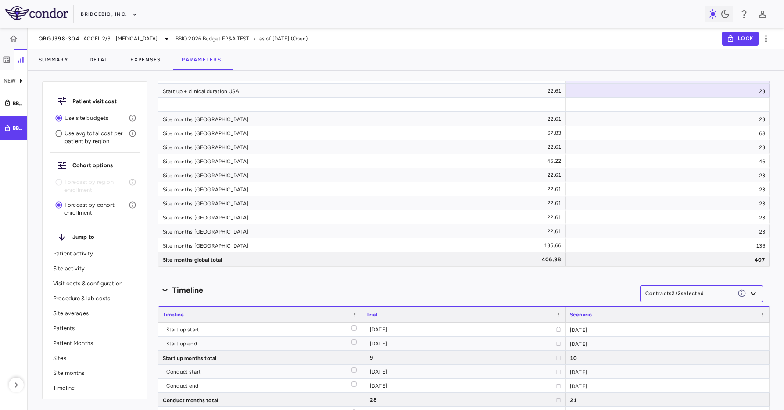
scroll to position [4778, 0]
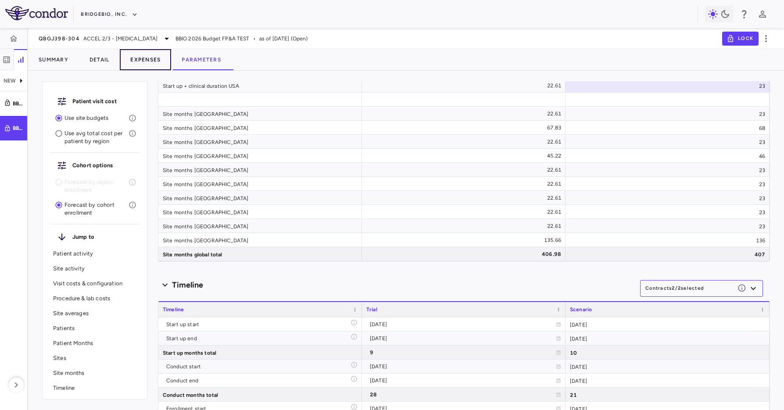
click at [151, 62] on button "Expenses" at bounding box center [145, 59] width 51 height 21
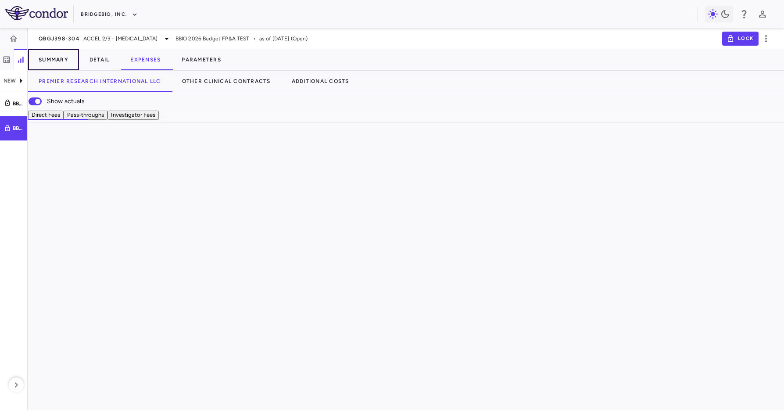
click at [74, 54] on button "Summary" at bounding box center [53, 59] width 51 height 21
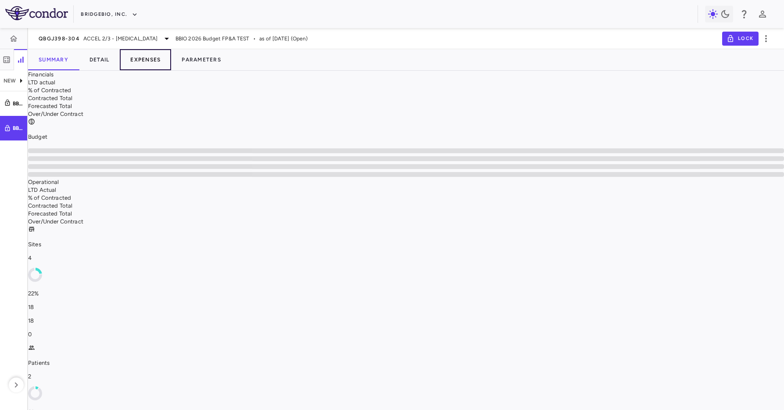
click at [147, 55] on button "Expenses" at bounding box center [145, 59] width 51 height 21
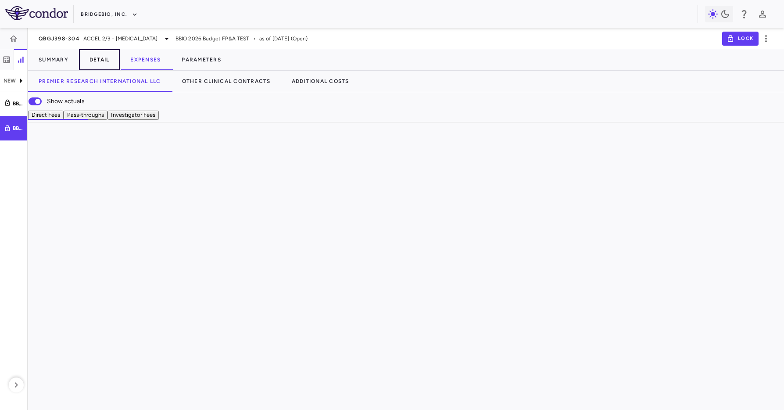
click at [114, 56] on button "Detail" at bounding box center [99, 59] width 41 height 21
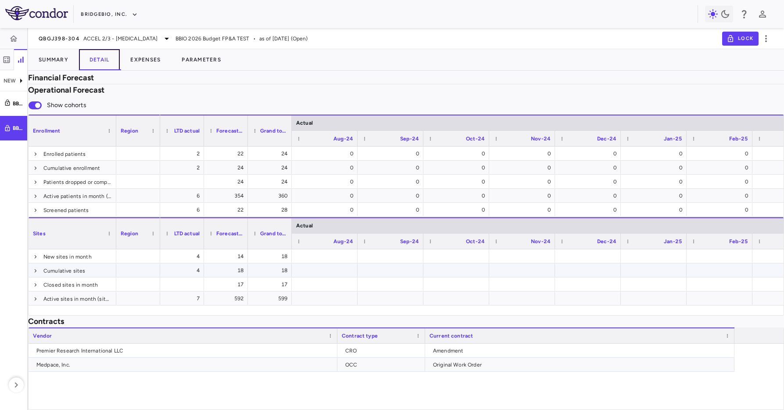
scroll to position [259, 0]
click at [213, 64] on button "Parameters" at bounding box center [201, 59] width 61 height 21
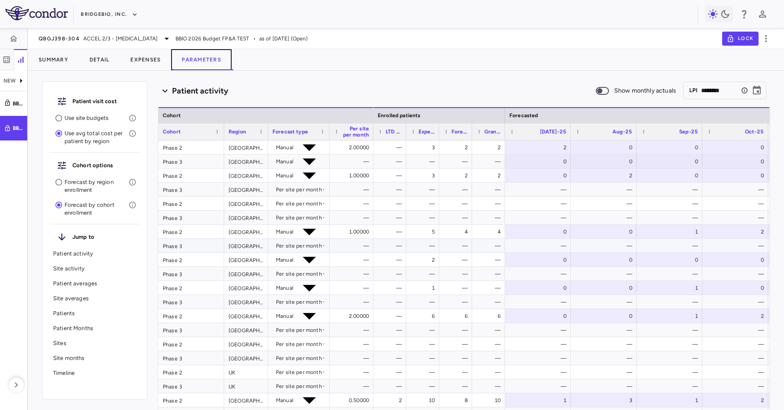
scroll to position [39, 0]
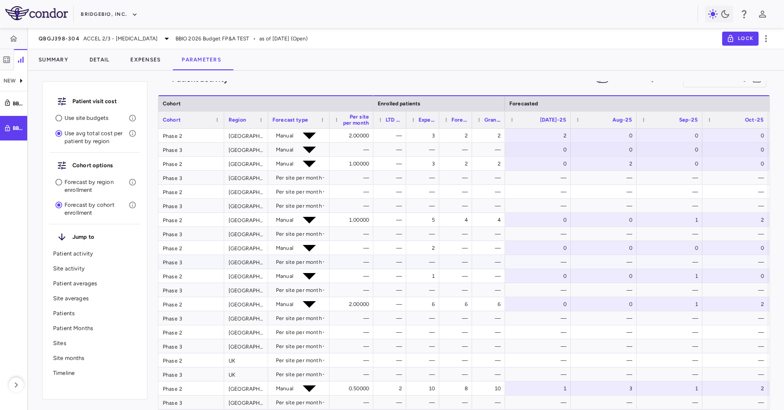
click at [434, 258] on div "—" at bounding box center [424, 262] width 21 height 14
click at [431, 248] on div "2" at bounding box center [424, 248] width 21 height 14
click at [452, 244] on div "—" at bounding box center [457, 248] width 21 height 14
click at [410, 249] on div "2" at bounding box center [422, 248] width 33 height 14
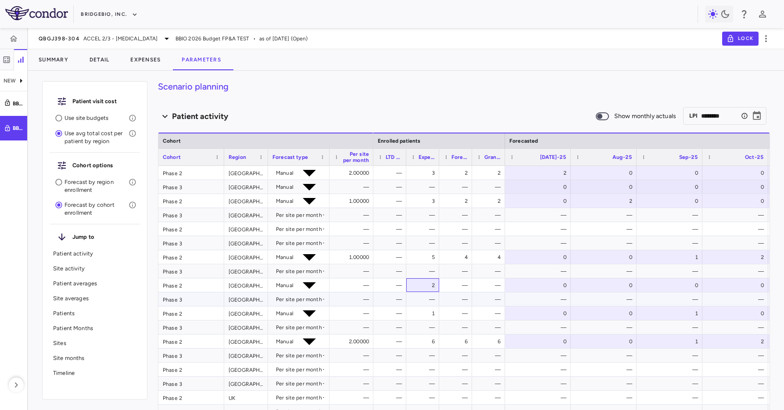
scroll to position [0, 0]
click at [445, 101] on div "Scenario planning Patient activity Show monthly actuals ​ LPI ******** ​ Drag h…" at bounding box center [464, 245] width 612 height 329
click at [529, 102] on div "Scenario planning Patient activity Show monthly actuals ​ LPI ******** ​ Drag h…" at bounding box center [464, 245] width 612 height 329
click at [502, 114] on div "Patient activity" at bounding box center [376, 118] width 437 height 12
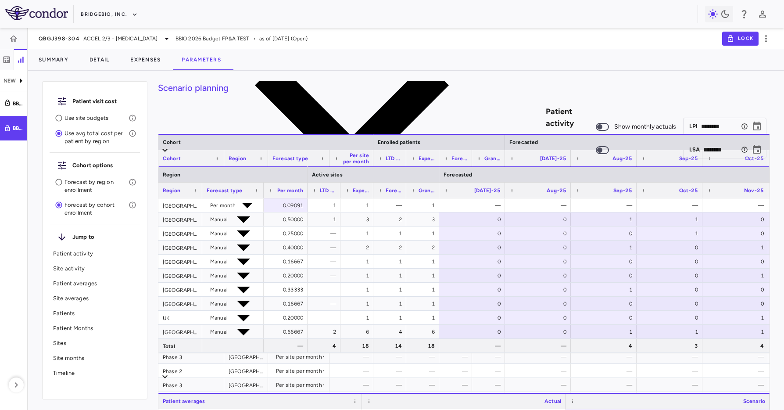
click at [281, 118] on div "Patient activity" at bounding box center [376, 118] width 437 height 388
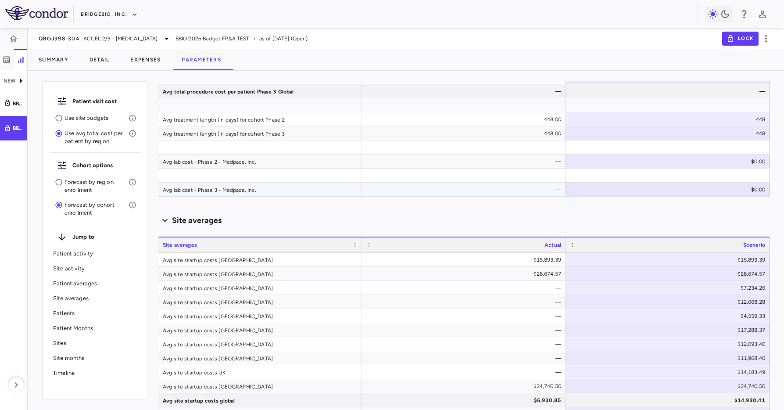
scroll to position [1312, 0]
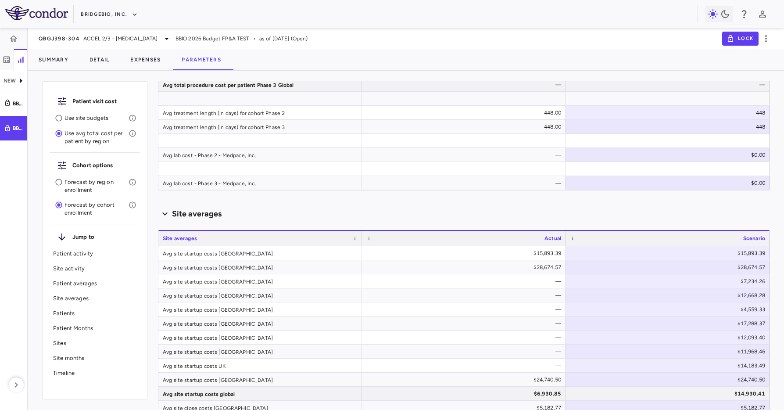
drag, startPoint x: 394, startPoint y: 74, endPoint x: 12, endPoint y: 128, distance: 385.4
click at [393, 74] on div "Patient visit cost Use site budgets Use avg total cost per patient by region Co…" at bounding box center [406, 240] width 756 height 339
click at [767, 43] on icon "button" at bounding box center [766, 38] width 11 height 11
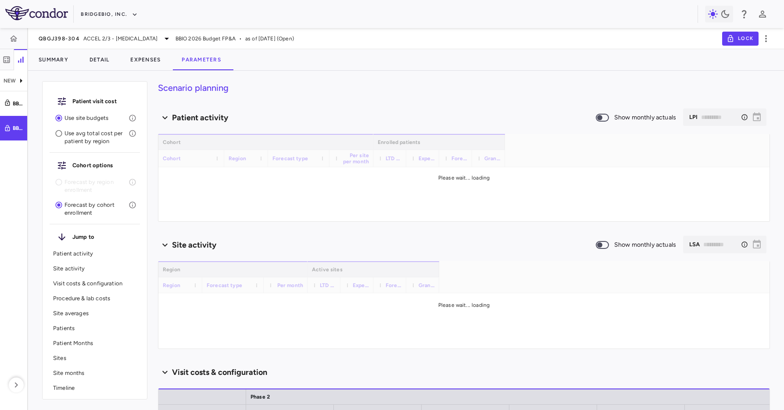
type input "********"
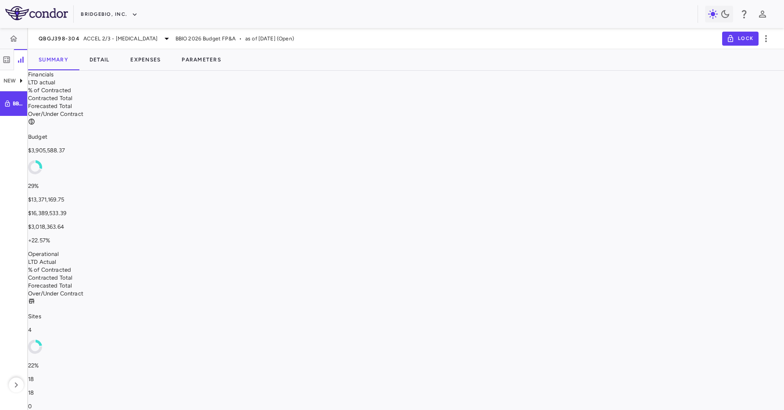
click at [349, 41] on div "QBGJ398-304 ACCEL 2/3 - Hypochondroplasia BBIO 2026 Budget FP&A • as of Jun 202…" at bounding box center [406, 38] width 756 height 21
click at [204, 57] on button "Parameters" at bounding box center [201, 59] width 61 height 21
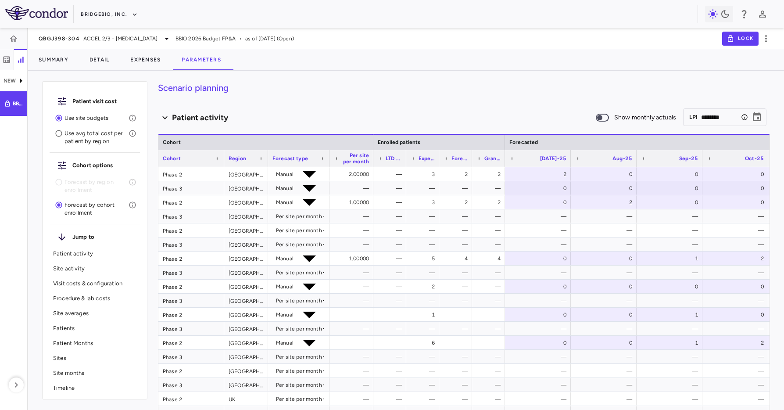
drag, startPoint x: 392, startPoint y: 49, endPoint x: 222, endPoint y: 3, distance: 176.3
click at [390, 49] on div "Summary Detail Expenses Parameters" at bounding box center [406, 59] width 756 height 21
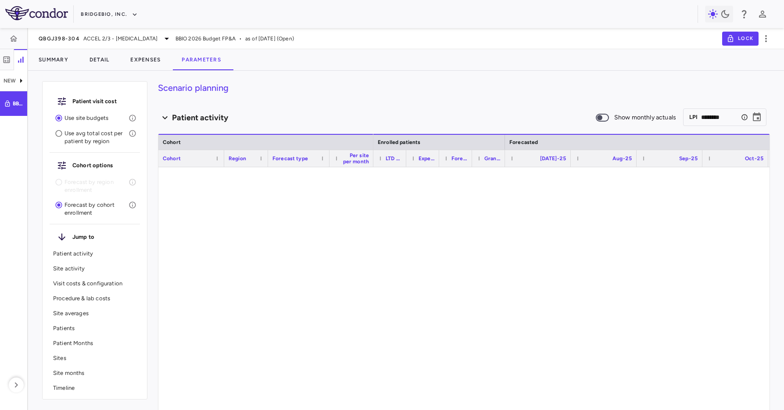
type input "********"
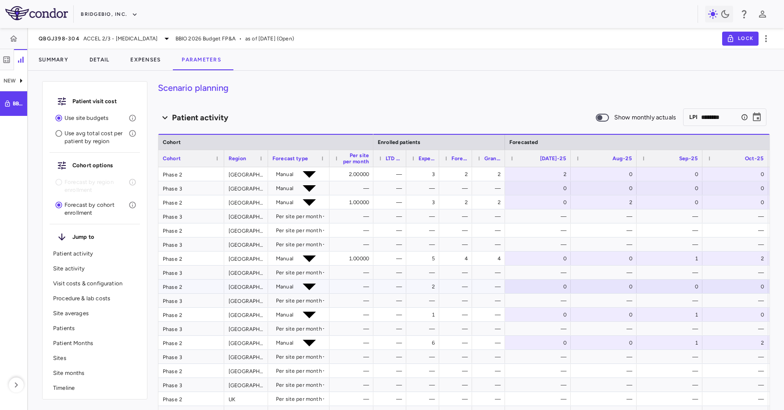
click at [458, 285] on div "—" at bounding box center [457, 286] width 21 height 14
click at [435, 287] on div "2" at bounding box center [422, 286] width 33 height 14
click at [459, 286] on div "—" at bounding box center [457, 286] width 21 height 14
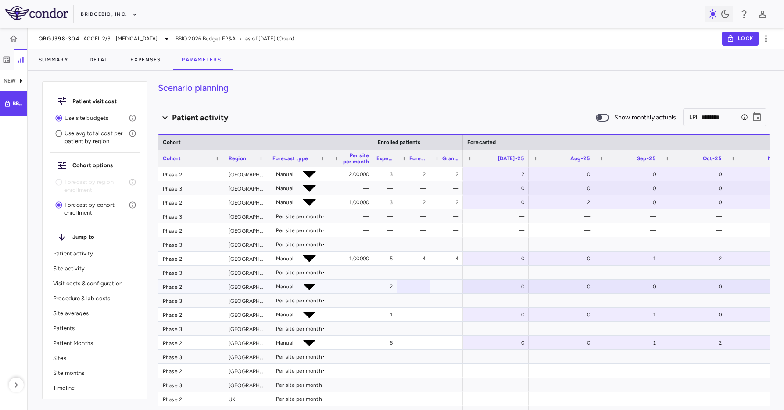
scroll to position [0, 64]
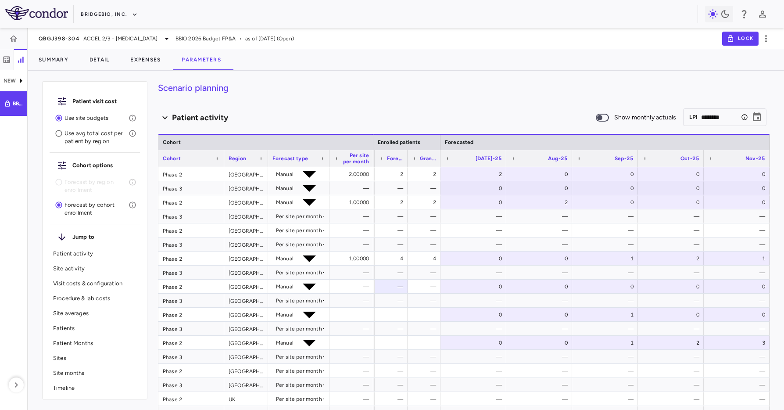
click at [440, 62] on div "Summary Detail Expenses Parameters" at bounding box center [406, 59] width 756 height 21
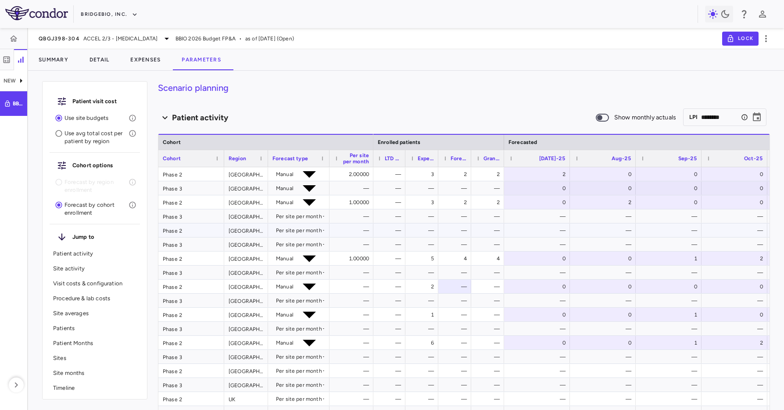
scroll to position [0, 0]
click at [376, 56] on div "Summary Detail Expenses Parameters" at bounding box center [406, 59] width 756 height 21
drag, startPoint x: 411, startPoint y: 99, endPoint x: 404, endPoint y: 100, distance: 6.3
click at [411, 99] on div "Scenario planning Patient activity Show monthly actuals ​ LPI ******** ​ Drag h…" at bounding box center [464, 245] width 612 height 329
drag, startPoint x: 444, startPoint y: 64, endPoint x: 494, endPoint y: 56, distance: 50.6
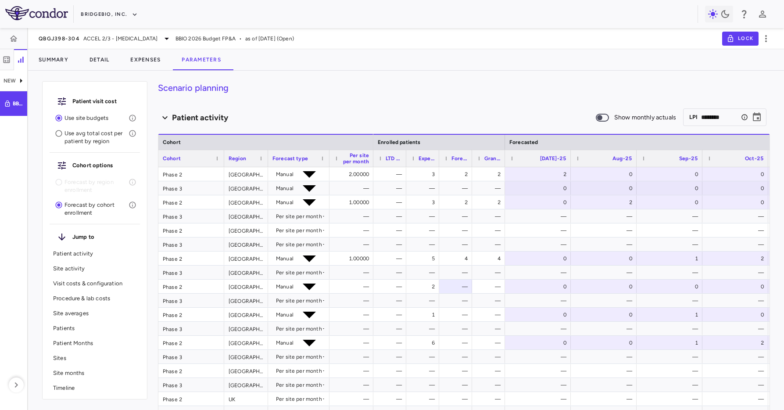
click at [447, 63] on div "Summary Detail Expenses Parameters" at bounding box center [406, 59] width 756 height 21
click at [432, 285] on div "2" at bounding box center [424, 286] width 21 height 14
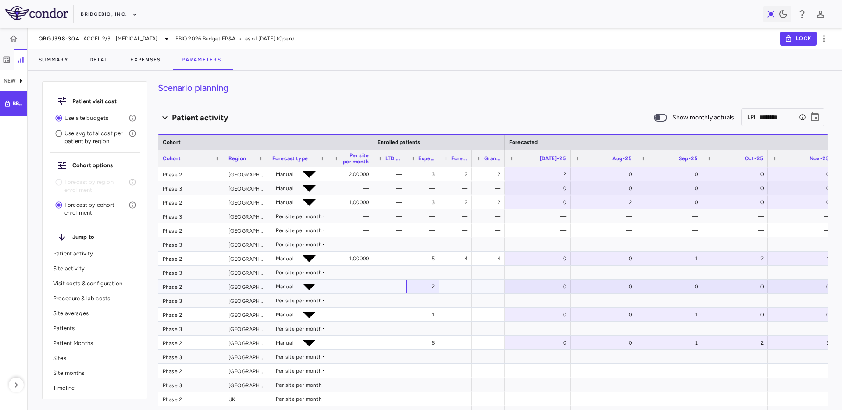
click at [429, 290] on div "2" at bounding box center [424, 286] width 21 height 14
